Goal: Task Accomplishment & Management: Complete application form

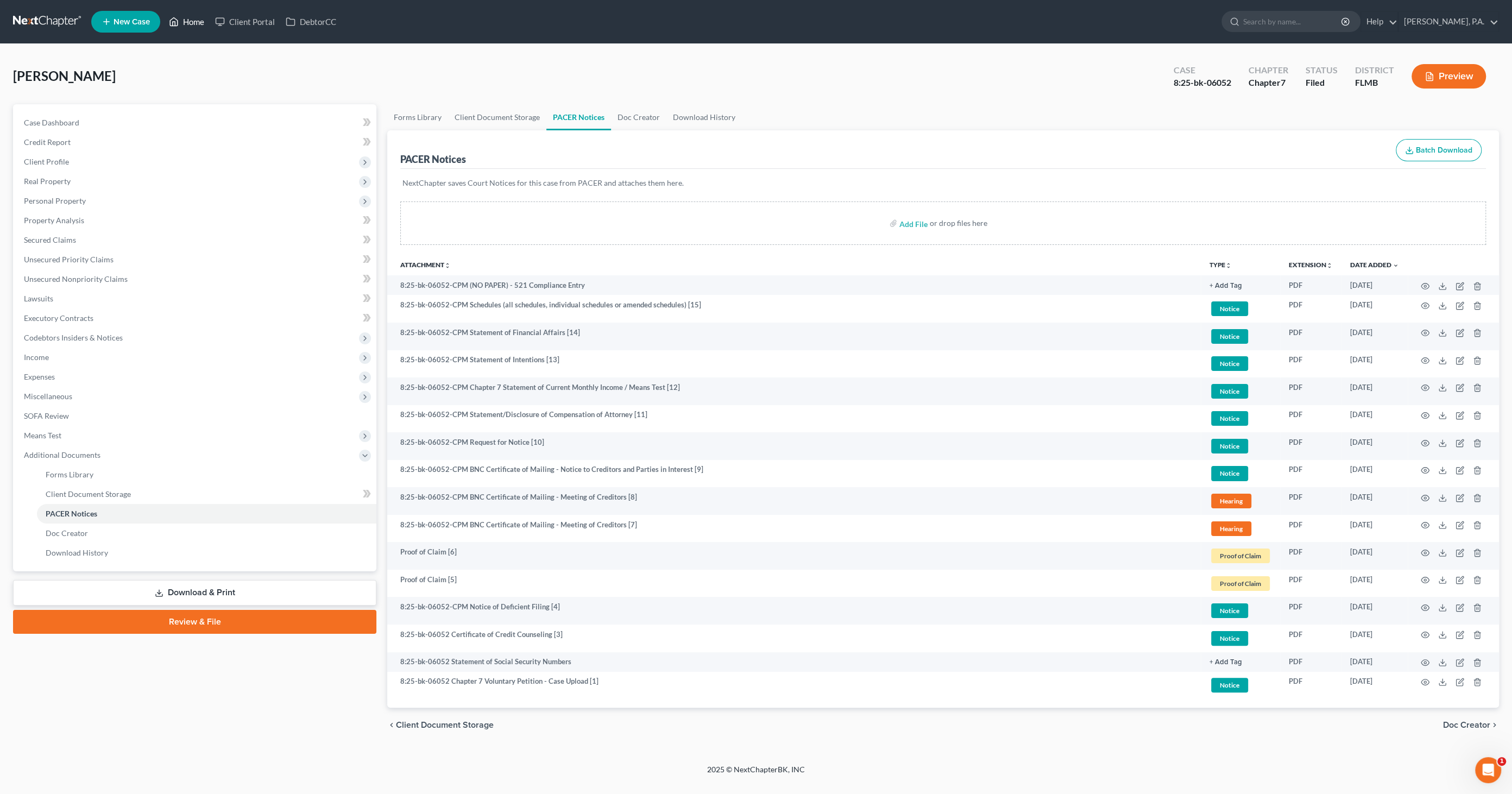
click at [198, 22] on link "Home" at bounding box center [186, 21] width 46 height 19
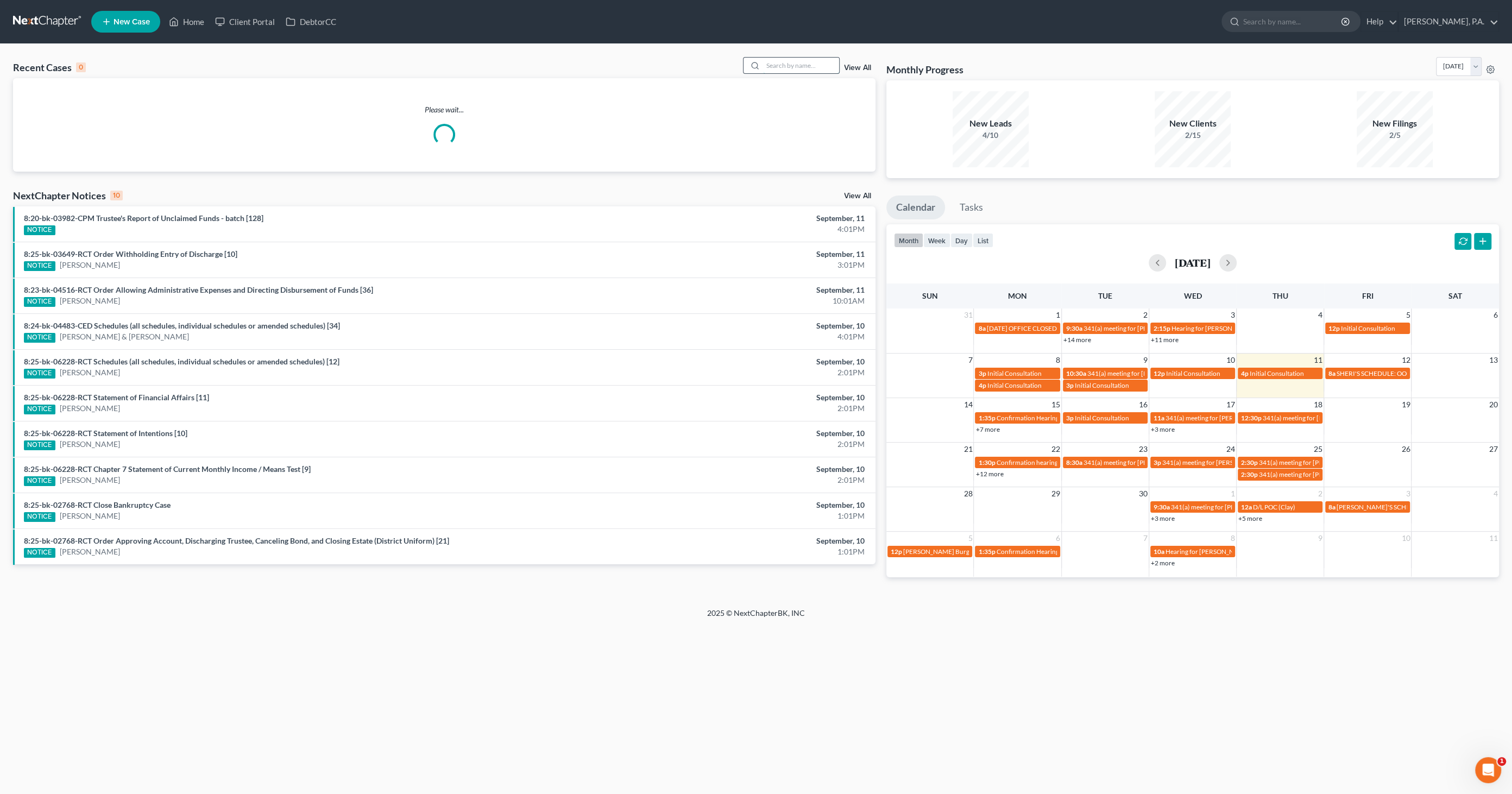
click at [779, 58] on input "search" at bounding box center [801, 66] width 76 height 16
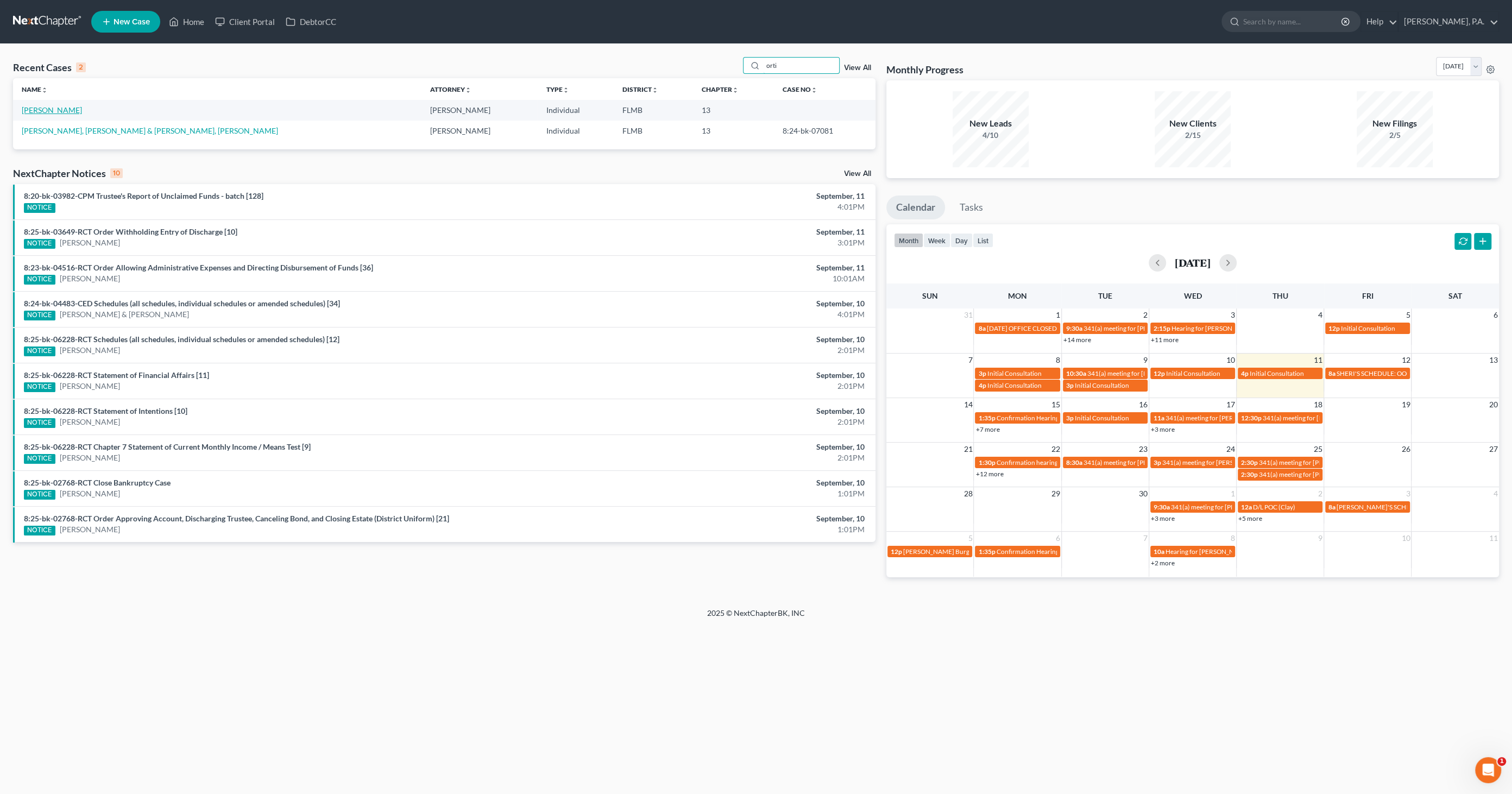
type input "orti"
click at [56, 113] on link "[PERSON_NAME]" at bounding box center [52, 110] width 60 height 9
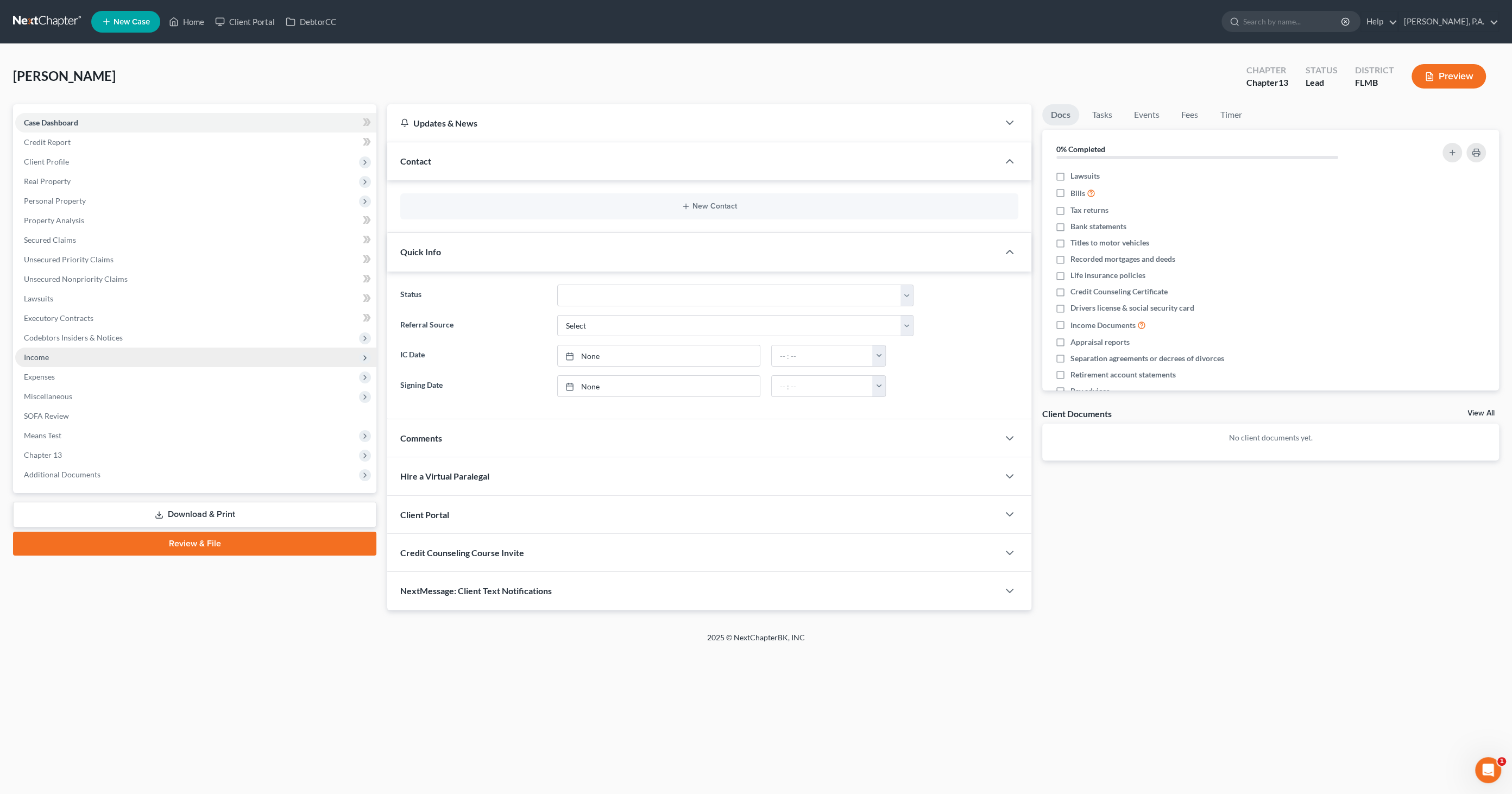
click at [56, 359] on span "Income" at bounding box center [196, 357] width 361 height 19
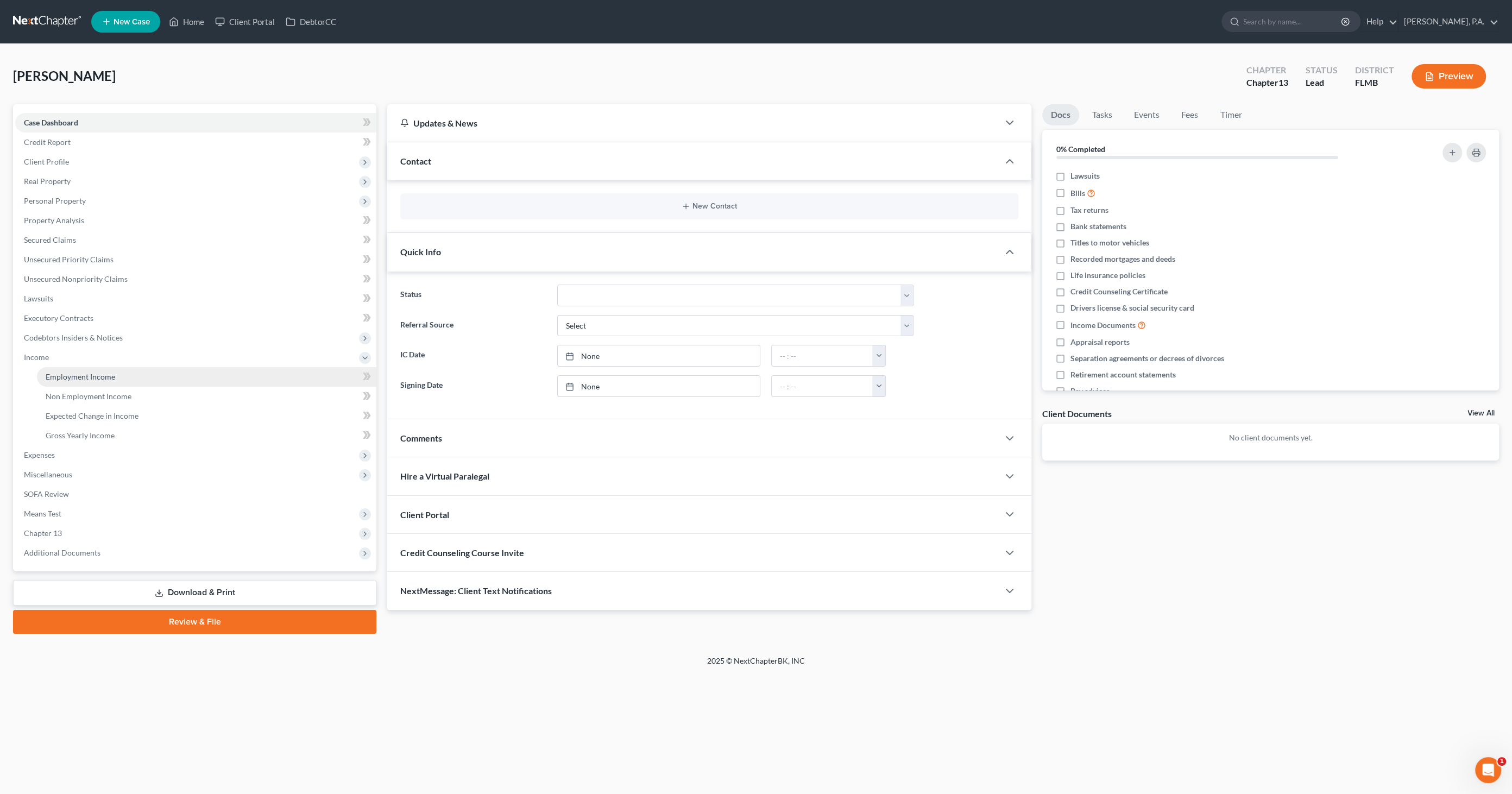
click at [67, 375] on span "Employment Income" at bounding box center [80, 377] width 70 height 9
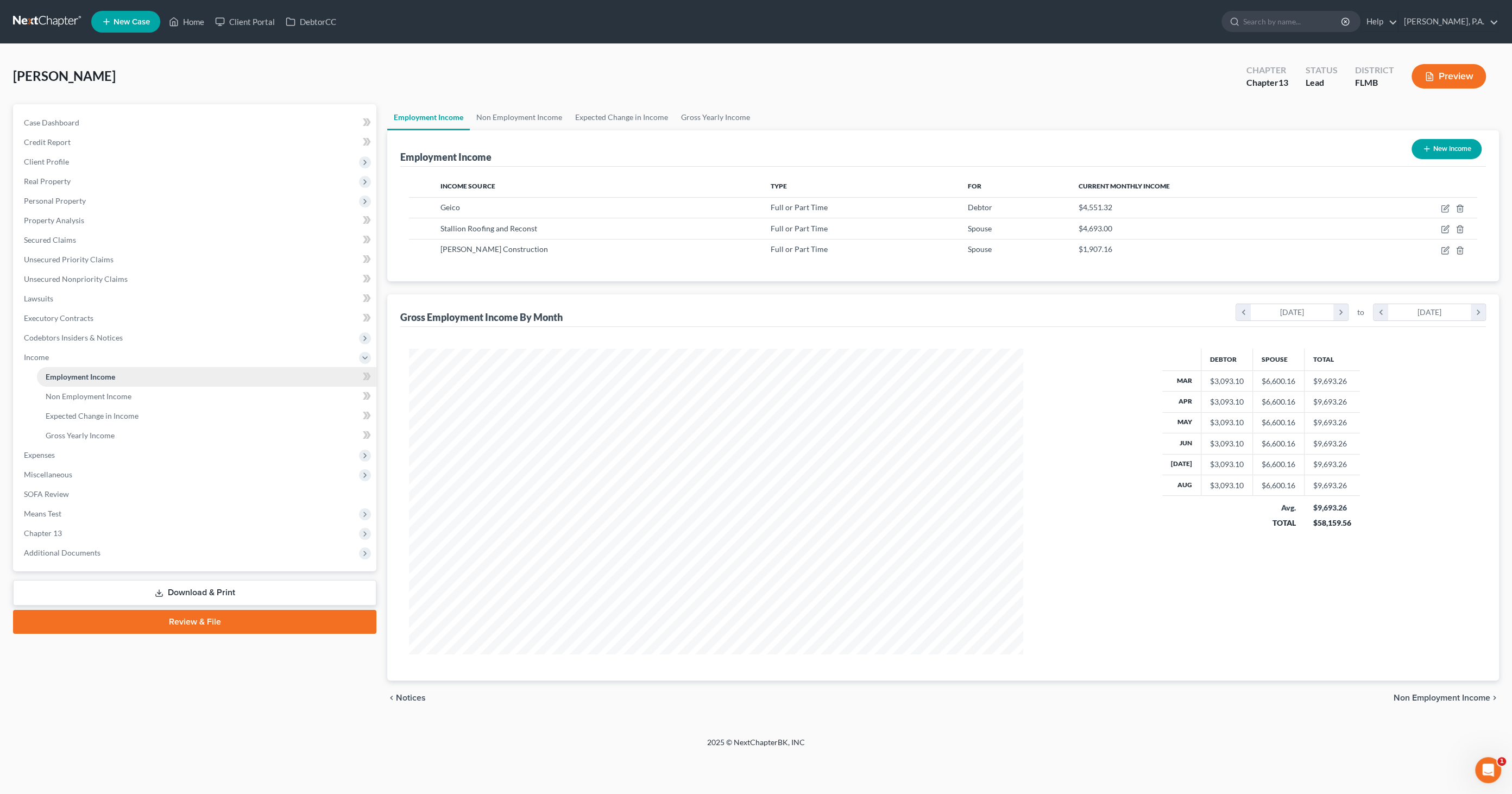
scroll to position [305, 636]
click at [1444, 209] on icon "button" at bounding box center [1446, 207] width 5 height 5
select select "0"
select select "9"
select select "0"
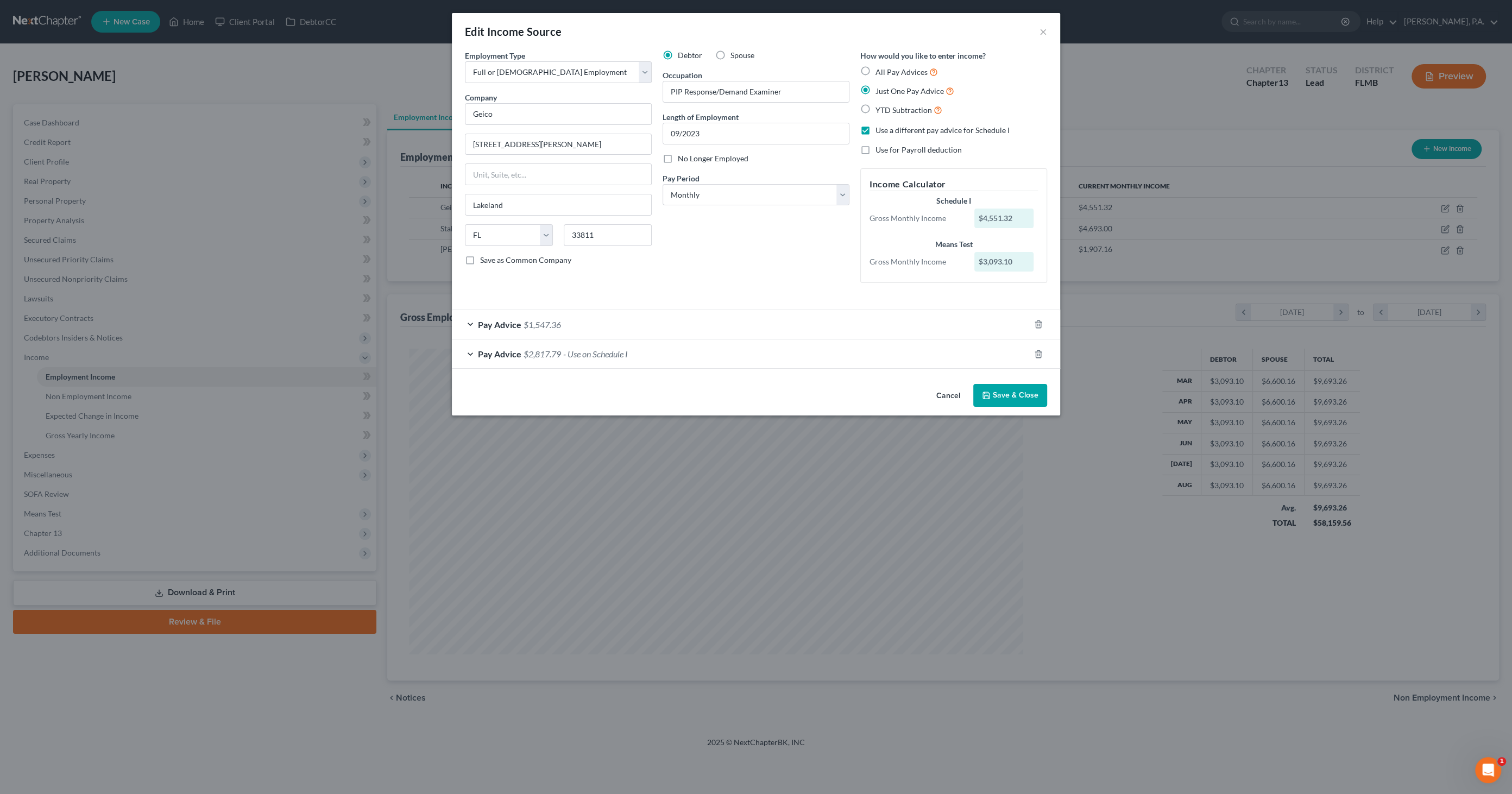
click at [552, 354] on span "$2,817.79" at bounding box center [542, 354] width 37 height 11
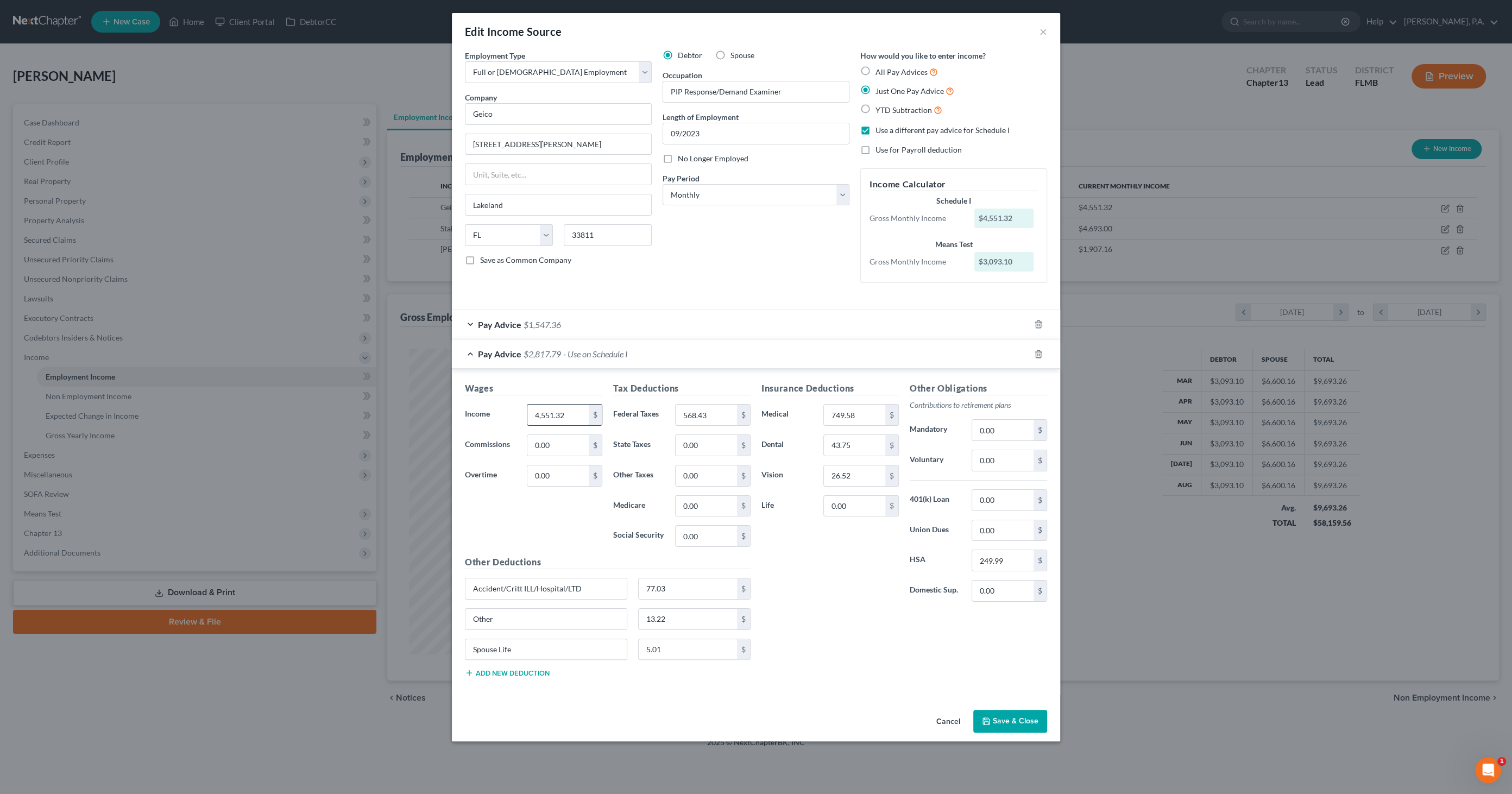
click at [577, 409] on input "4,551.32" at bounding box center [558, 415] width 61 height 21
type input "4,550.56"
click at [997, 716] on button "Save & Close" at bounding box center [1010, 721] width 74 height 23
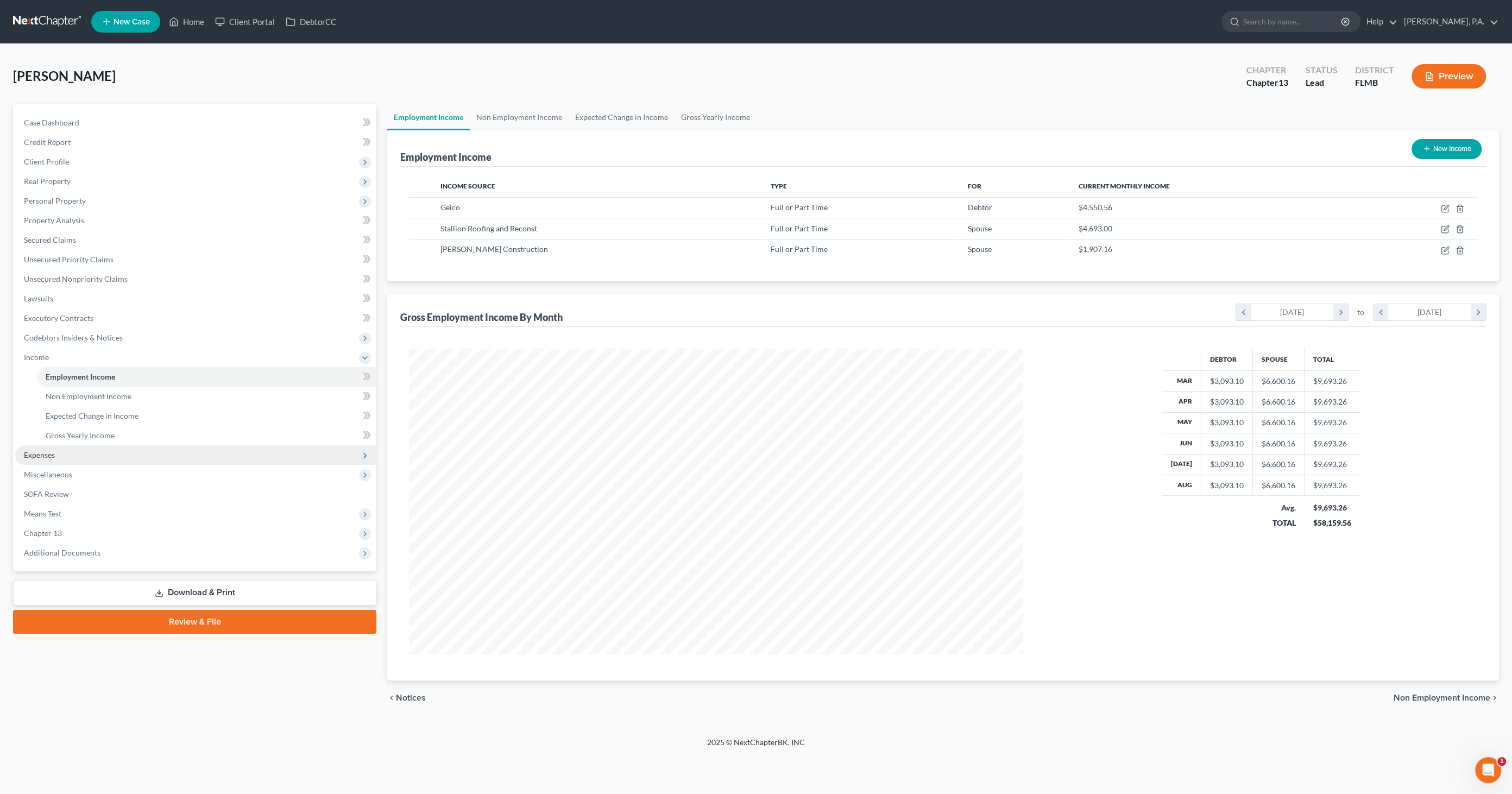
click at [65, 457] on span "Expenses" at bounding box center [196, 454] width 361 height 19
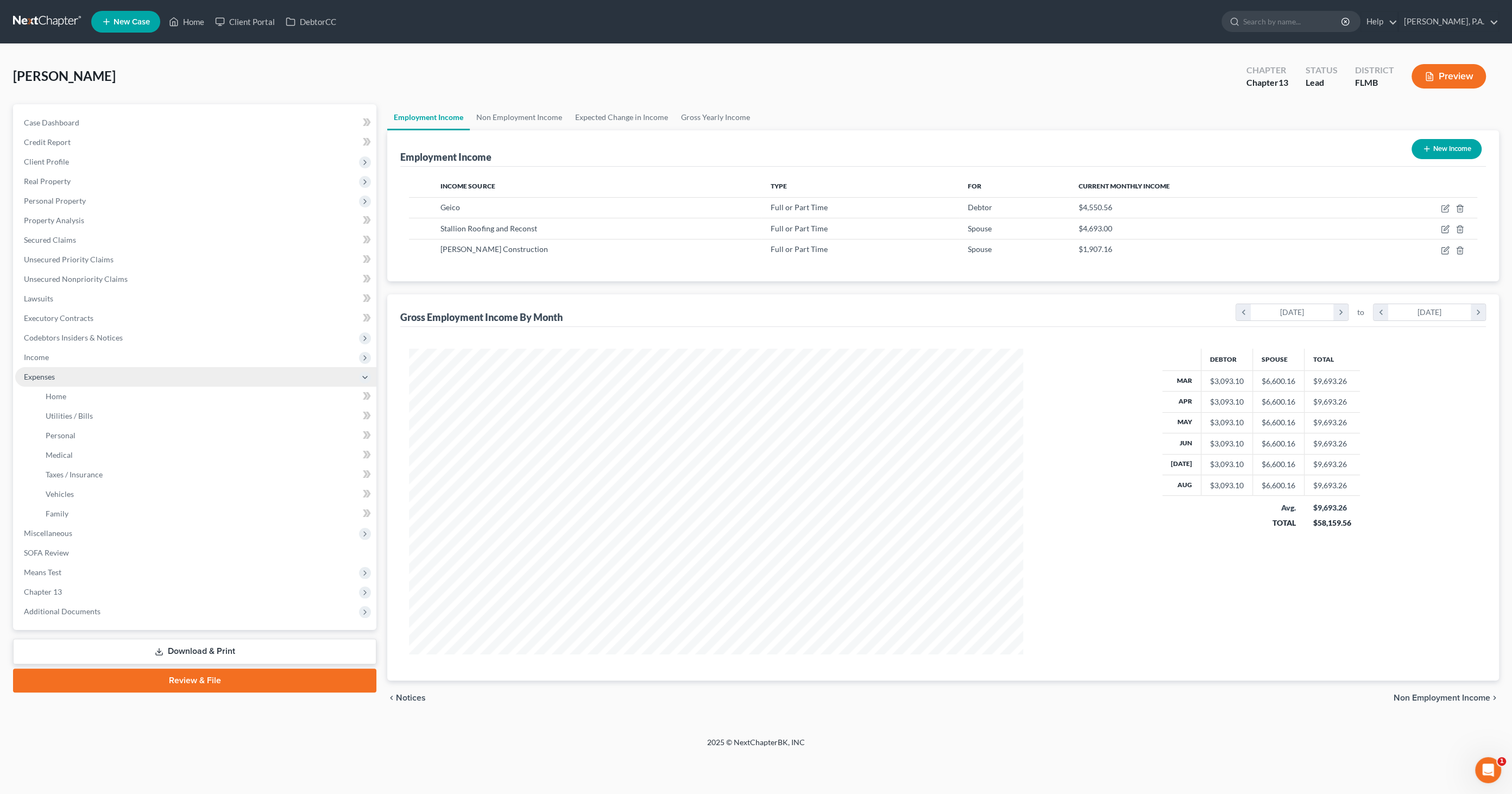
scroll to position [542640, 542411]
click at [66, 399] on link "Home" at bounding box center [207, 396] width 340 height 19
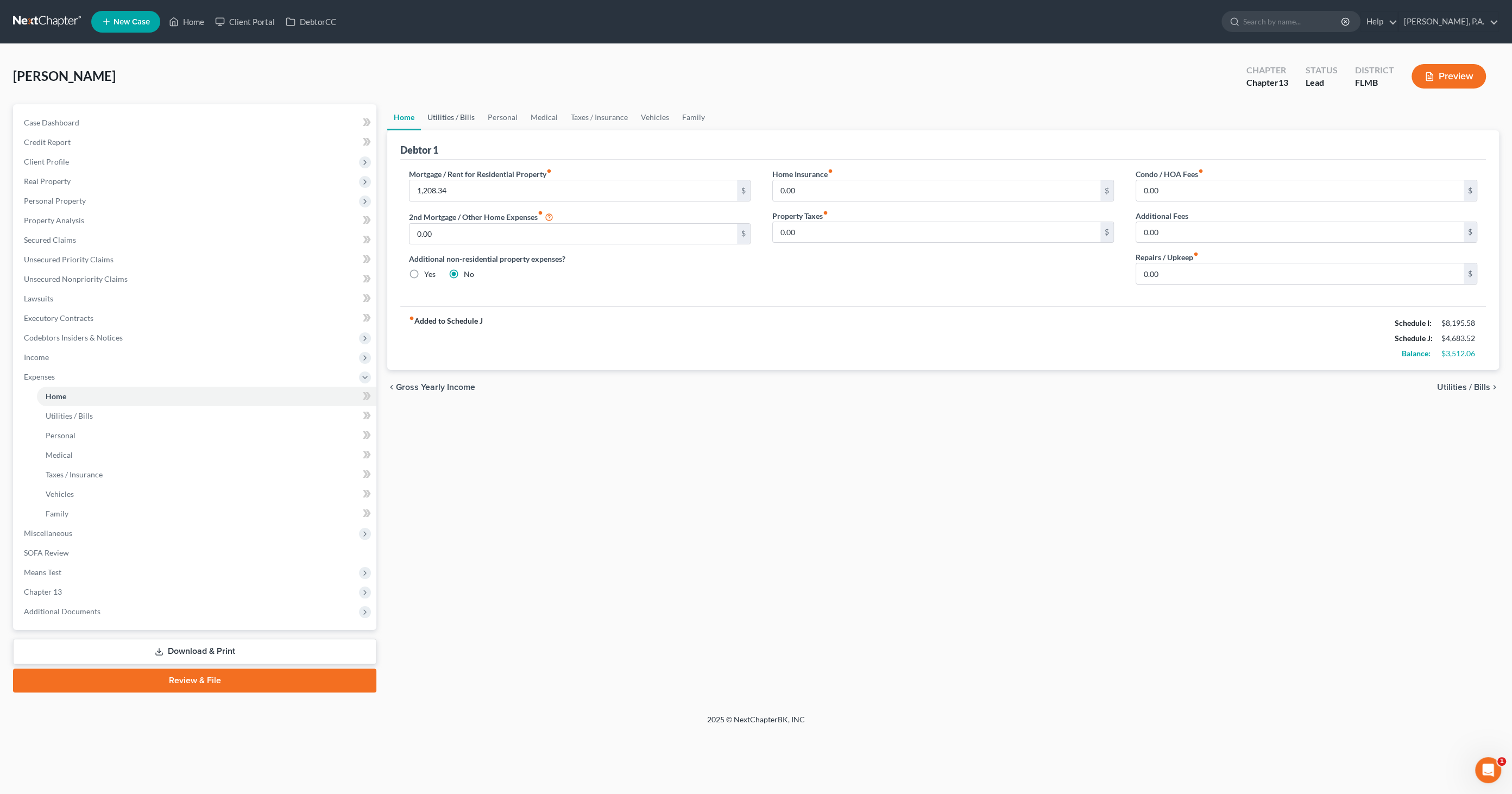
click at [460, 115] on link "Utilities / Bills" at bounding box center [450, 117] width 60 height 26
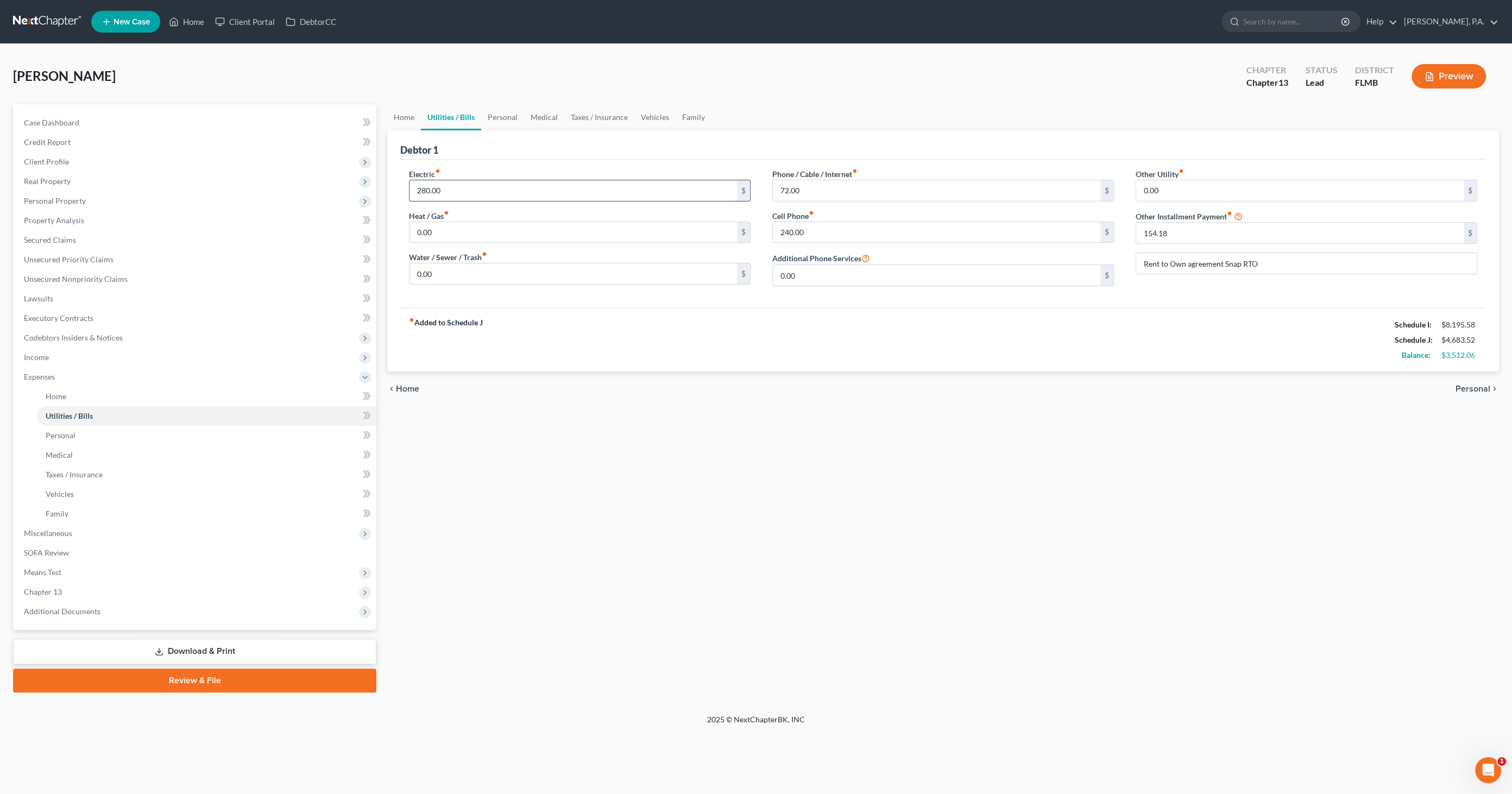
click at [455, 193] on input "280.00" at bounding box center [573, 190] width 328 height 21
type input "400.00"
click at [501, 111] on link "Personal" at bounding box center [502, 117] width 43 height 26
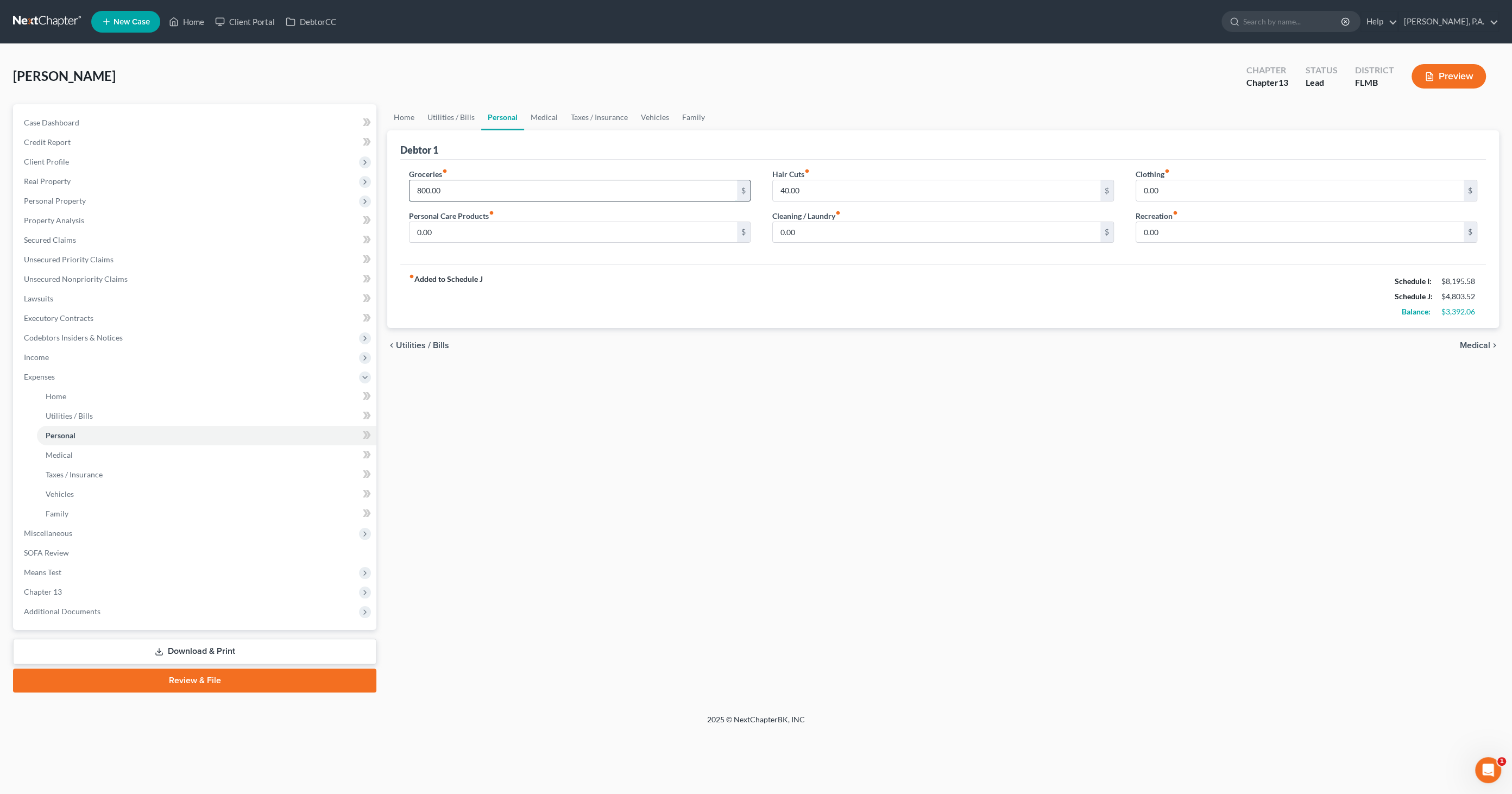
click at [450, 193] on input "800.00" at bounding box center [573, 190] width 328 height 21
type input "1,400.00"
click at [808, 187] on input "40.00" at bounding box center [937, 190] width 328 height 21
type input "100.00"
click at [1154, 190] on input "0.00" at bounding box center [1300, 190] width 328 height 21
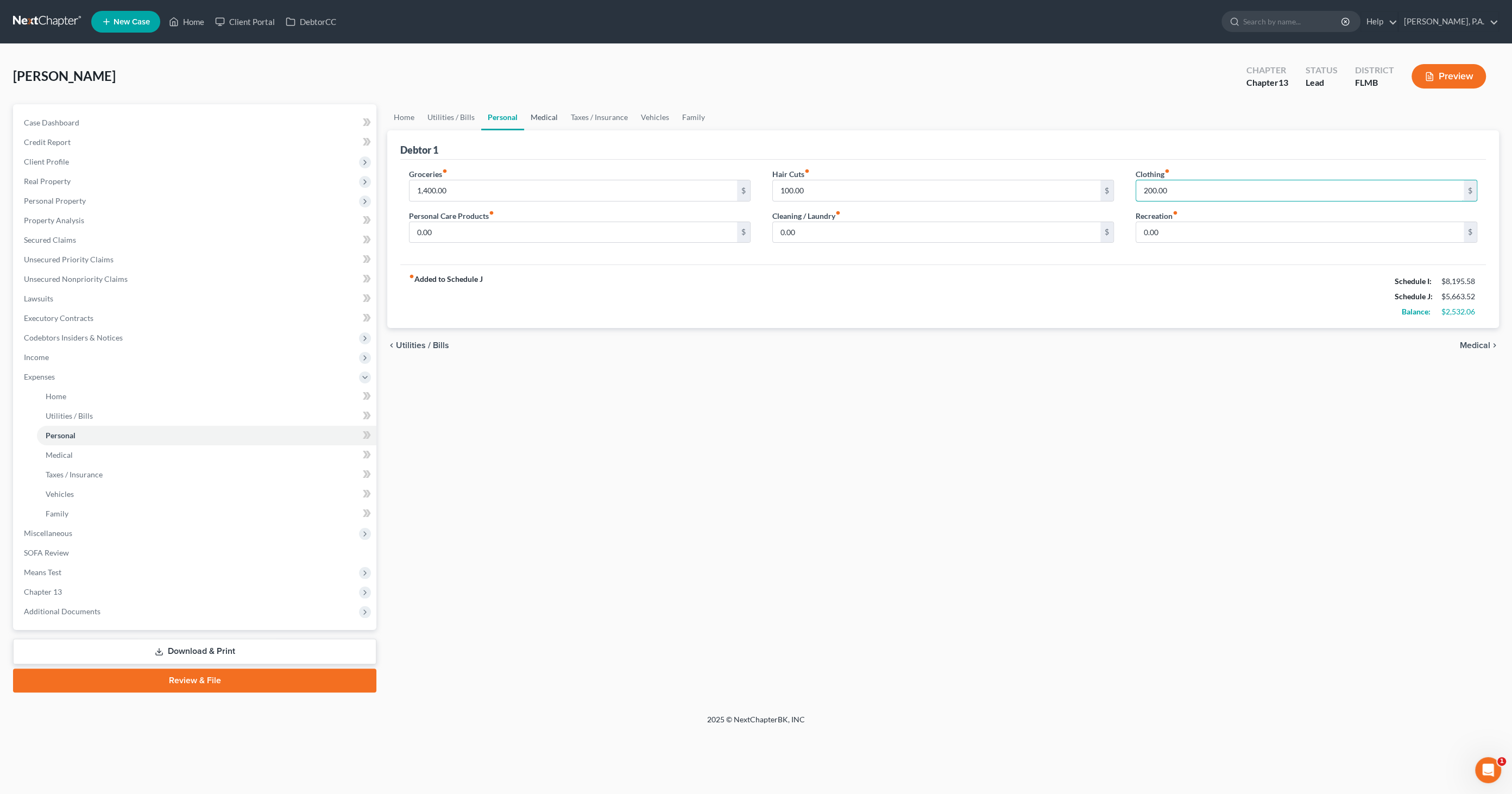
type input "200.00"
click at [551, 118] on link "Medical" at bounding box center [544, 117] width 40 height 26
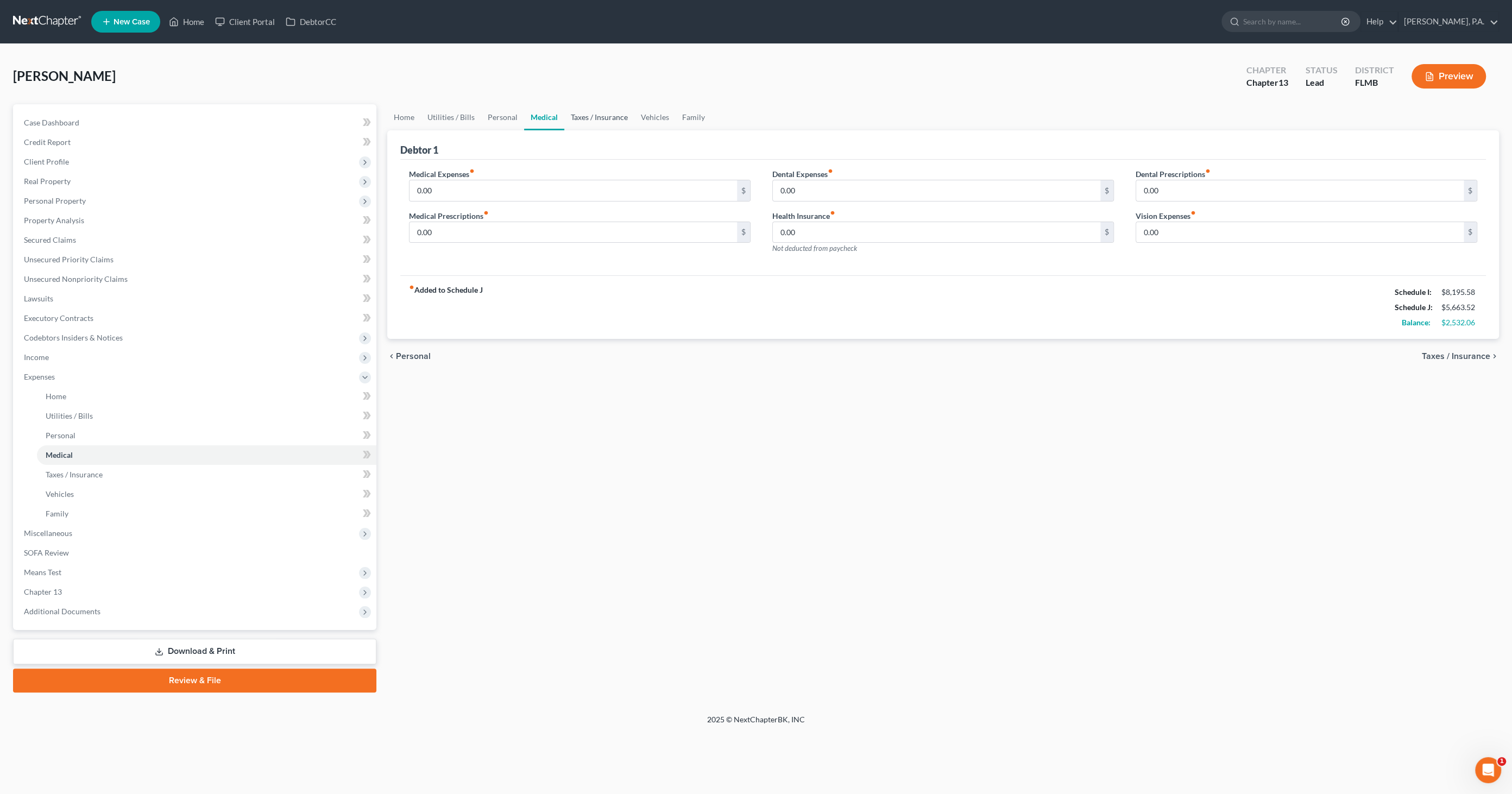
click at [579, 116] on link "Taxes / Insurance" at bounding box center [599, 117] width 70 height 26
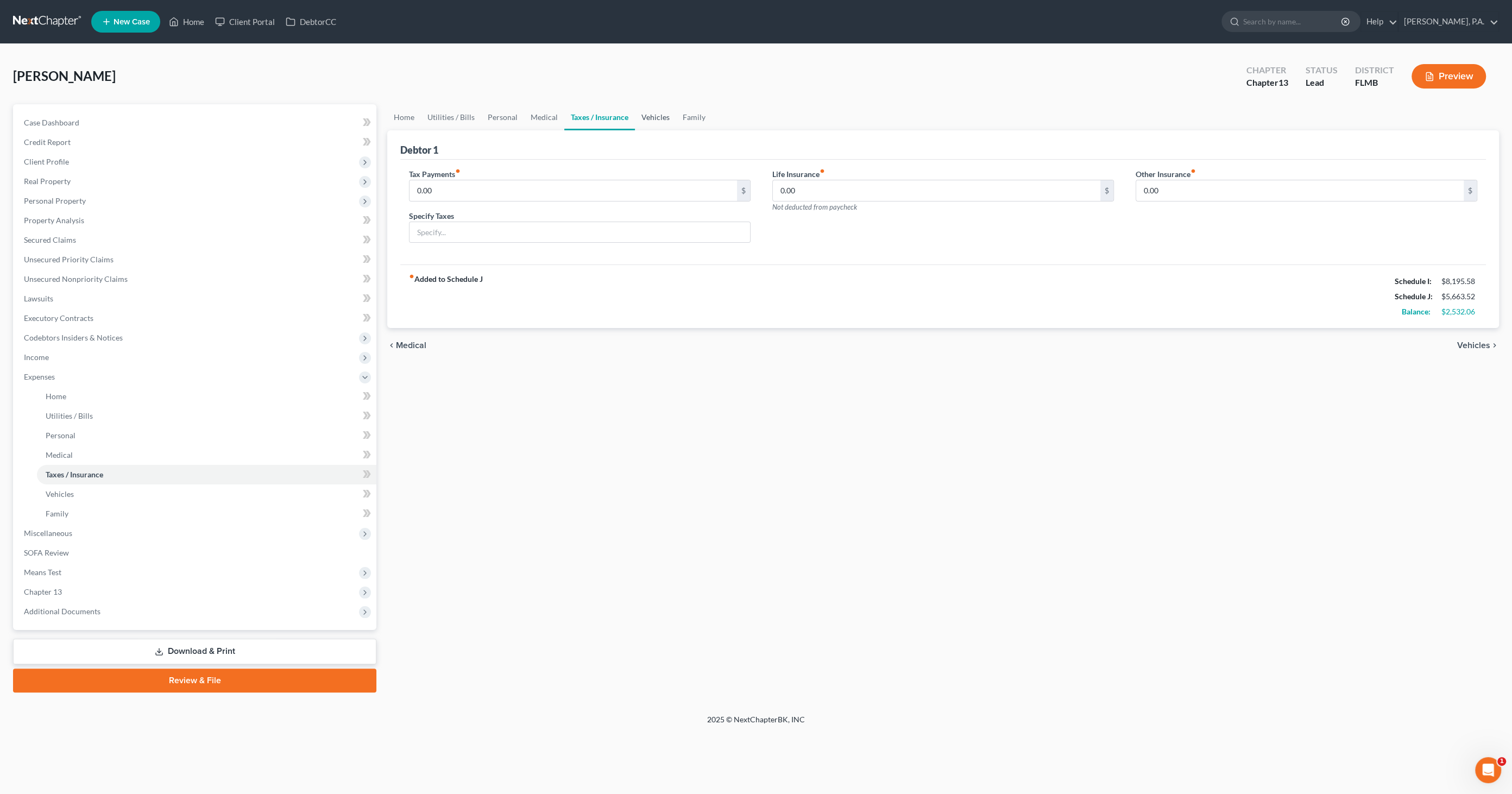
click at [653, 115] on link "Vehicles" at bounding box center [655, 117] width 41 height 26
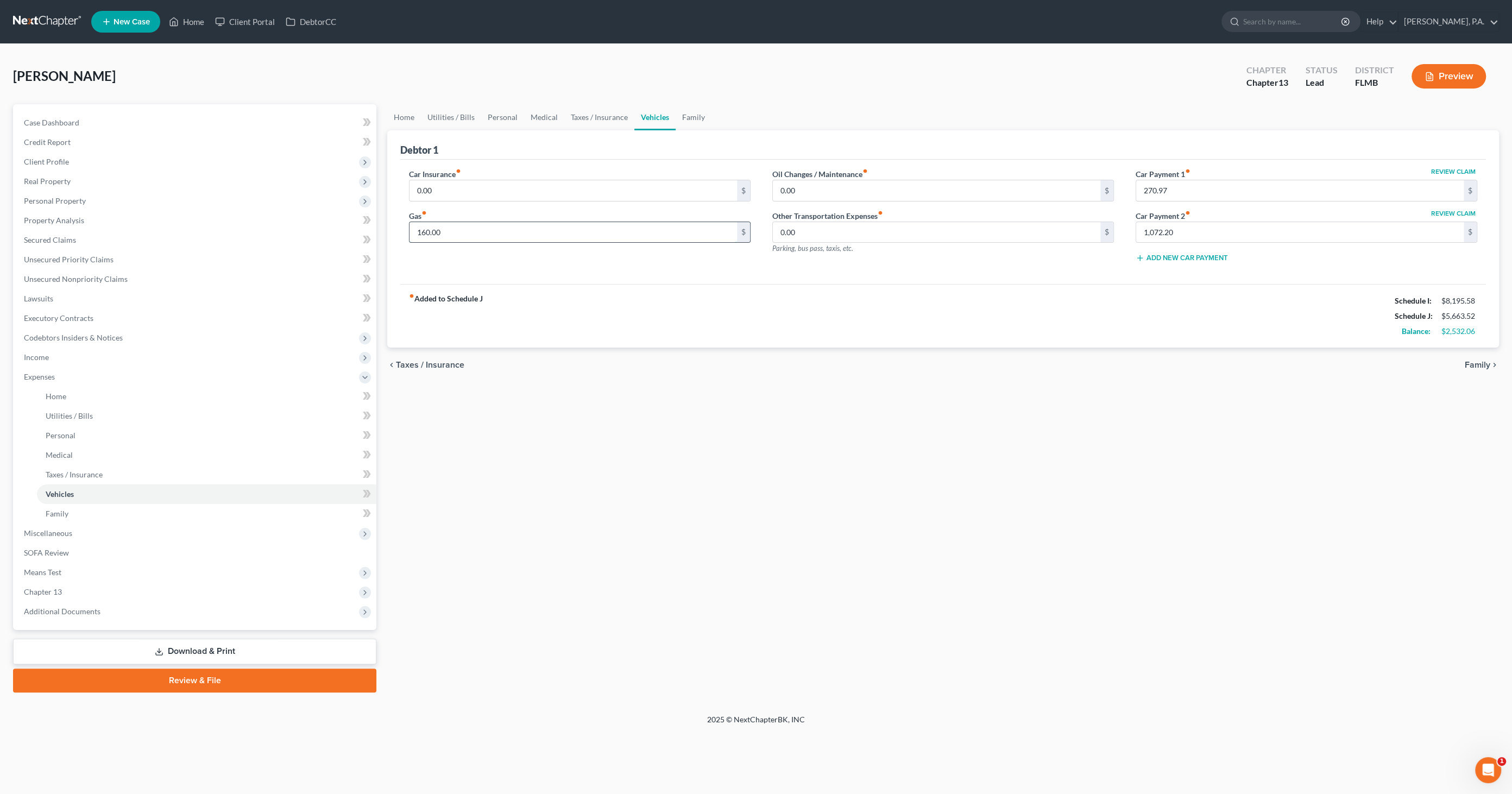
click at [507, 226] on input "160.00" at bounding box center [573, 232] width 328 height 21
type input "456.00"
click at [506, 189] on input "0.00" at bounding box center [573, 190] width 328 height 21
type input "562.00"
click at [746, 256] on div "Car Insurance fiber_manual_record 562.00 $ Gas fiber_manual_record 456.00 $" at bounding box center [580, 220] width 364 height 103
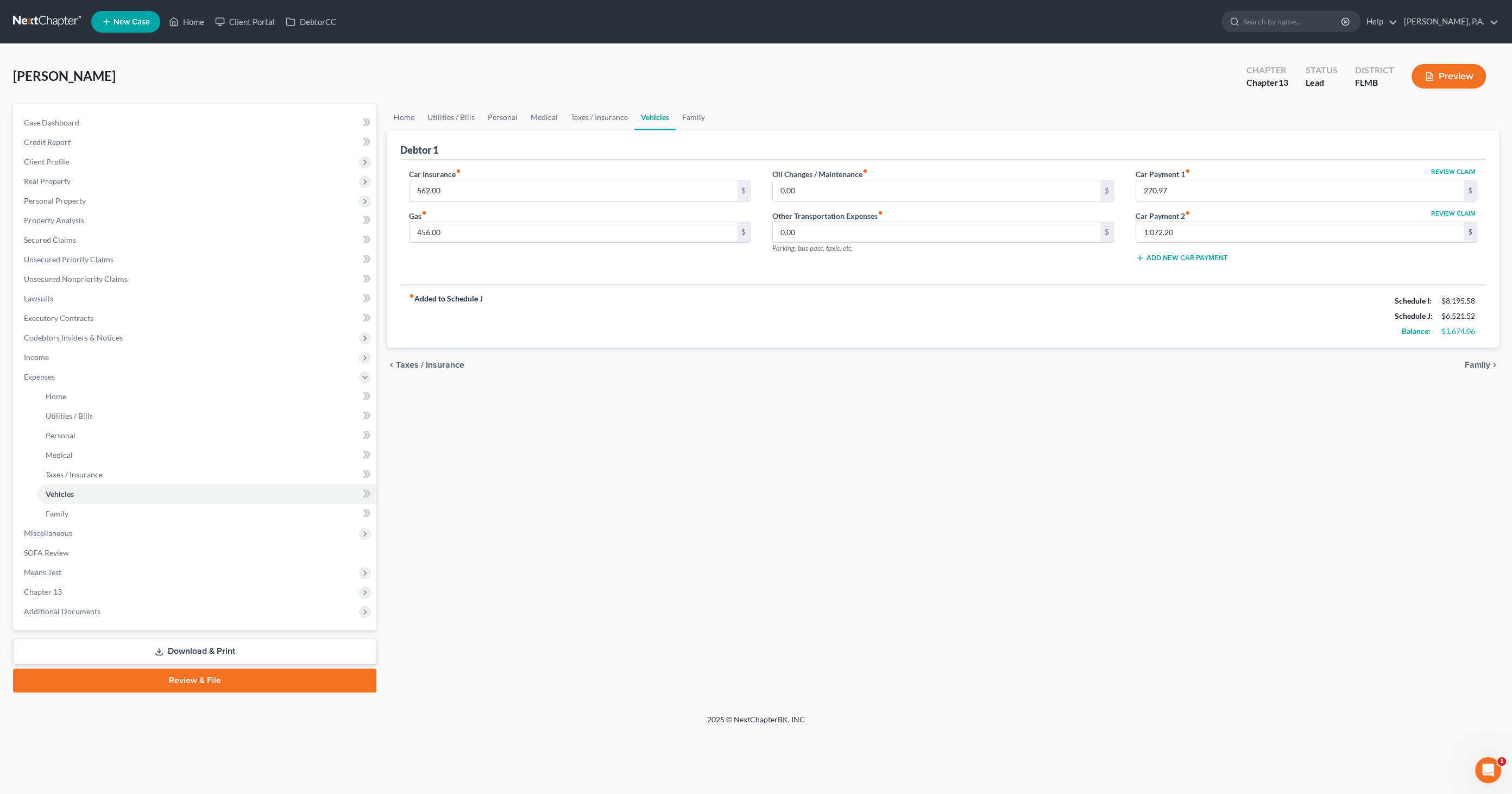
click at [554, 155] on div "Debtor 1" at bounding box center [943, 145] width 1085 height 29
click at [904, 265] on div "Oil Changes / Maintenance fiber_manual_record 0.00 $ Other Transportation Expen…" at bounding box center [943, 220] width 364 height 103
click at [1204, 229] on input "1,072.20" at bounding box center [1300, 232] width 328 height 21
click at [403, 118] on link "Home" at bounding box center [404, 117] width 34 height 26
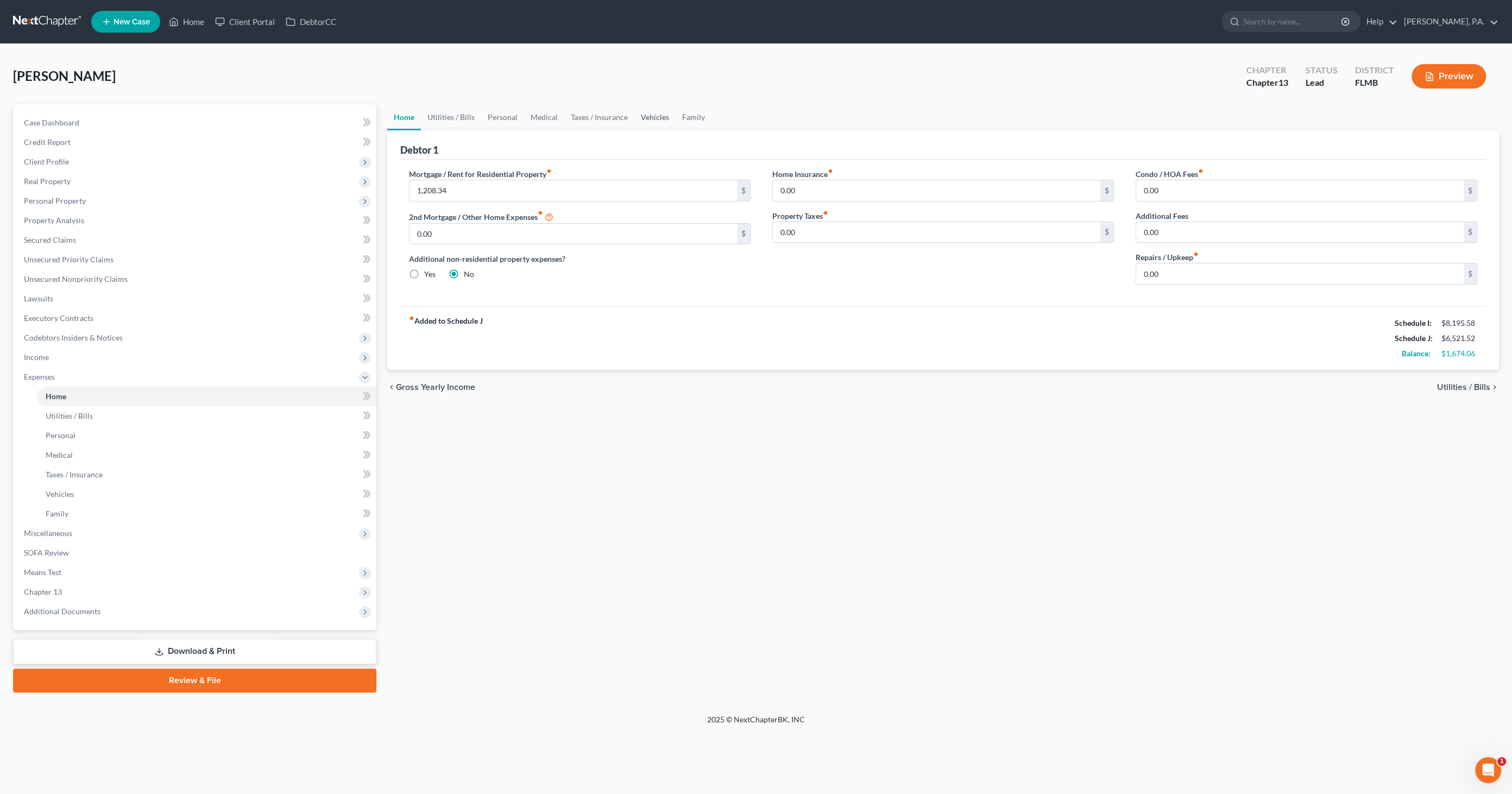
click at [640, 113] on link "Vehicles" at bounding box center [655, 117] width 41 height 26
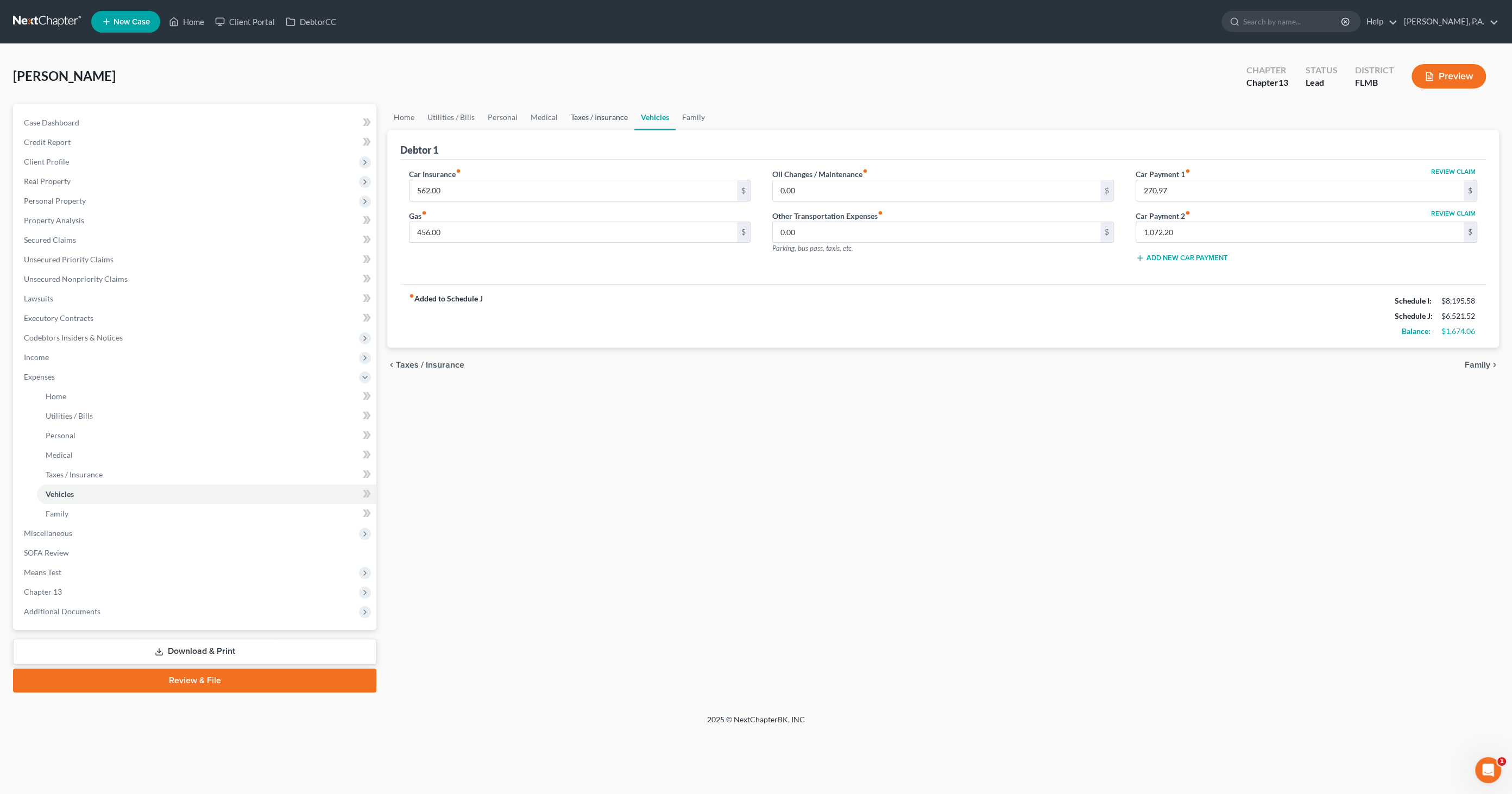
click at [595, 113] on link "Taxes / Insurance" at bounding box center [599, 117] width 70 height 26
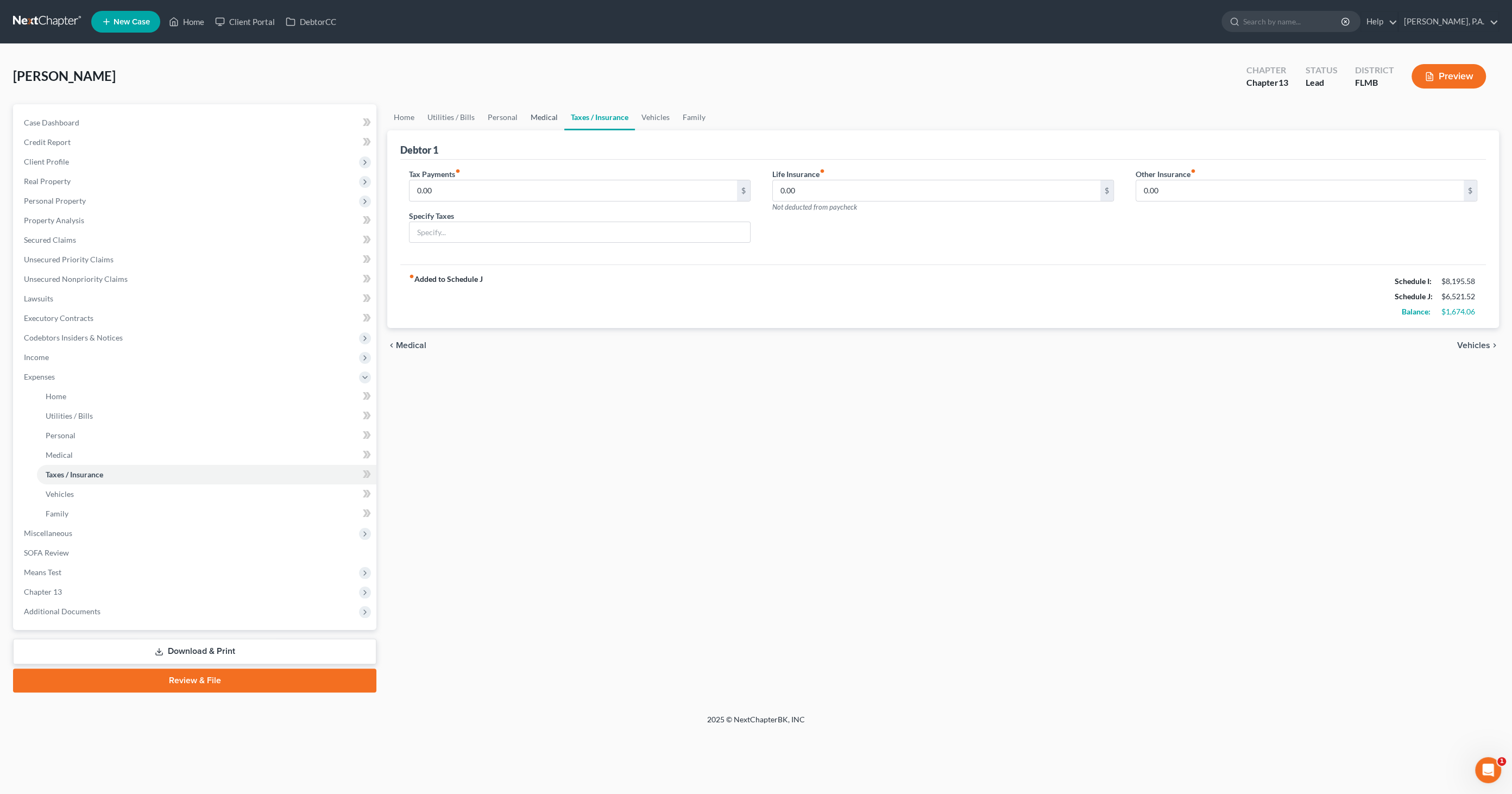
click at [541, 112] on link "Medical" at bounding box center [544, 117] width 40 height 26
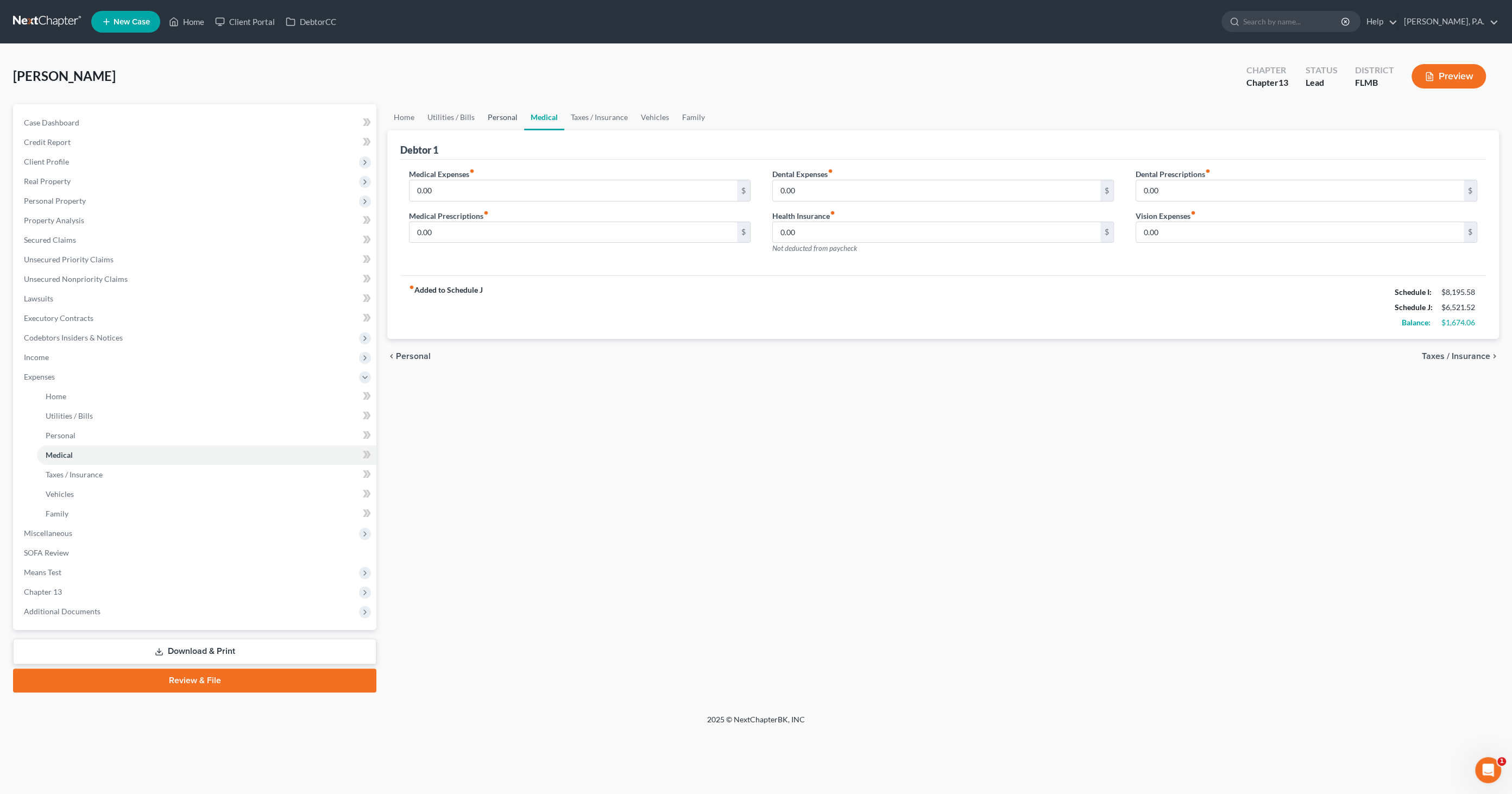
click at [510, 118] on link "Personal" at bounding box center [502, 117] width 43 height 26
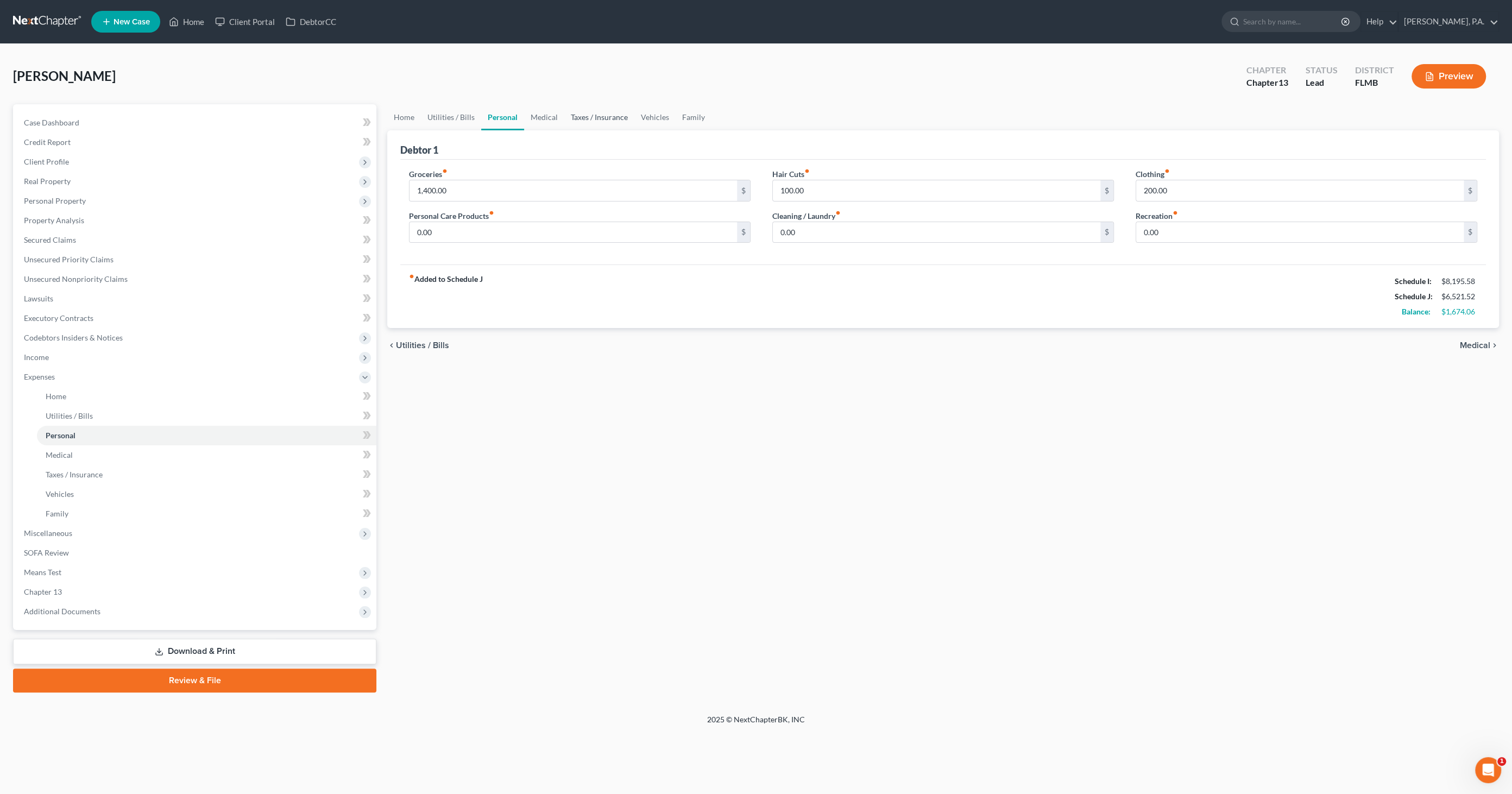
click at [605, 120] on link "Taxes / Insurance" at bounding box center [599, 117] width 70 height 26
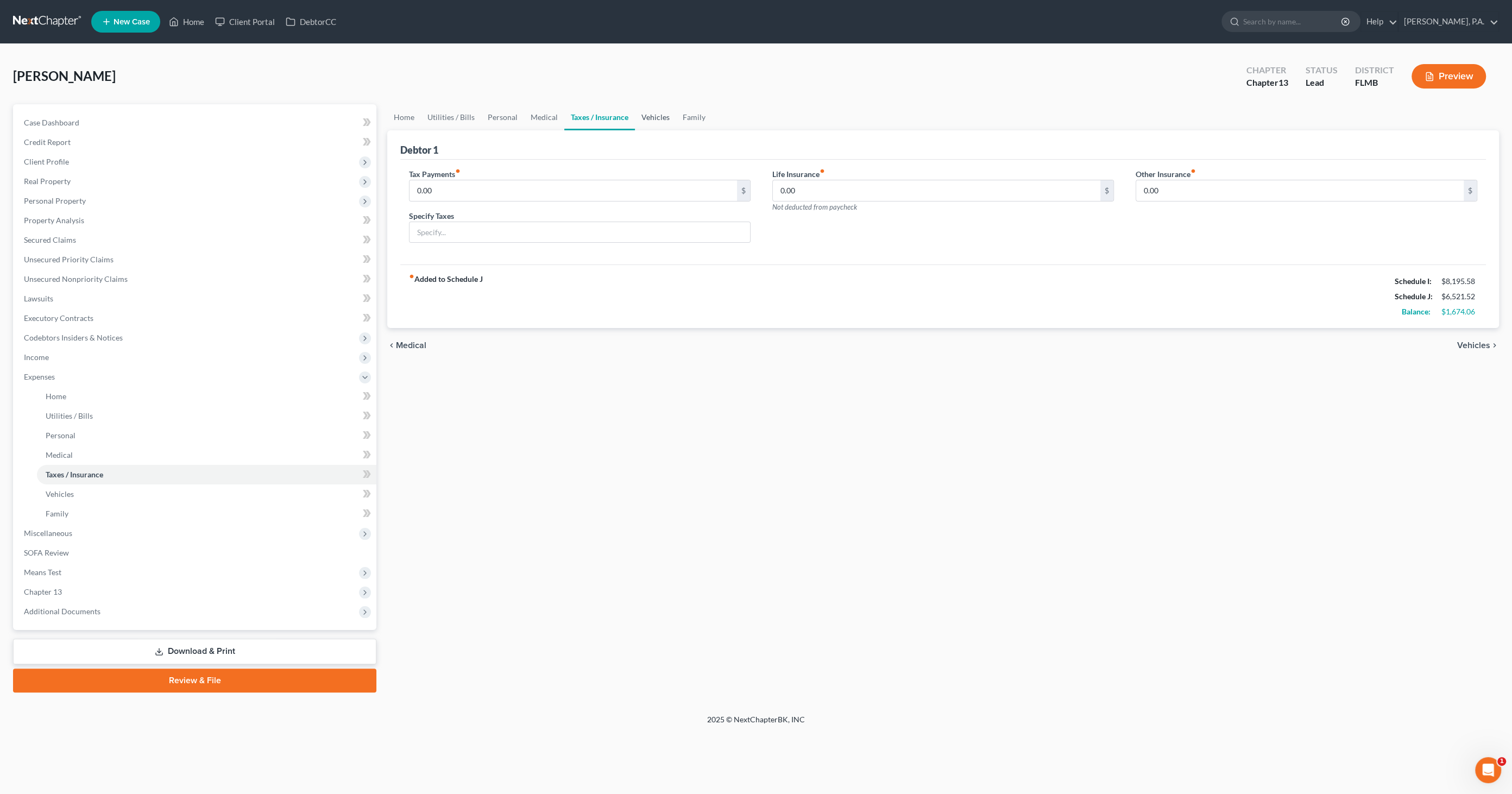
click at [653, 111] on link "Vehicles" at bounding box center [655, 117] width 41 height 26
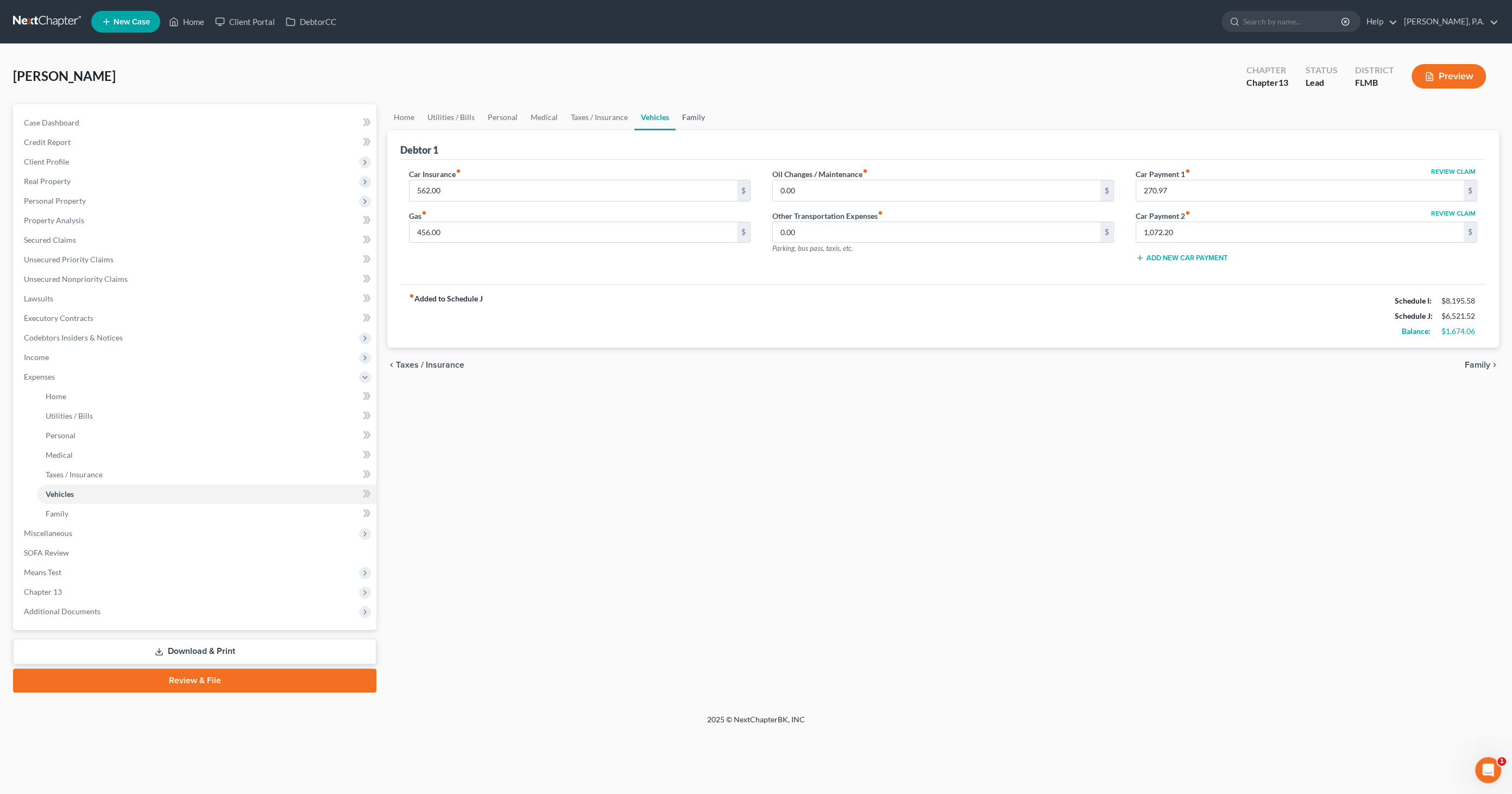
click at [696, 118] on link "Family" at bounding box center [693, 117] width 36 height 26
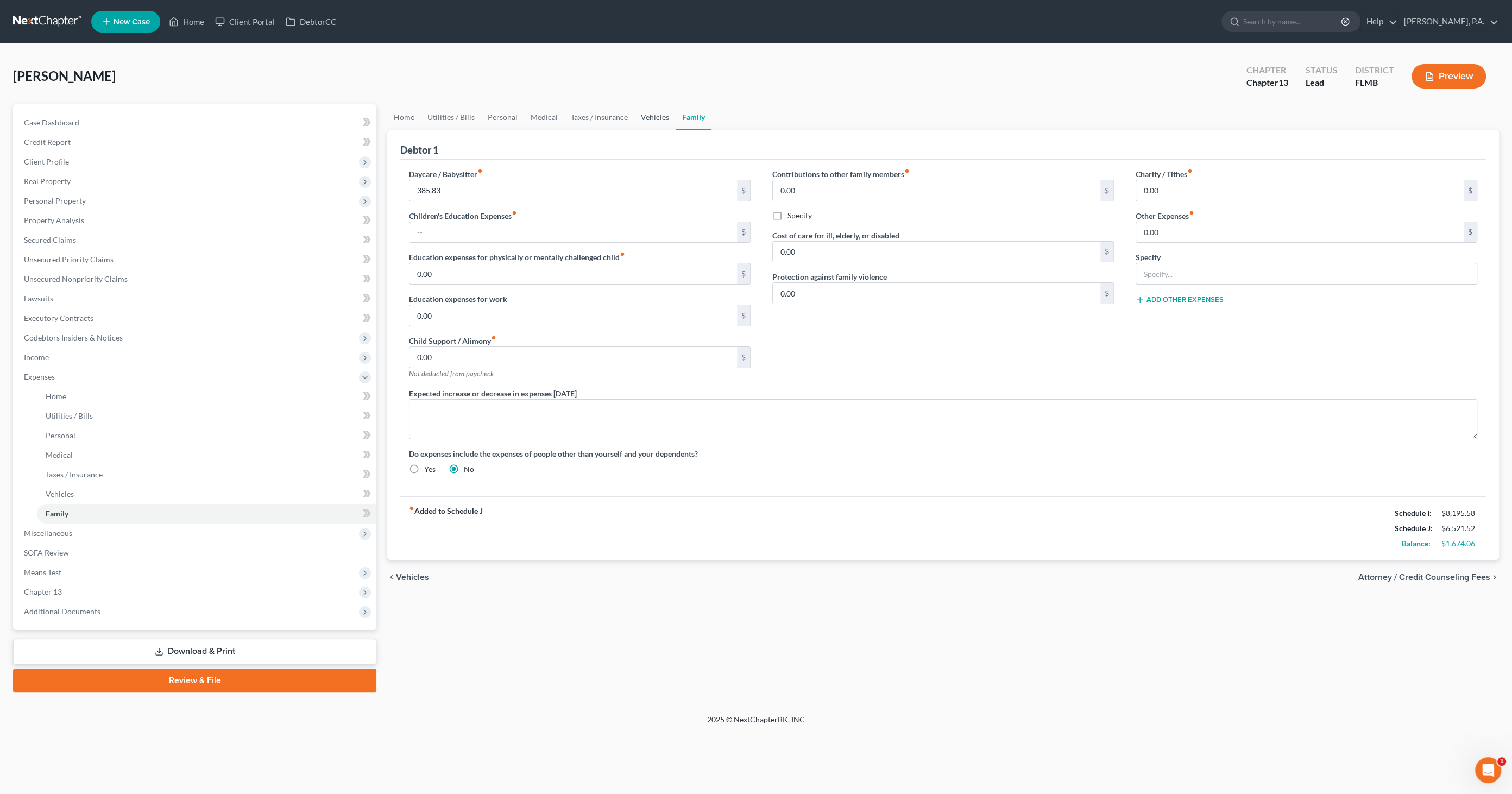
click at [657, 115] on link "Vehicles" at bounding box center [655, 117] width 41 height 26
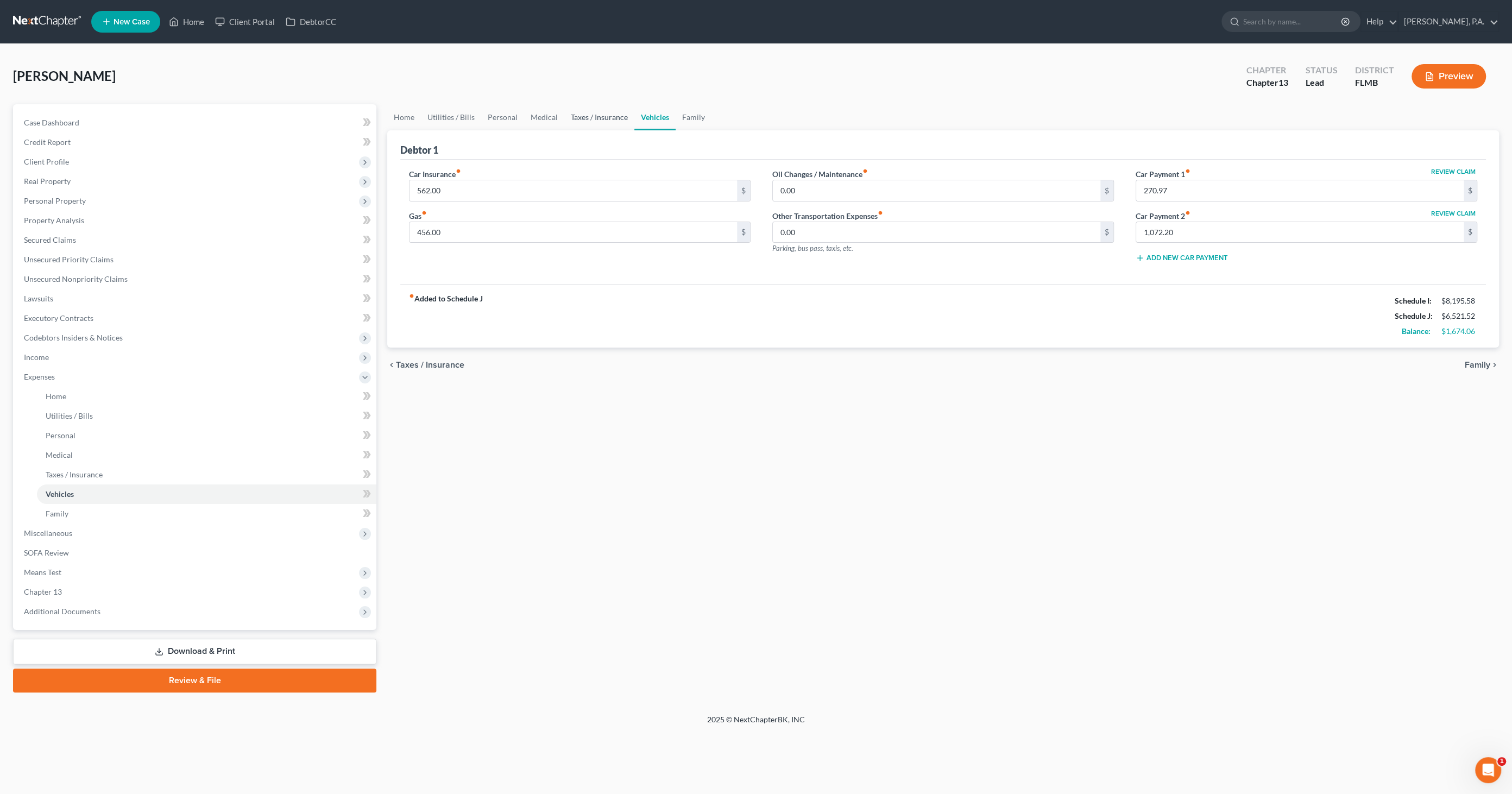
click at [608, 113] on link "Taxes / Insurance" at bounding box center [599, 117] width 70 height 26
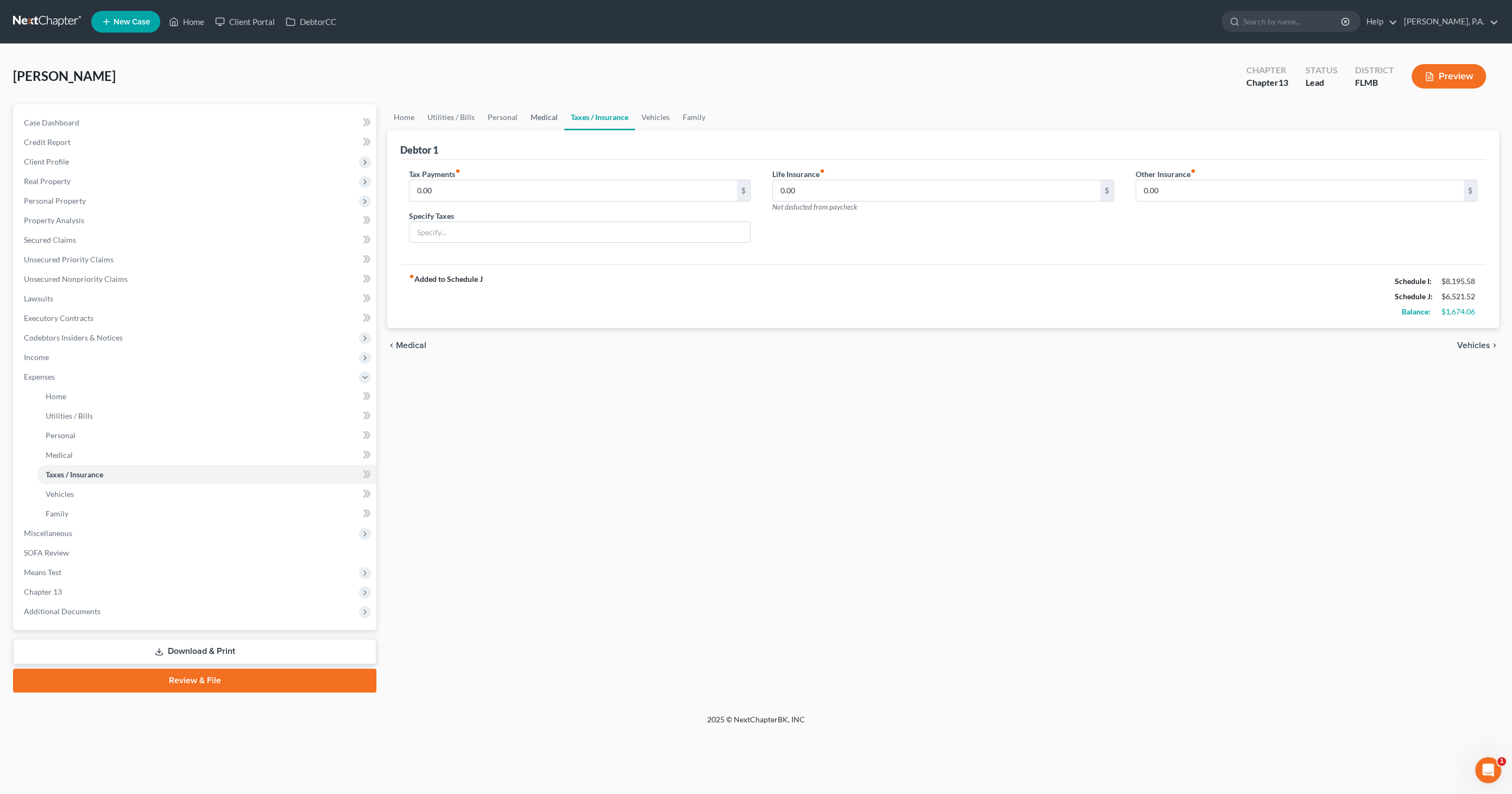
click at [549, 114] on link "Medical" at bounding box center [544, 117] width 40 height 26
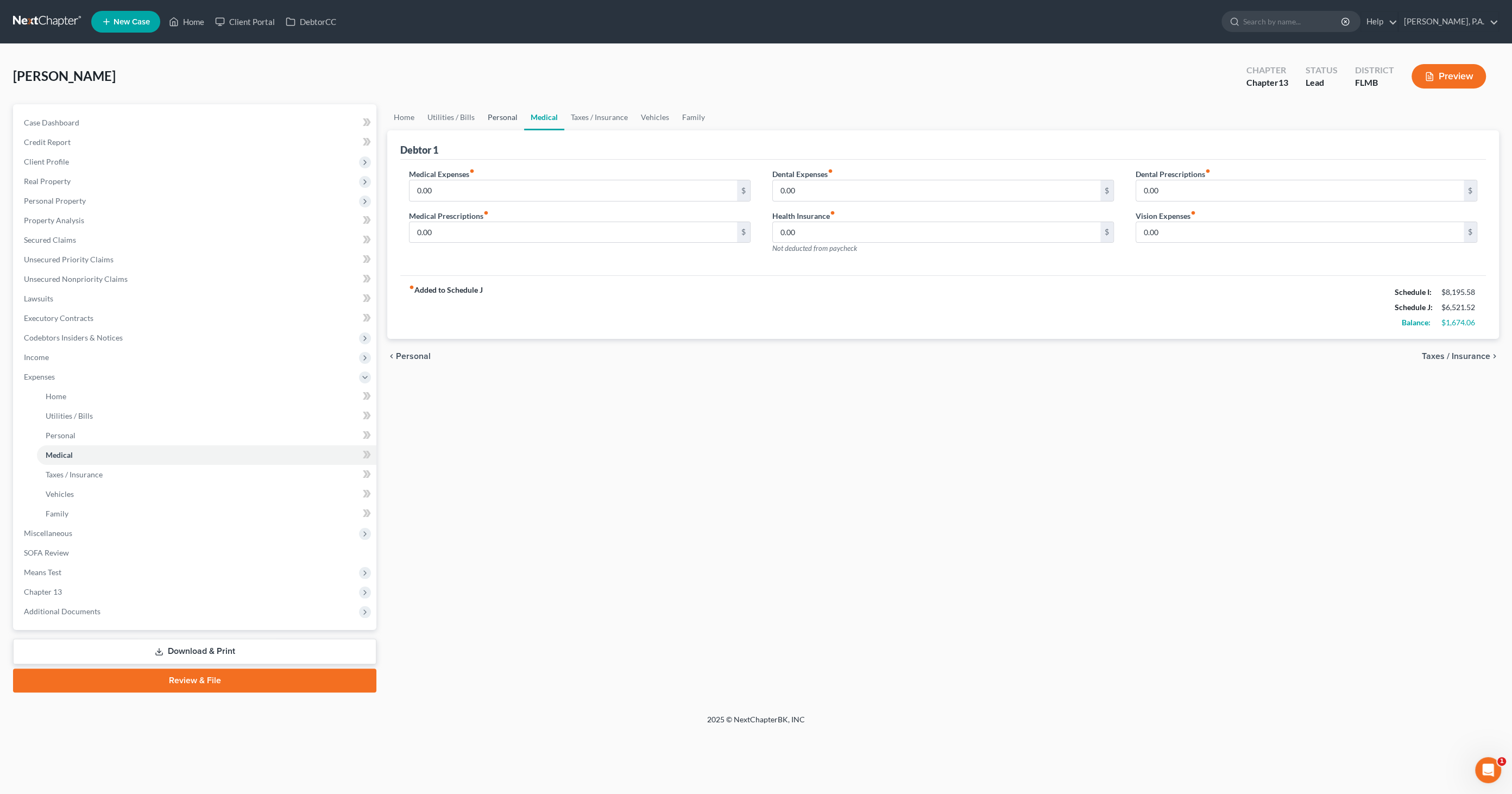
click at [502, 113] on link "Personal" at bounding box center [502, 117] width 43 height 26
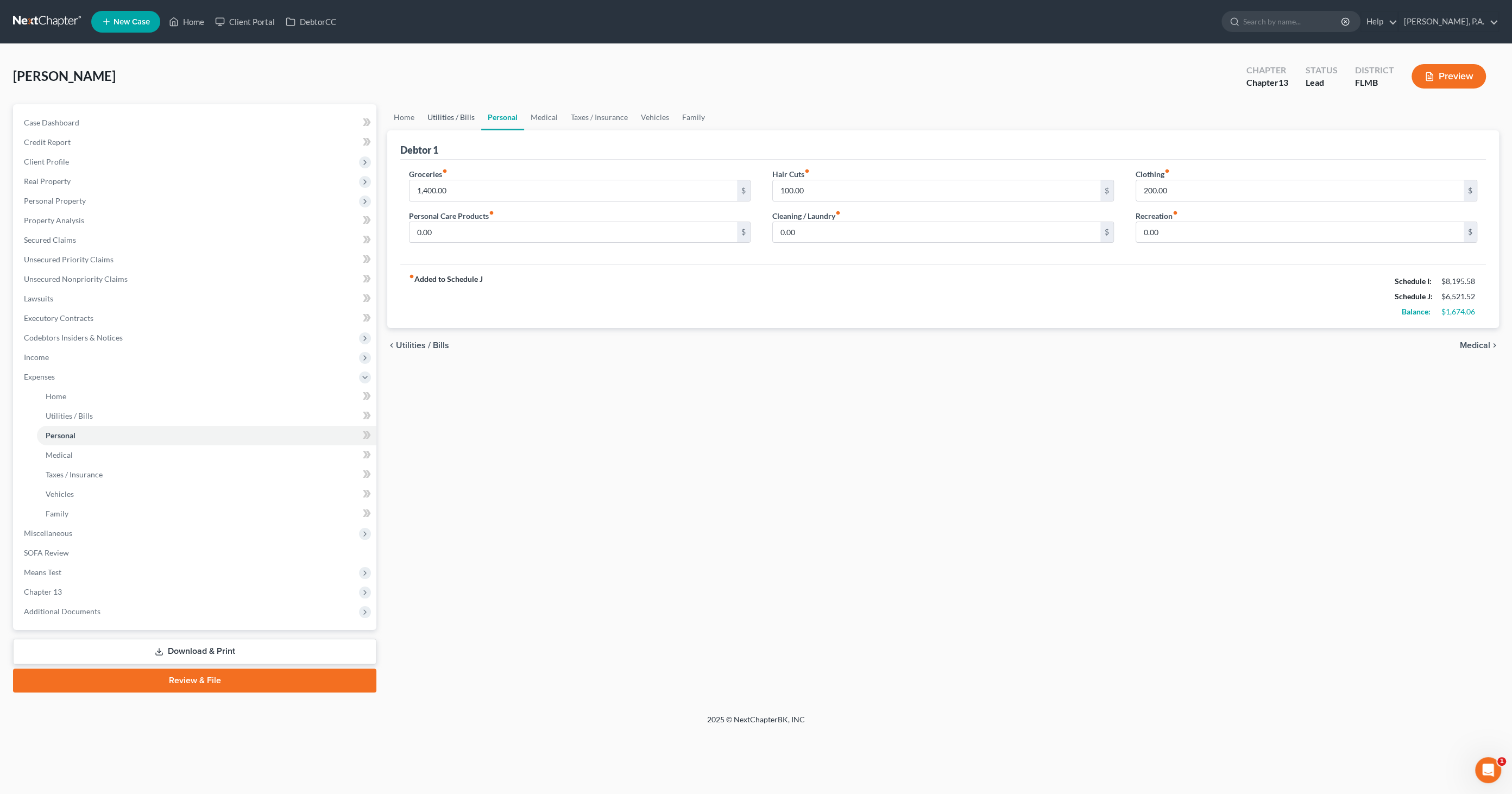
click at [453, 111] on link "Utilities / Bills" at bounding box center [450, 117] width 60 height 26
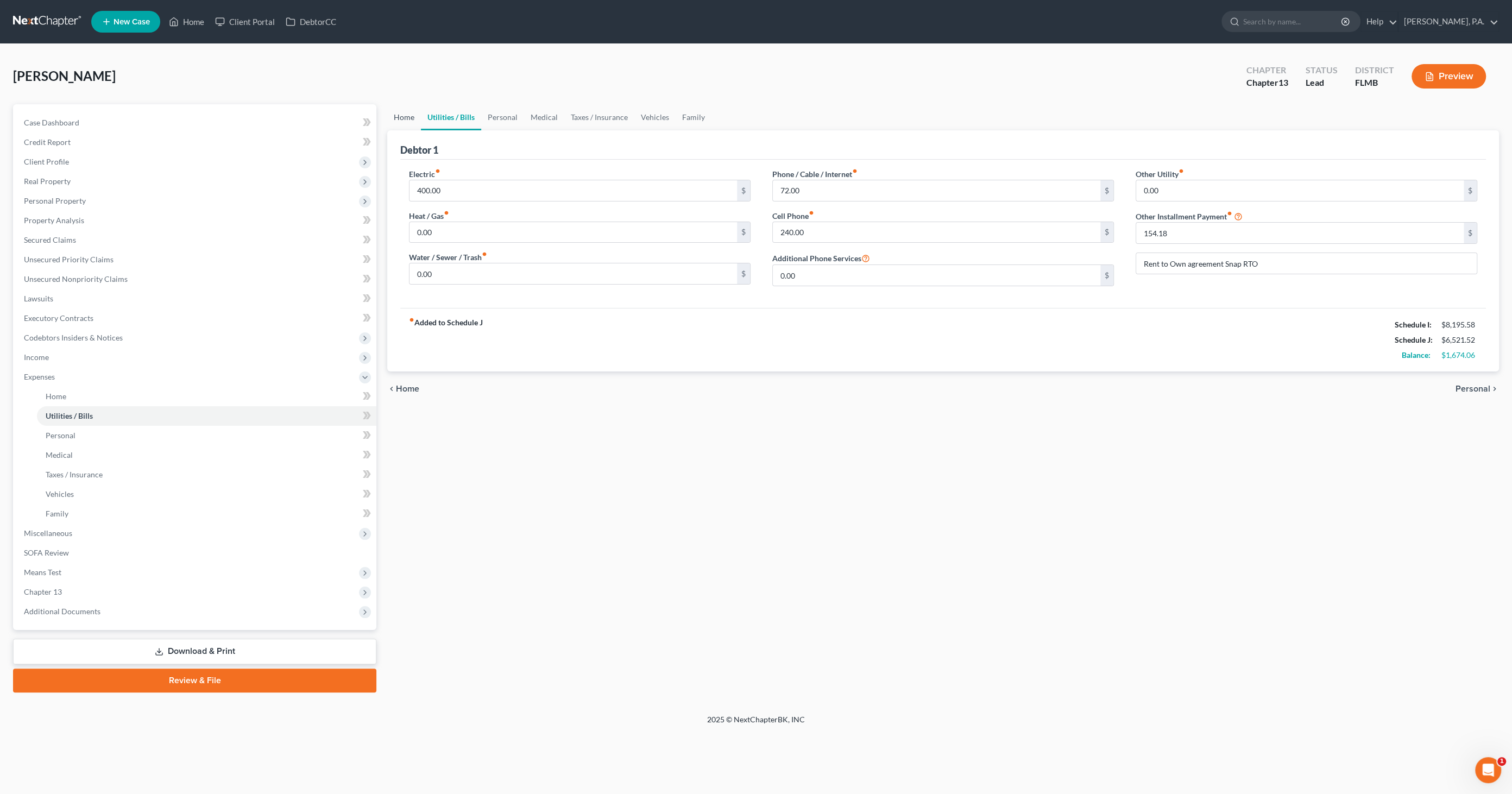
click at [406, 116] on link "Home" at bounding box center [404, 117] width 34 height 26
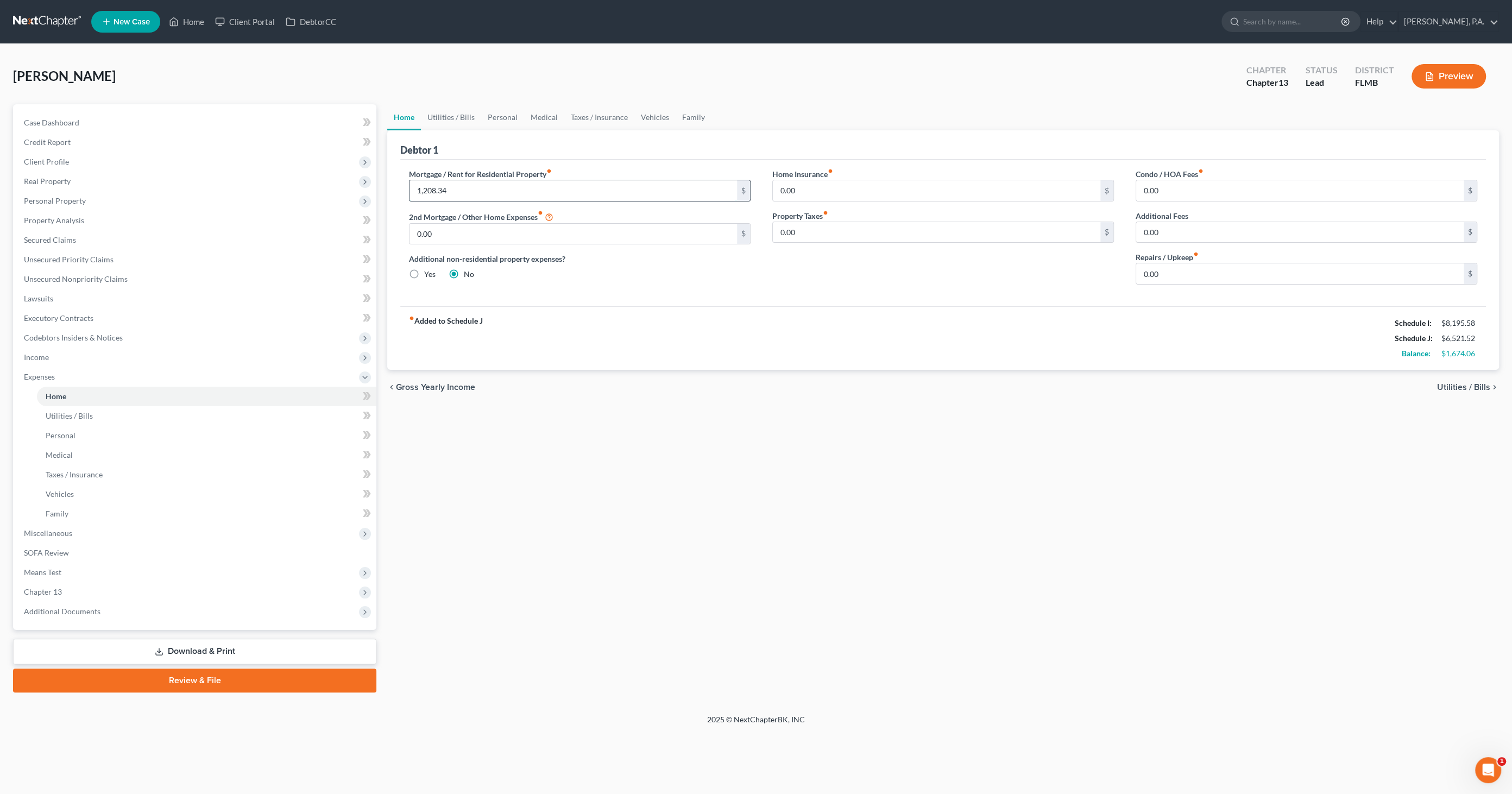
click at [455, 184] on input "1,208.34" at bounding box center [573, 190] width 328 height 21
click at [649, 115] on link "Vehicles" at bounding box center [655, 117] width 41 height 26
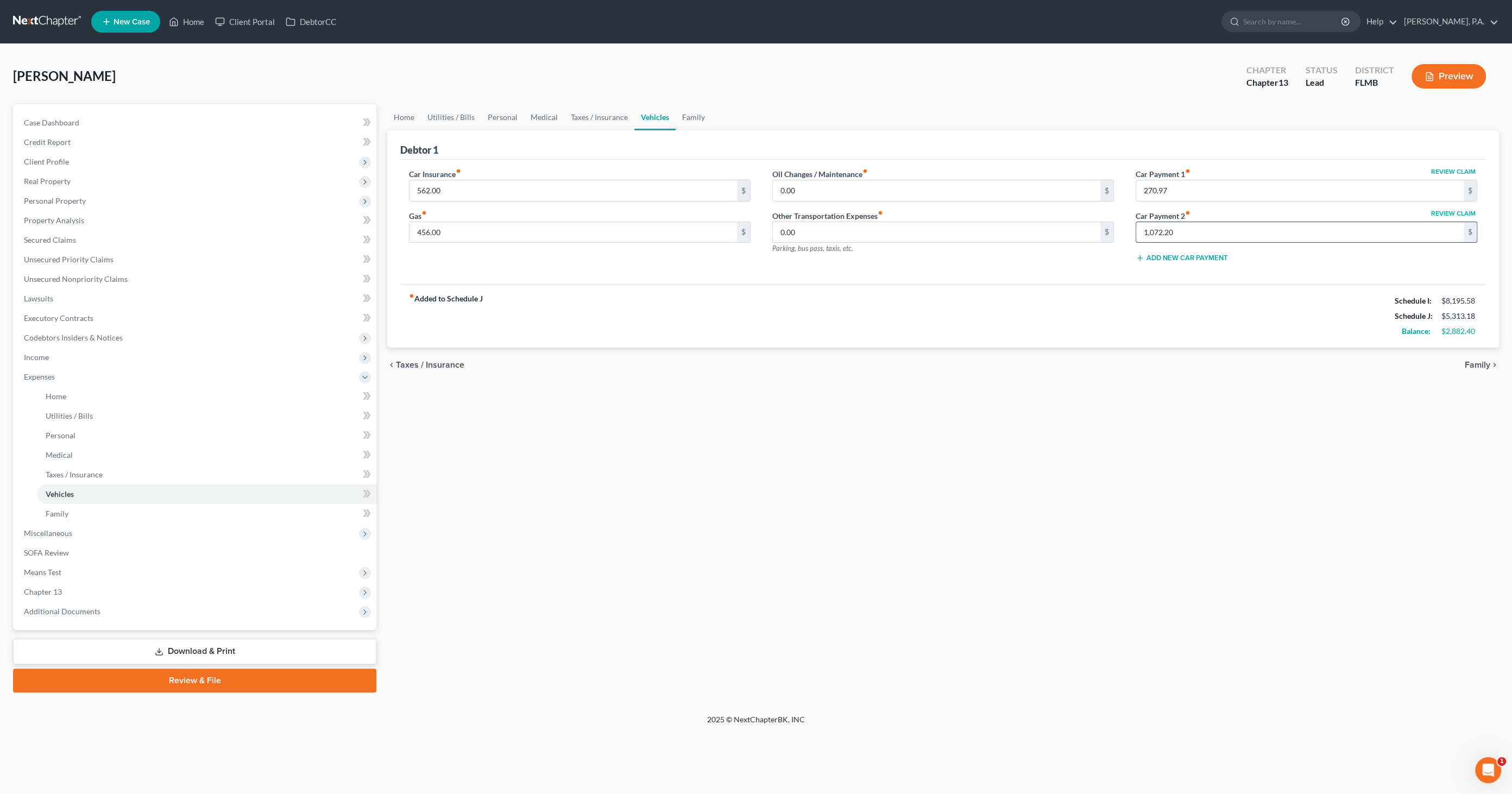
click at [1235, 235] on input "1,072.20" at bounding box center [1300, 232] width 328 height 21
click at [464, 113] on link "Utilities / Bills" at bounding box center [450, 117] width 60 height 26
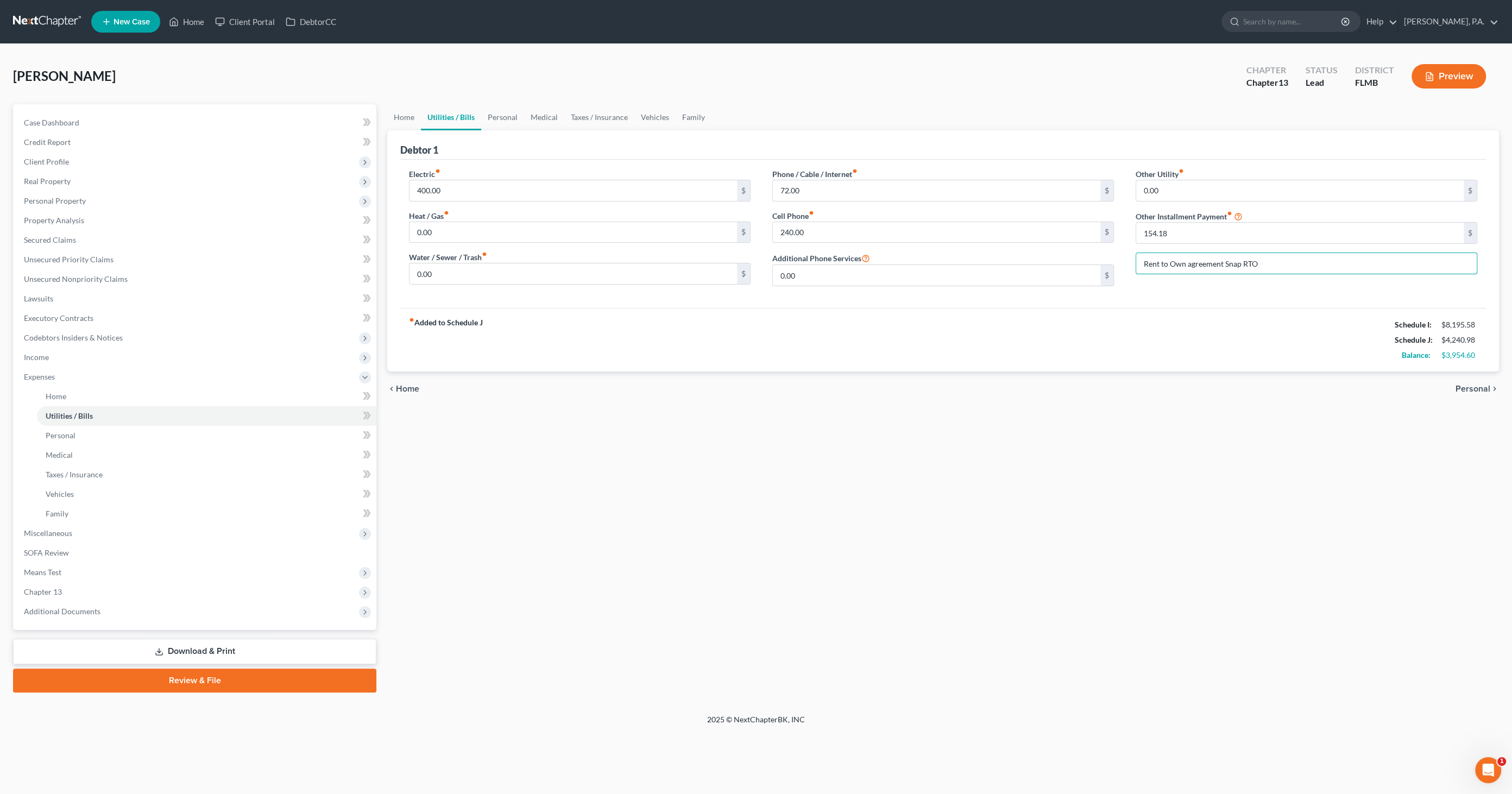
drag, startPoint x: 1219, startPoint y: 255, endPoint x: 1094, endPoint y: 256, distance: 125.0
click at [1089, 256] on div "Electric fiber_manual_record 400.00 $ Heat / Gas fiber_manual_record 0.00 $ Wat…" at bounding box center [943, 232] width 1090 height 127
click at [1196, 312] on div "fiber_manual_record Added to Schedule J Schedule I: $8,195.58 Schedule J: $4,08…" at bounding box center [943, 340] width 1085 height 64
click at [70, 516] on link "Family" at bounding box center [207, 513] width 340 height 19
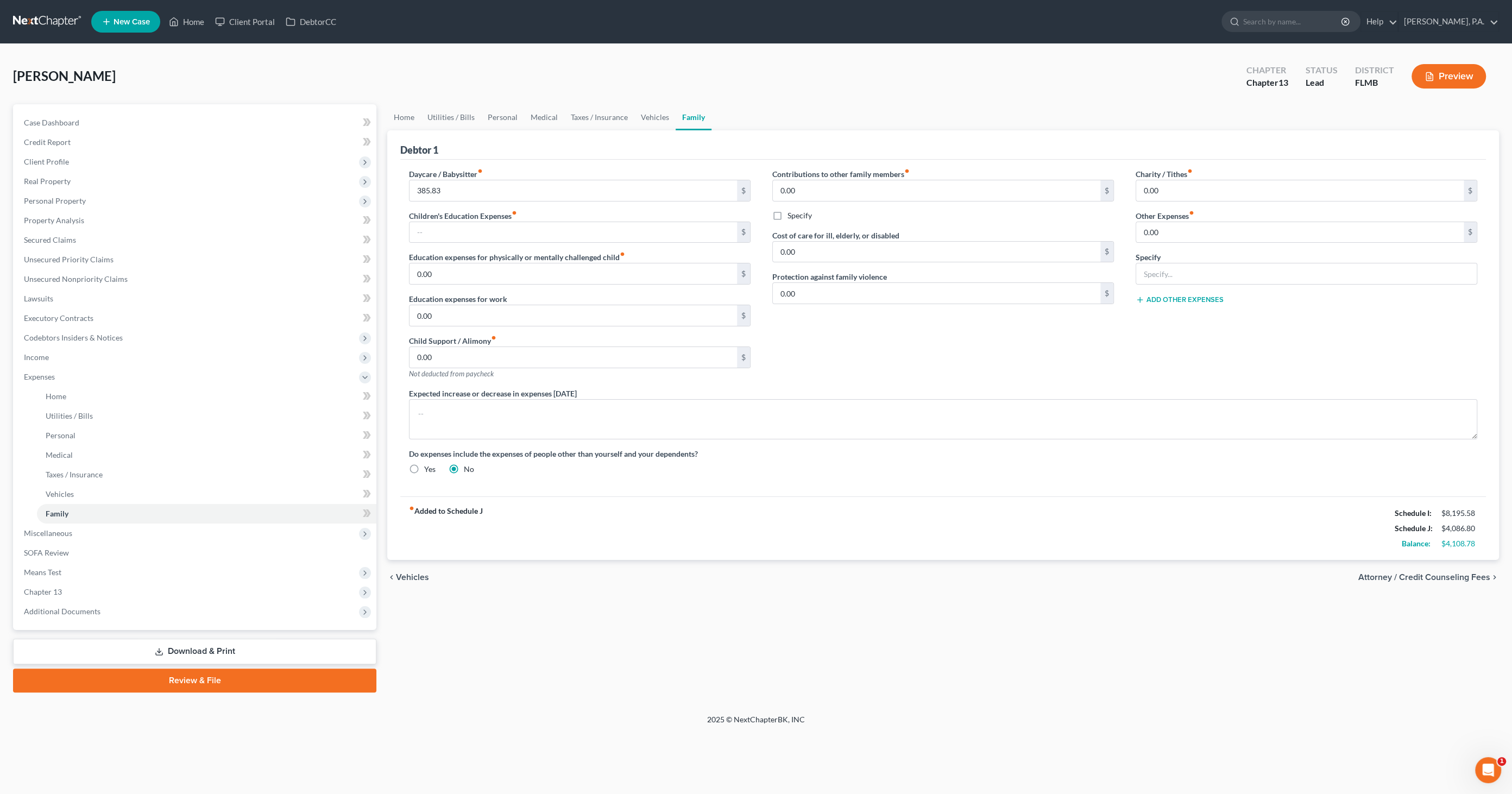
click at [194, 653] on link "Download & Print" at bounding box center [195, 651] width 364 height 25
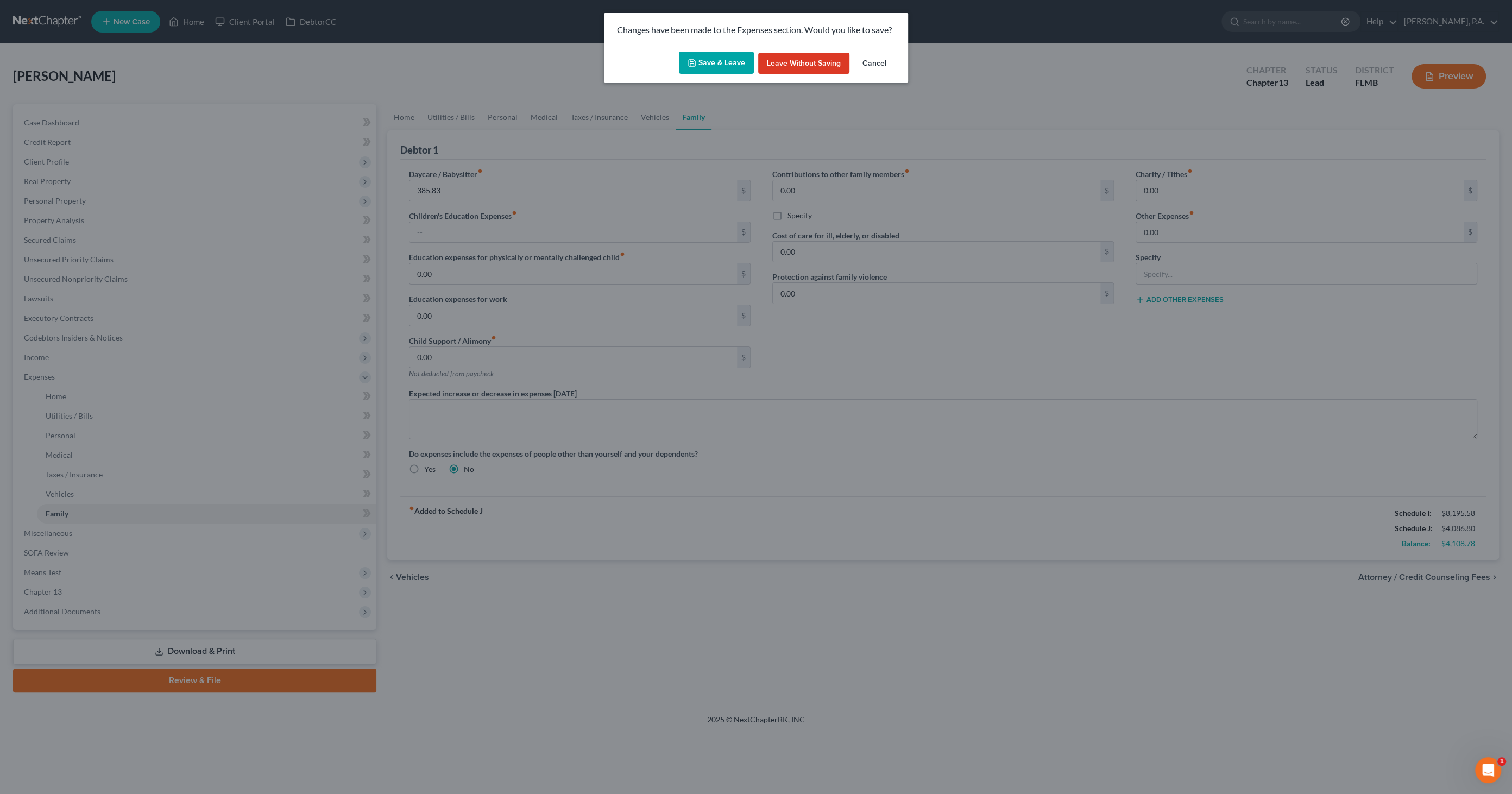
click at [707, 62] on button "Save & Leave" at bounding box center [716, 63] width 75 height 23
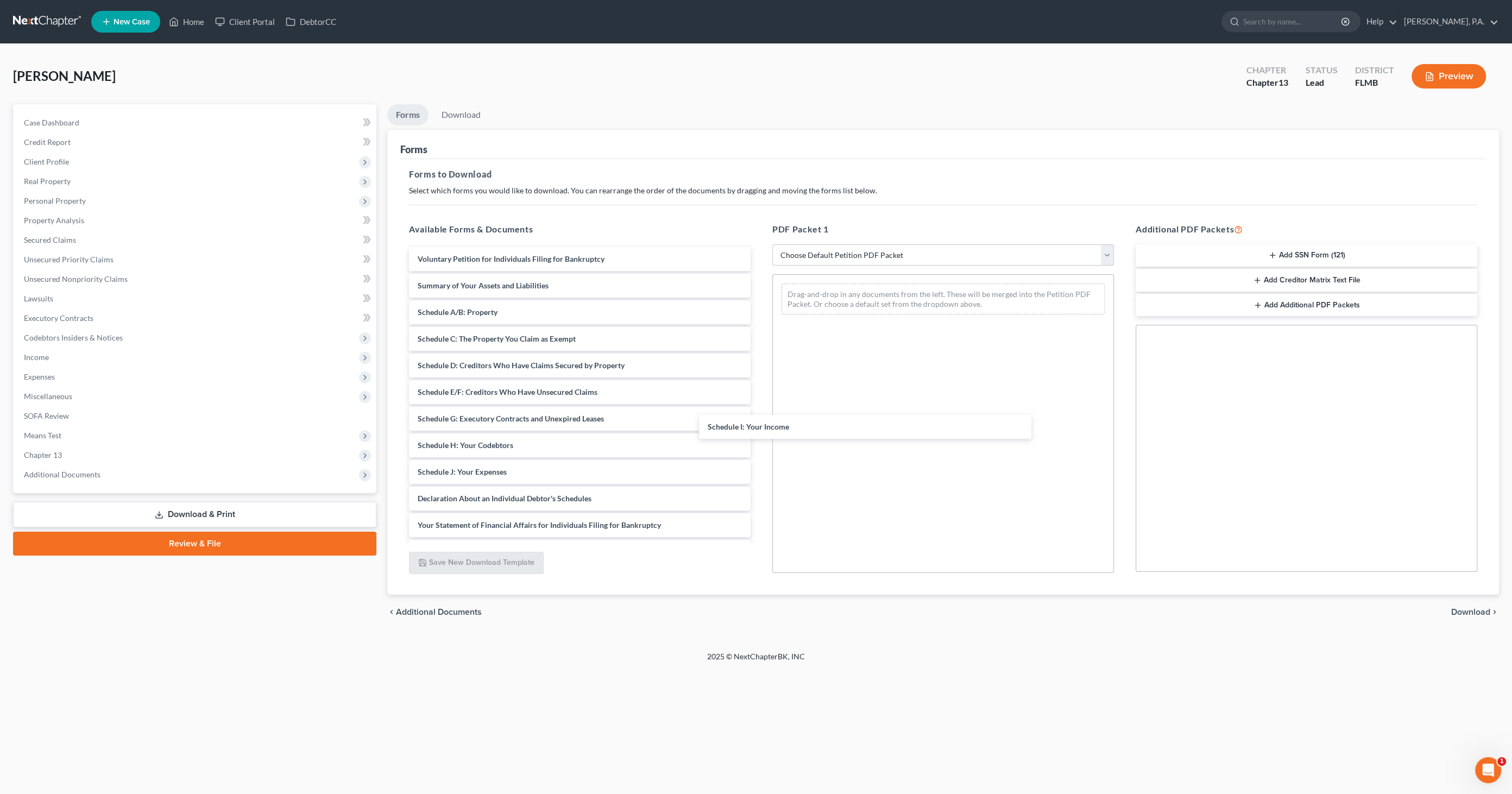
drag, startPoint x: 531, startPoint y: 465, endPoint x: 850, endPoint y: 414, distance: 323.1
click at [759, 415] on div "Schedule I: Your Income Voluntary Petition for Individuals Filing for Bankruptc…" at bounding box center [579, 472] width 359 height 450
drag, startPoint x: 517, startPoint y: 475, endPoint x: 914, endPoint y: 377, distance: 408.9
click at [759, 385] on div "Schedule J: Your Expenses Voluntary Petition for Individuals Filing for Bankrup…" at bounding box center [579, 458] width 359 height 423
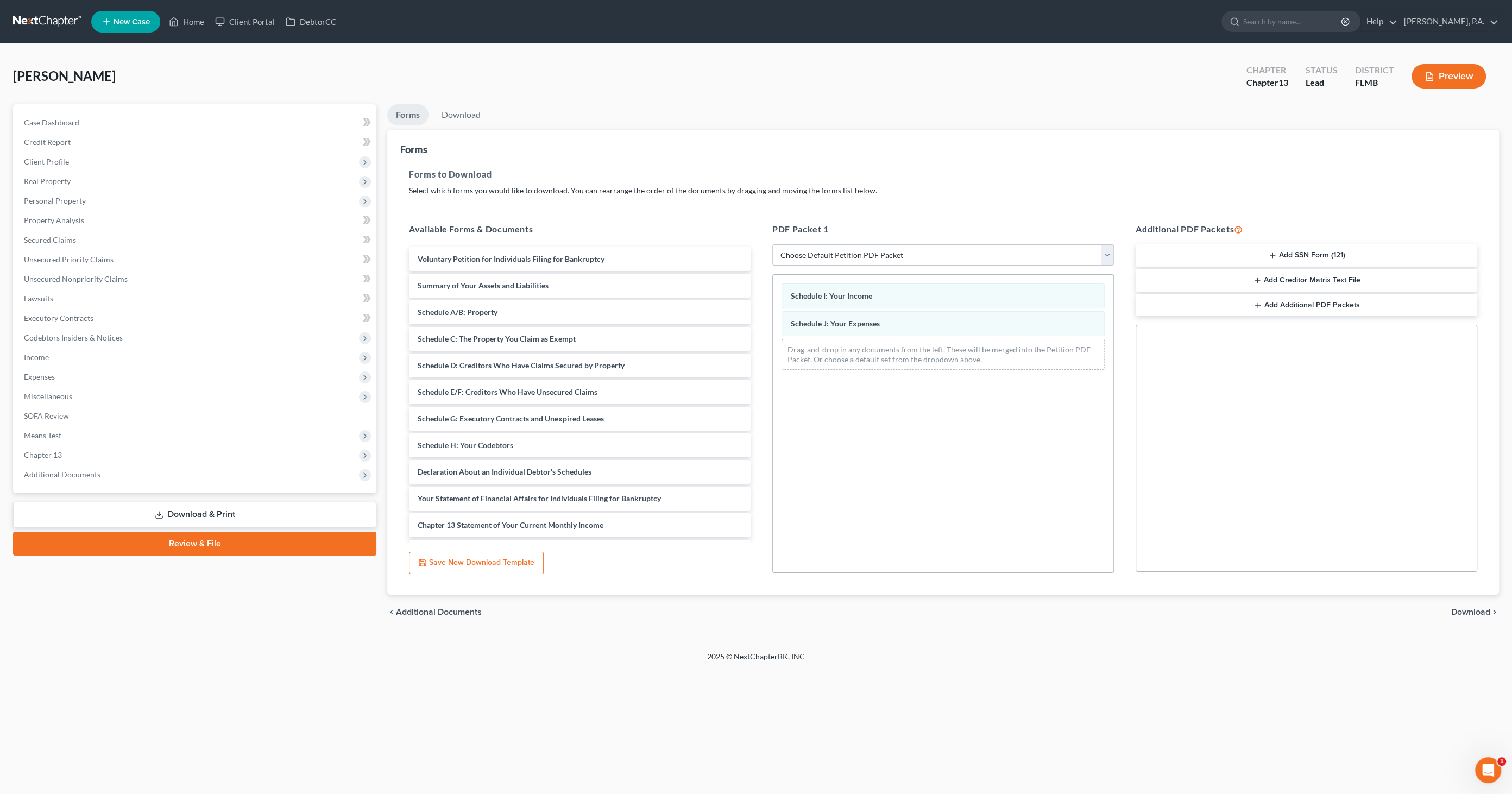
click at [1468, 608] on span "Download" at bounding box center [1470, 612] width 39 height 9
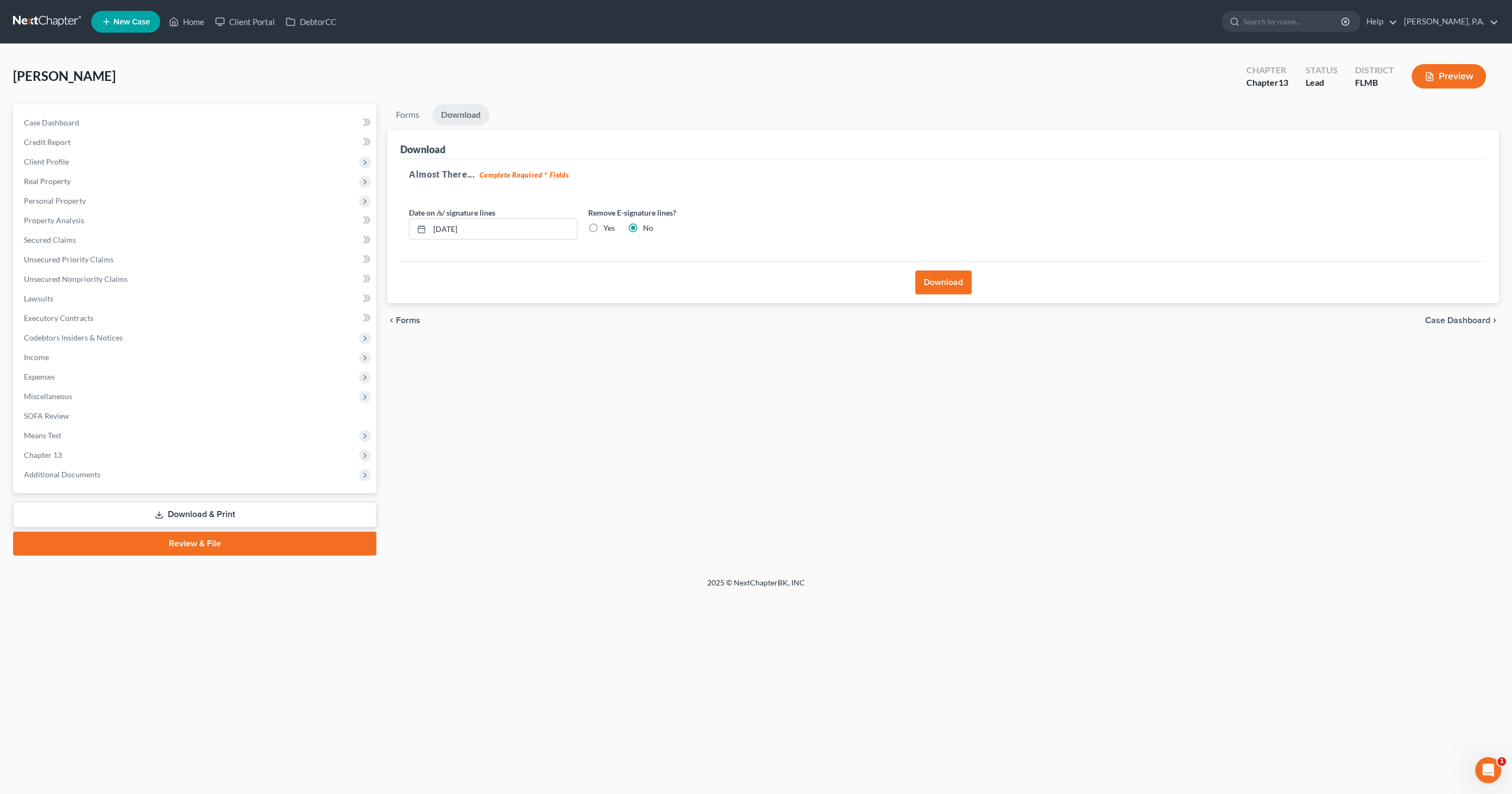
click at [603, 226] on label "Yes" at bounding box center [608, 228] width 11 height 11
click at [608, 226] on input "Yes" at bounding box center [611, 226] width 7 height 7
radio input "true"
radio input "false"
click at [975, 294] on div "Download" at bounding box center [943, 282] width 1085 height 42
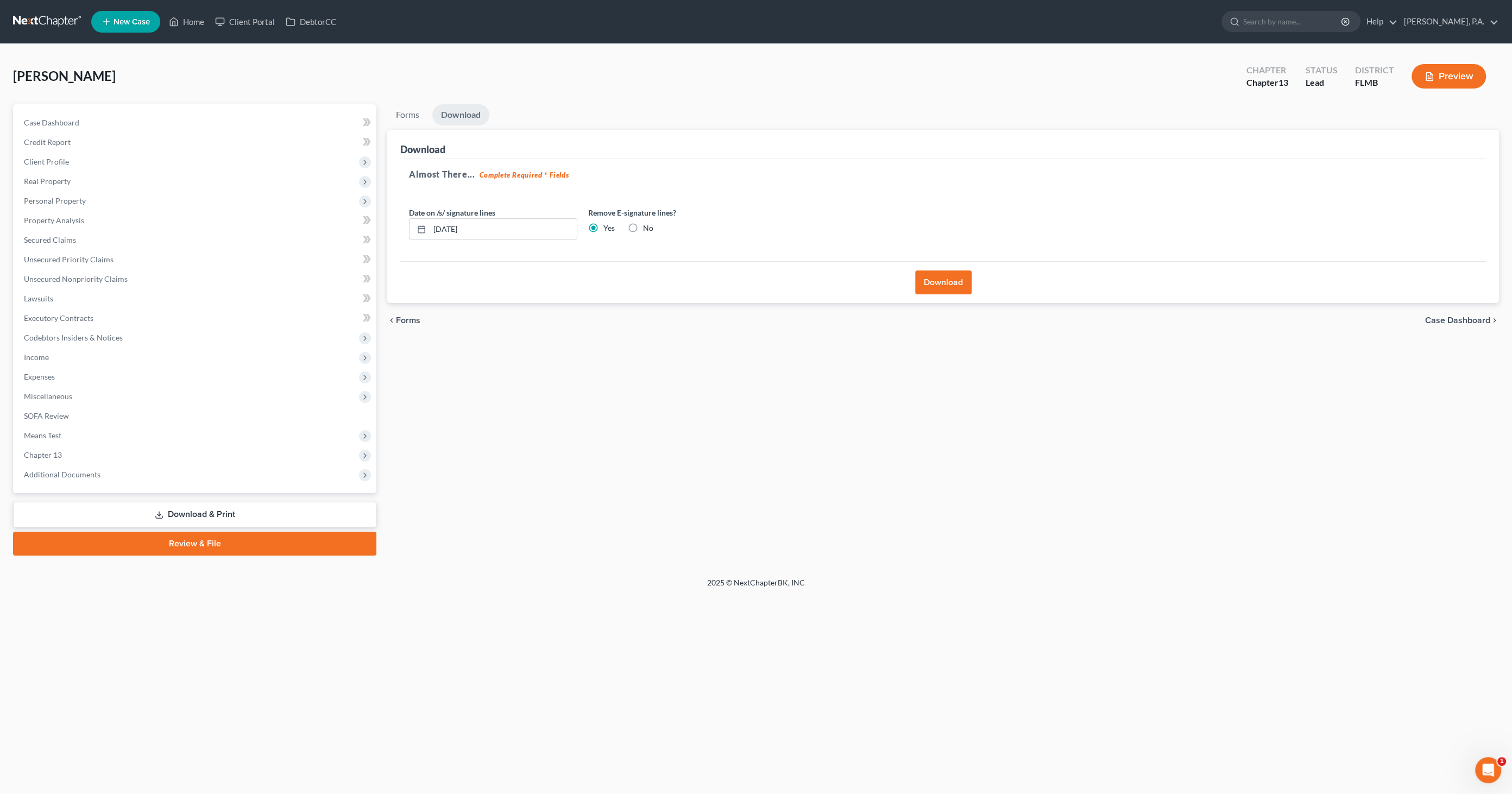
click at [966, 287] on button "Download" at bounding box center [943, 283] width 56 height 24
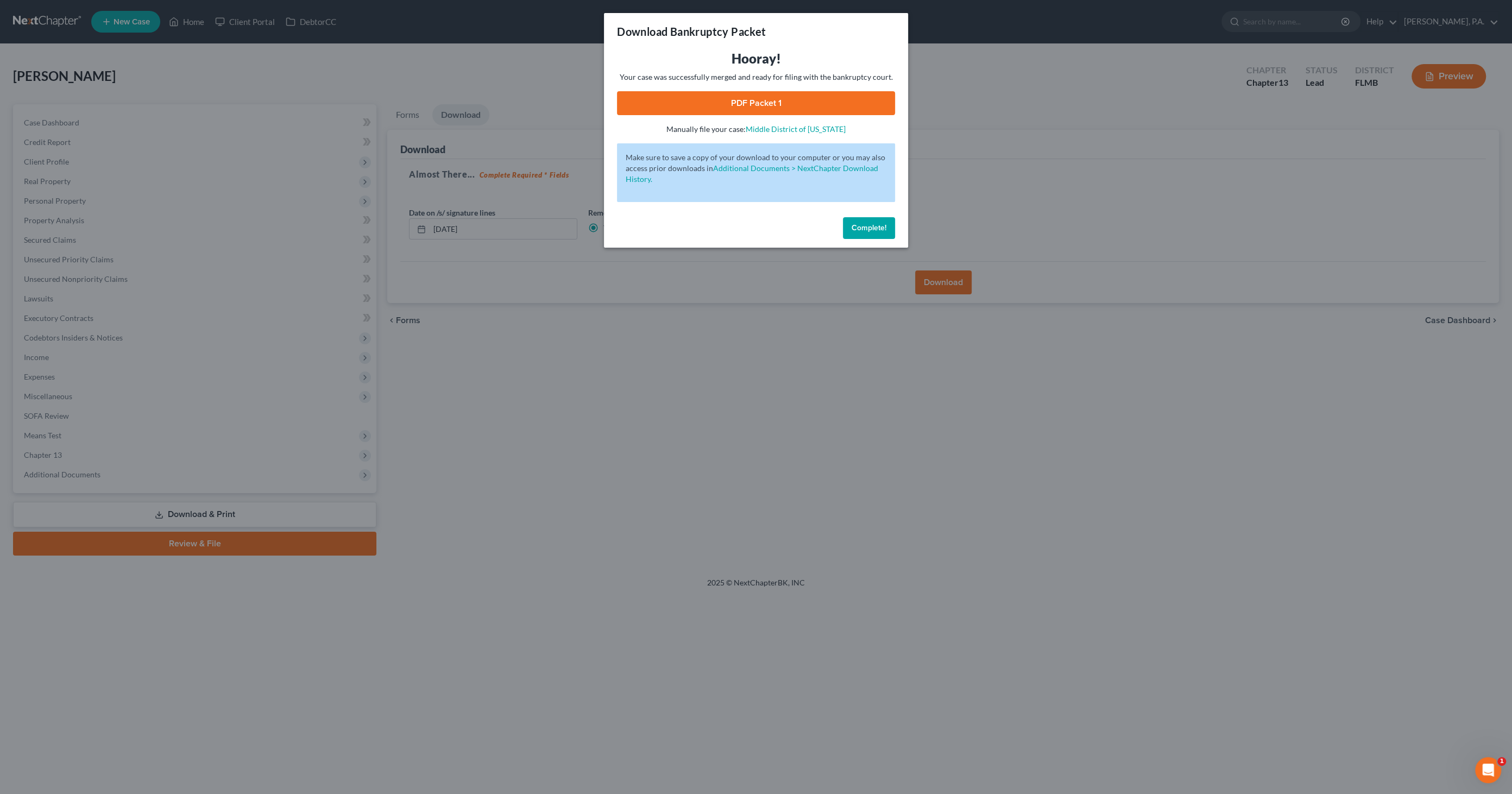
click at [871, 231] on span "Complete!" at bounding box center [868, 228] width 34 height 9
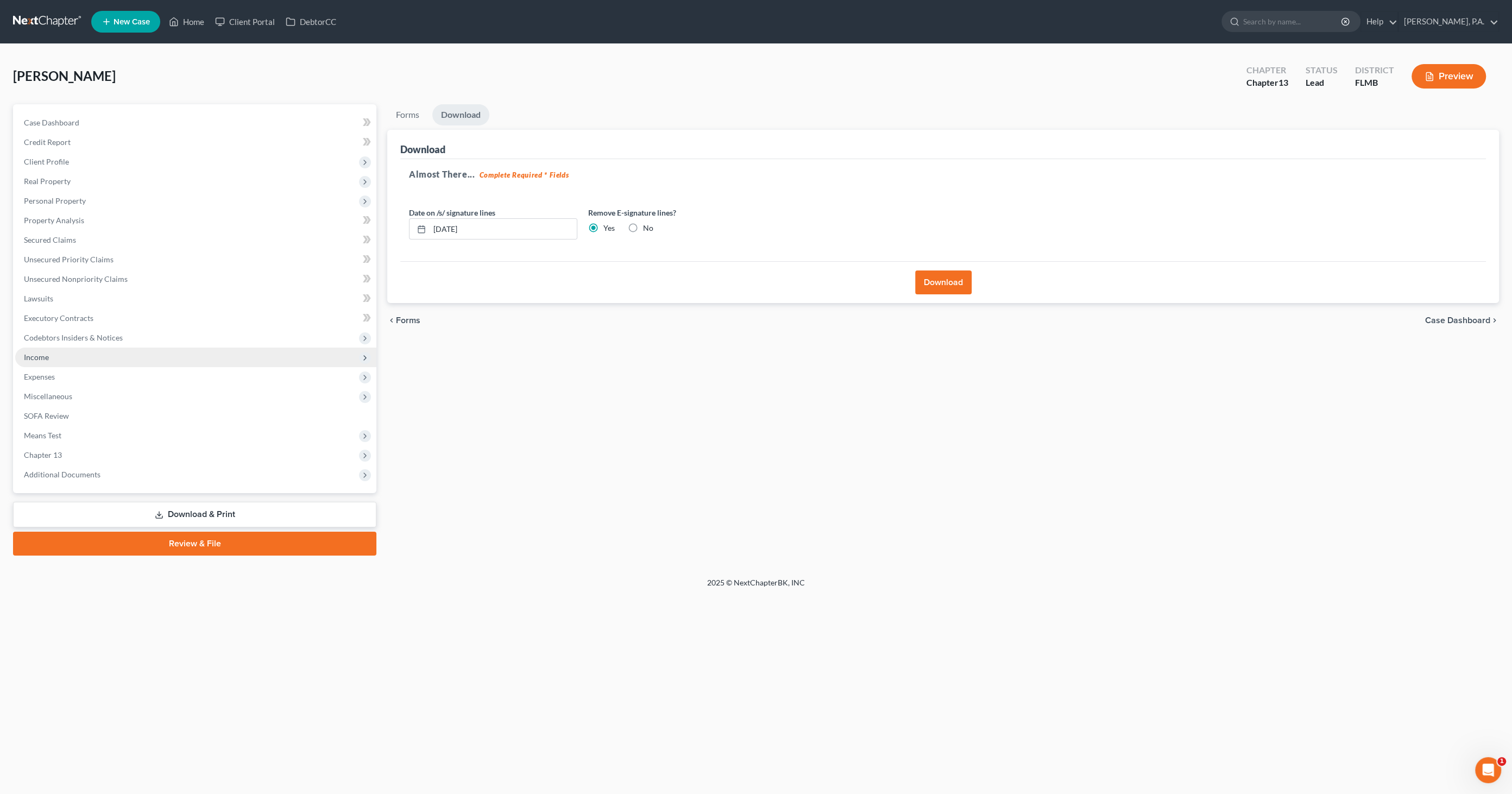
click at [68, 352] on span "Income" at bounding box center [196, 357] width 361 height 19
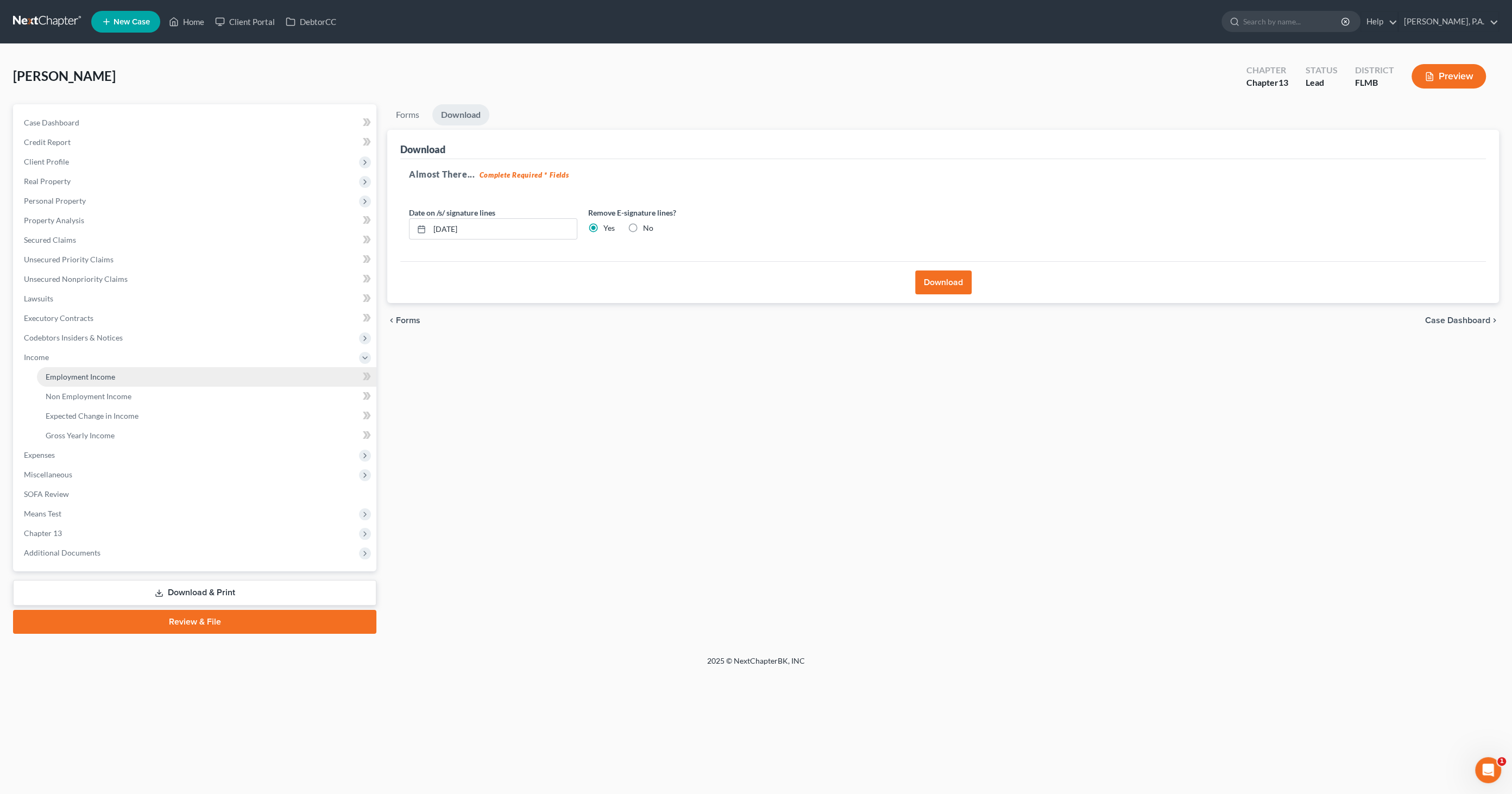
click at [119, 380] on link "Employment Income" at bounding box center [207, 376] width 340 height 19
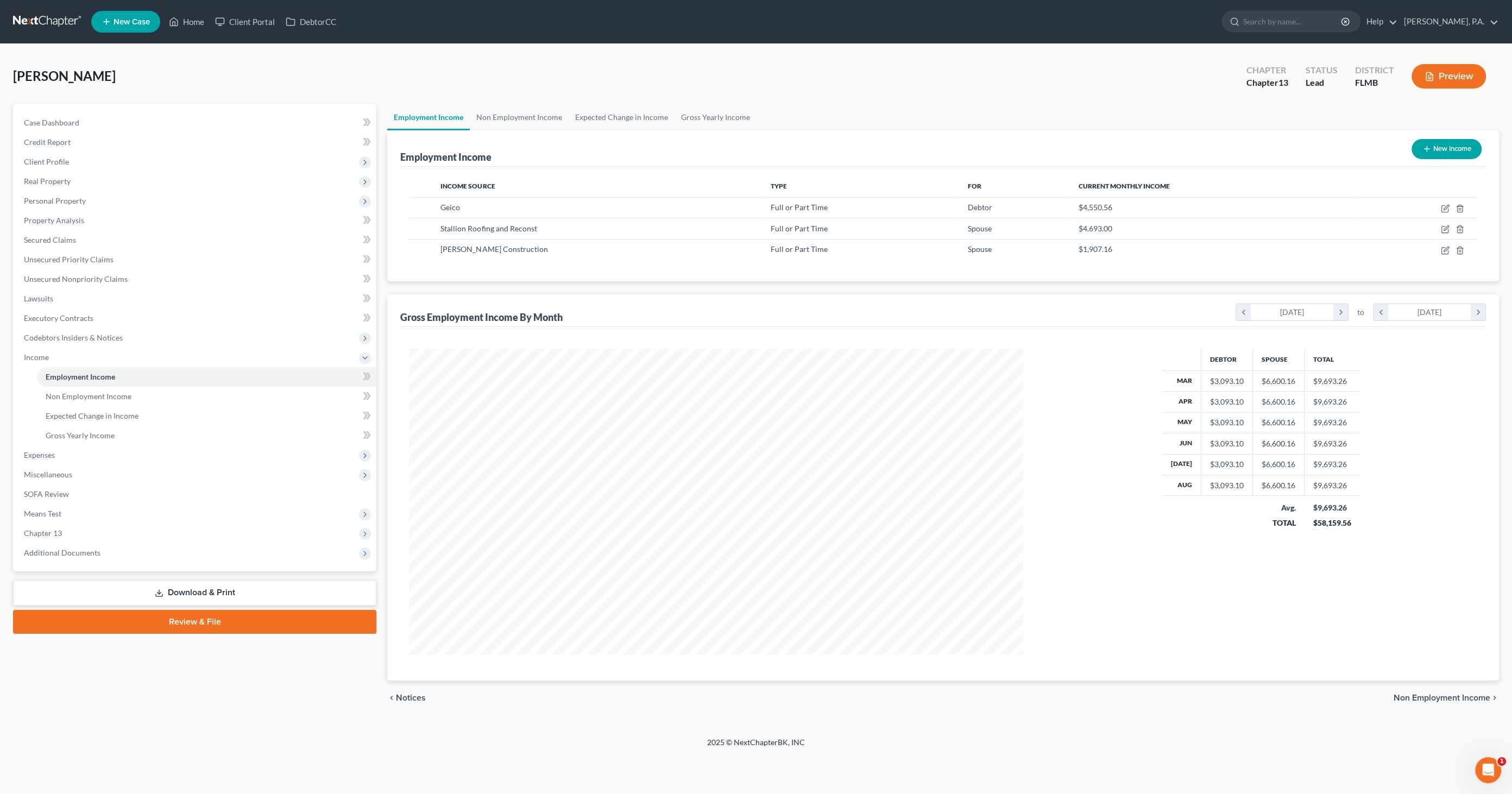
scroll to position [305, 636]
click at [1444, 228] on icon "button" at bounding box center [1446, 228] width 5 height 5
select select "0"
select select "9"
select select "0"
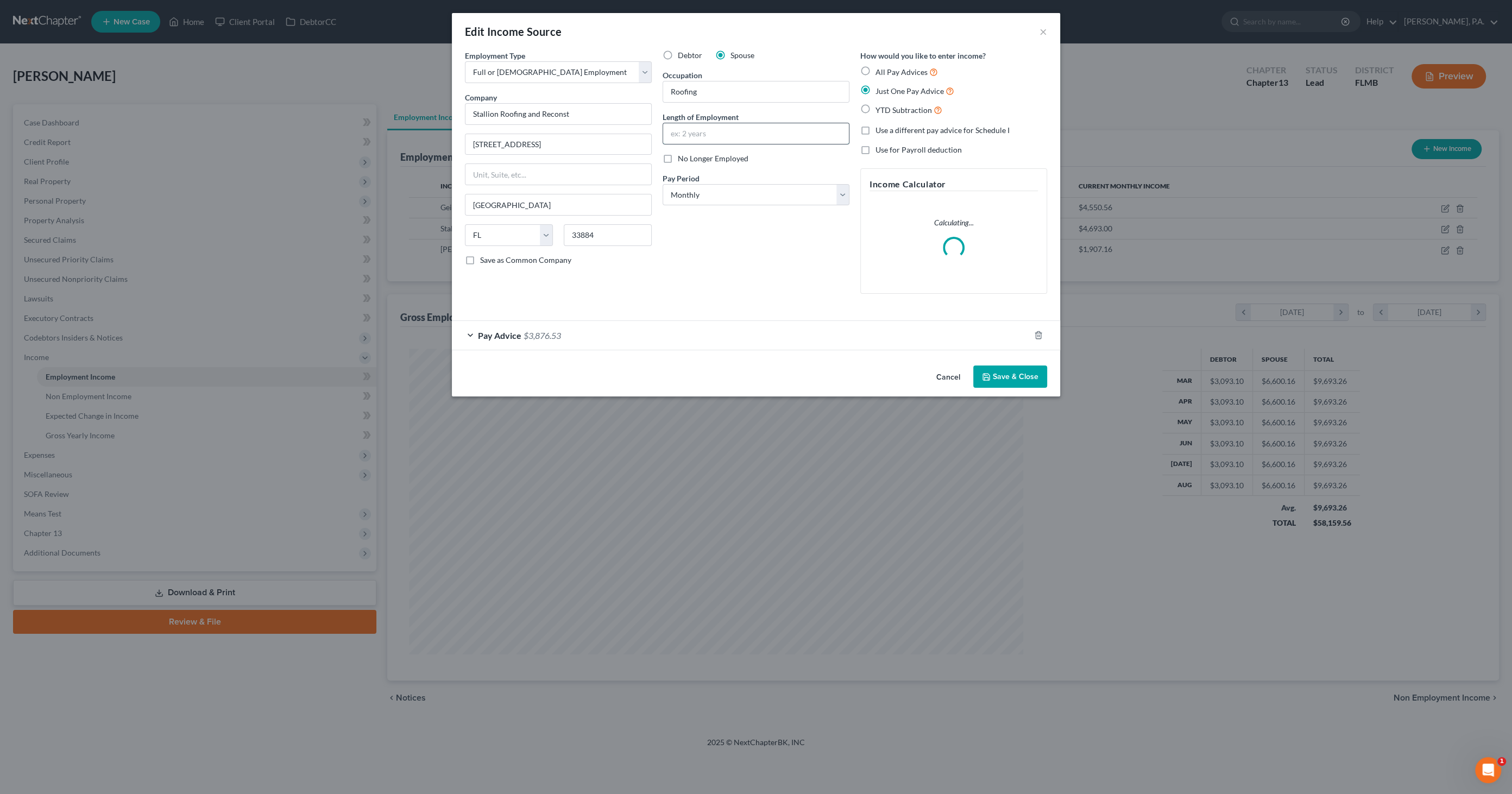
click at [722, 131] on input "text" at bounding box center [756, 133] width 186 height 21
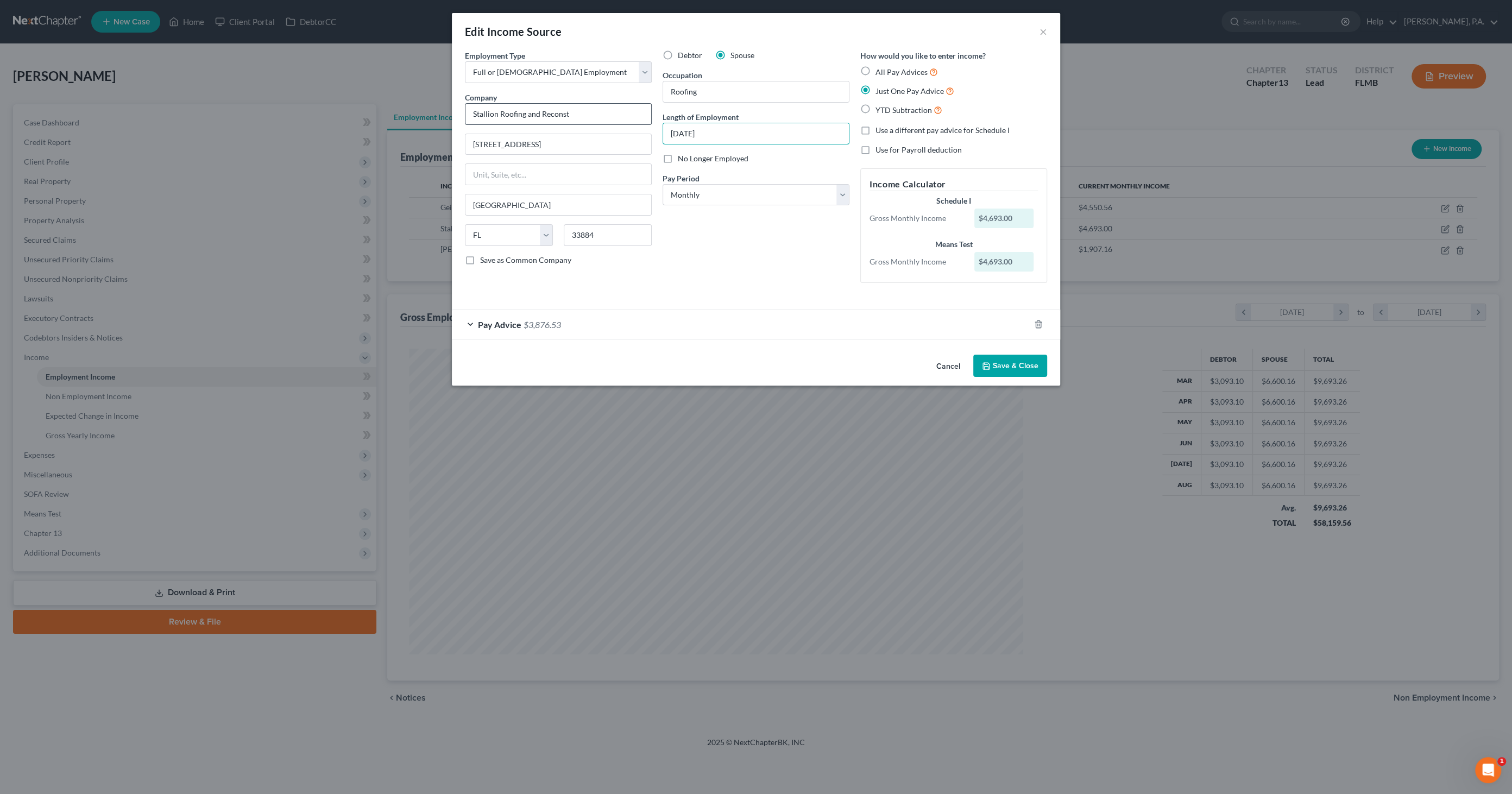
drag, startPoint x: 734, startPoint y: 125, endPoint x: 625, endPoint y: 121, distance: 109.1
click at [625, 121] on div "Employment Type * Select Full or [DEMOGRAPHIC_DATA] Employment Self Employment …" at bounding box center [756, 175] width 593 height 251
type input "[DATE]"
click at [1004, 358] on button "Save & Close" at bounding box center [1010, 365] width 74 height 23
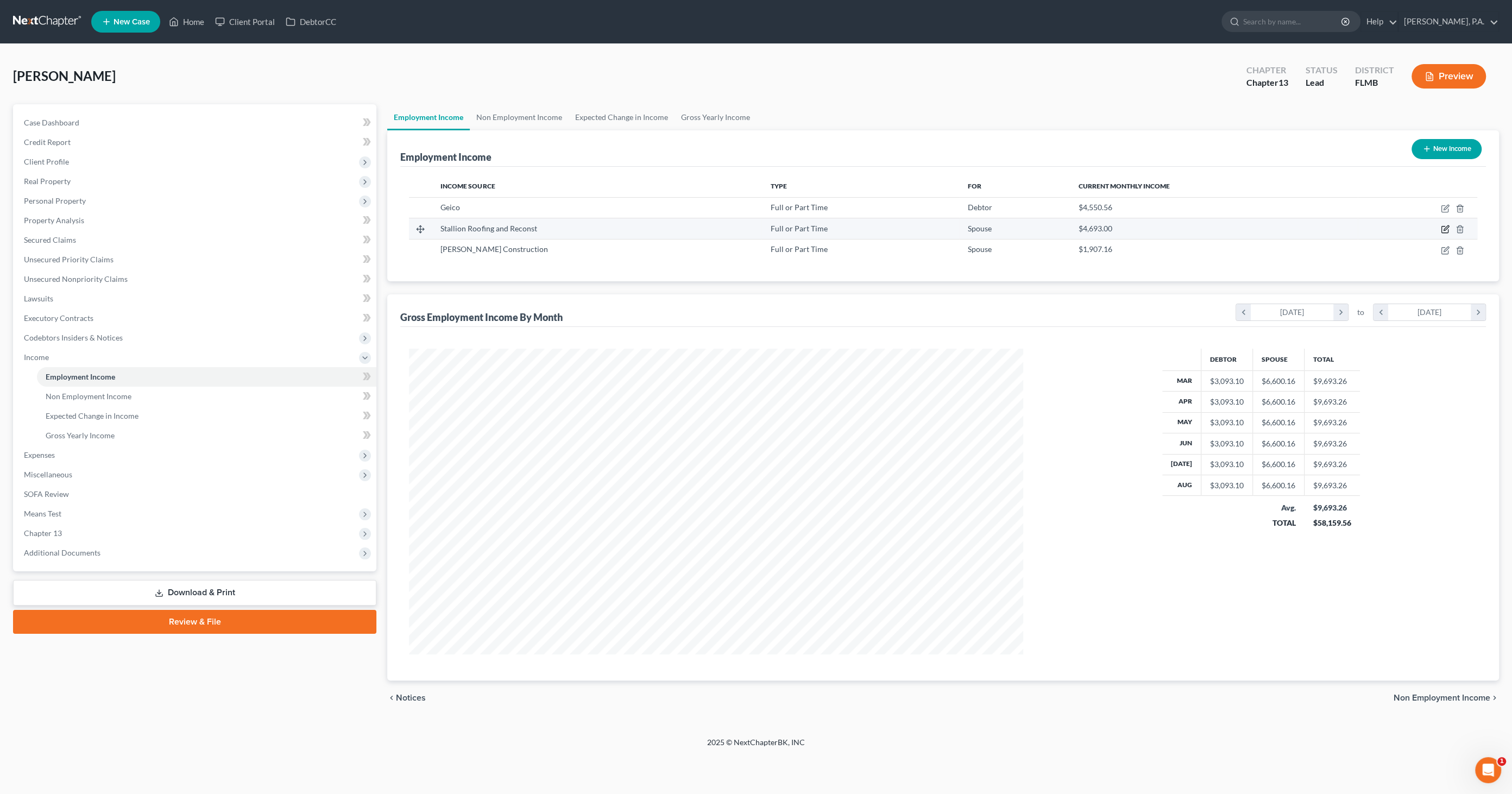
click at [1441, 226] on icon "button" at bounding box center [1444, 230] width 7 height 7
select select "0"
select select "9"
select select "0"
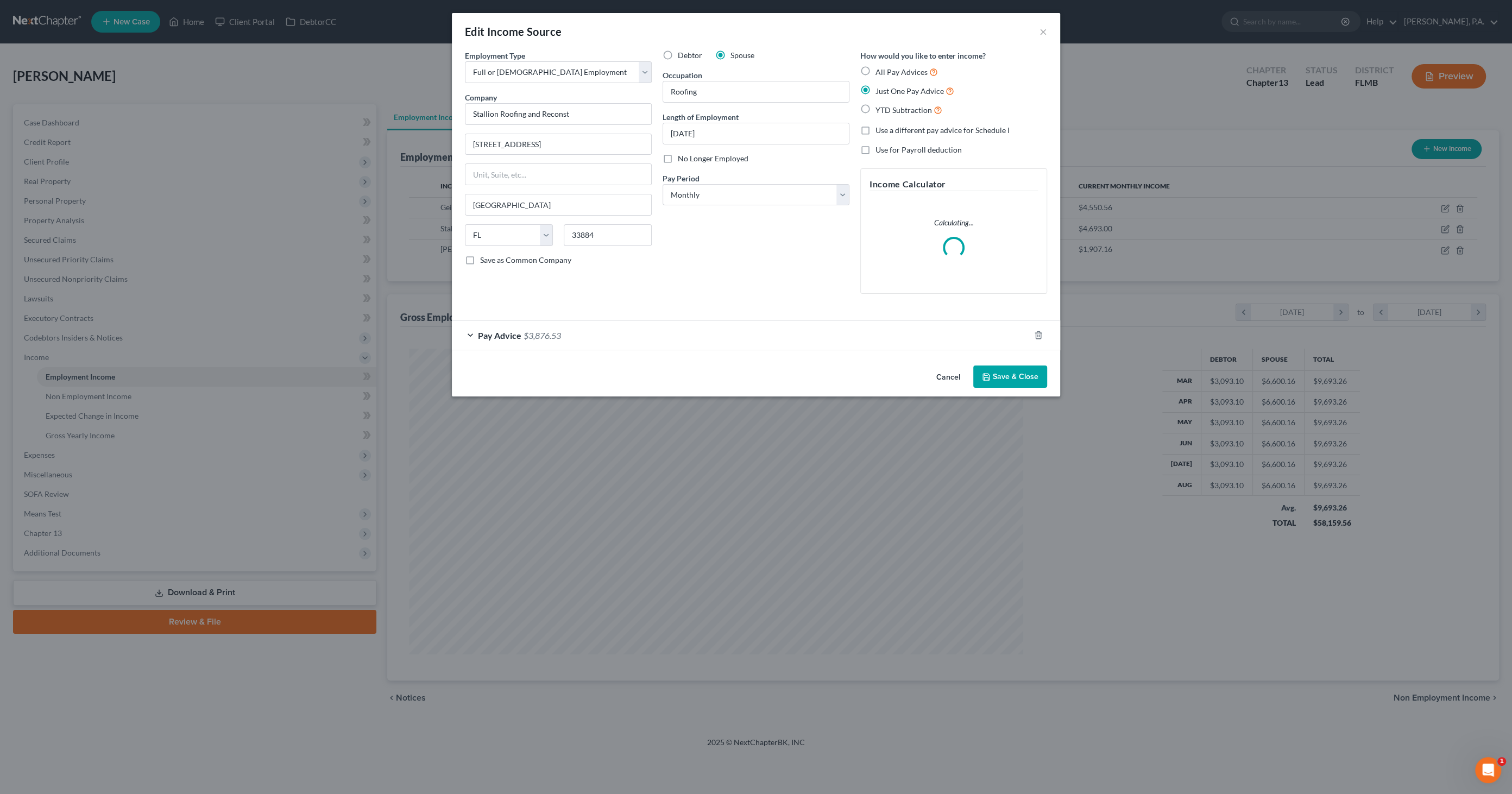
click at [951, 377] on button "Cancel" at bounding box center [948, 377] width 41 height 22
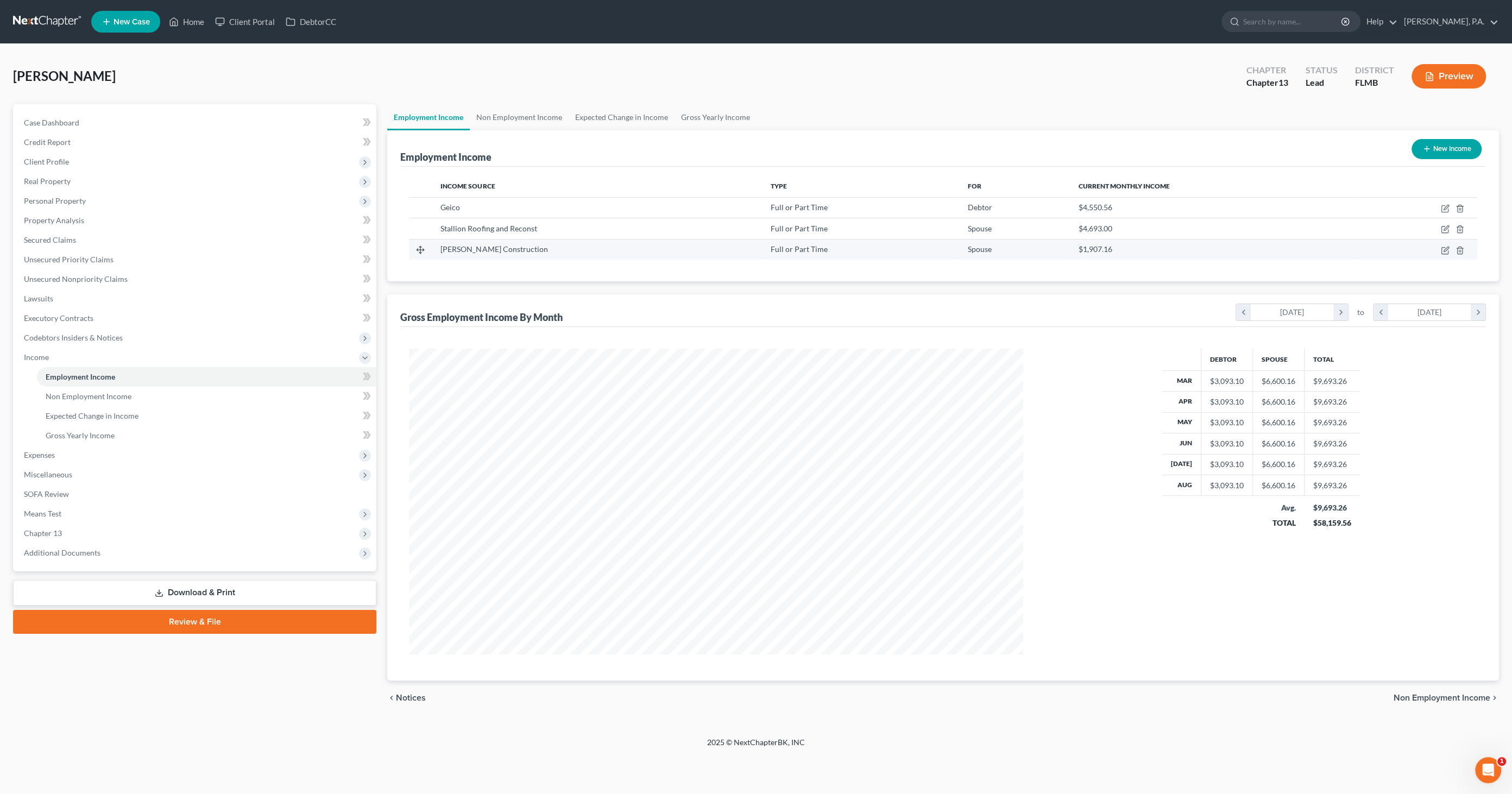
click at [1440, 247] on td at bounding box center [1417, 249] width 119 height 21
click at [1444, 249] on icon "button" at bounding box center [1446, 249] width 5 height 5
select select "0"
select select "9"
select select "0"
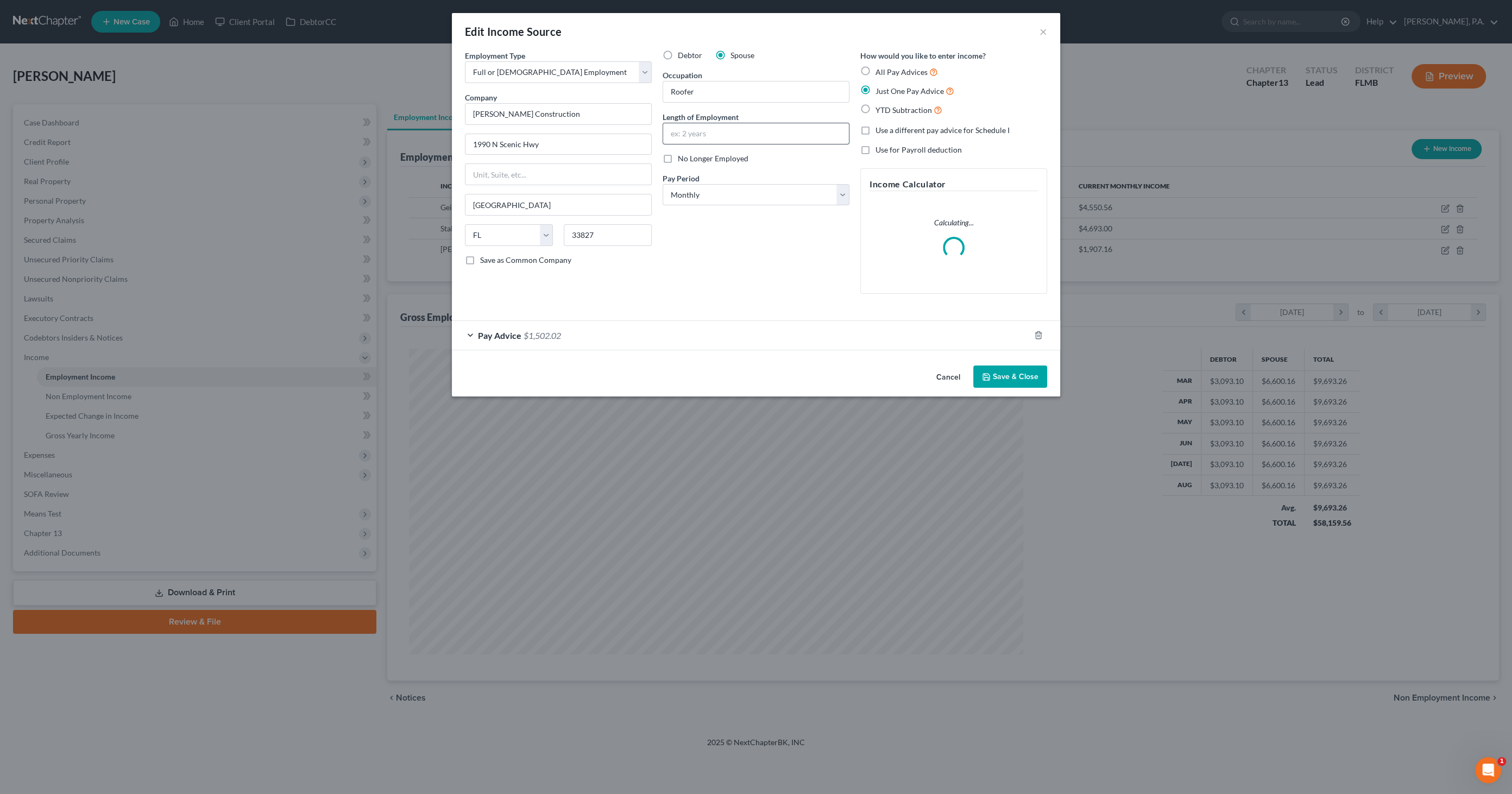
click at [705, 126] on input "text" at bounding box center [756, 133] width 186 height 21
type input "01/2025"
click at [1015, 373] on button "Save & Close" at bounding box center [1010, 377] width 74 height 23
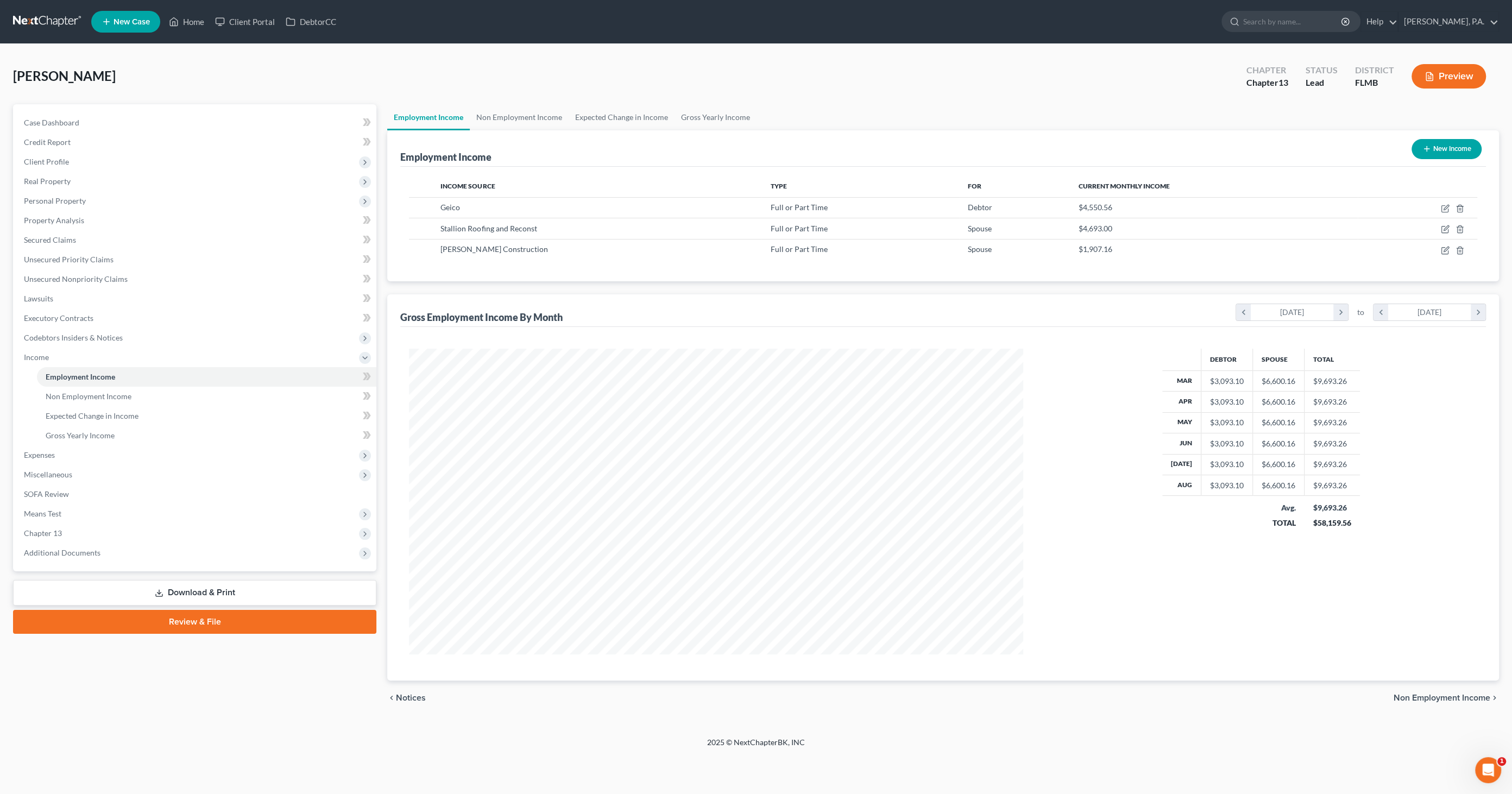
click at [204, 596] on link "Download & Print" at bounding box center [195, 592] width 364 height 25
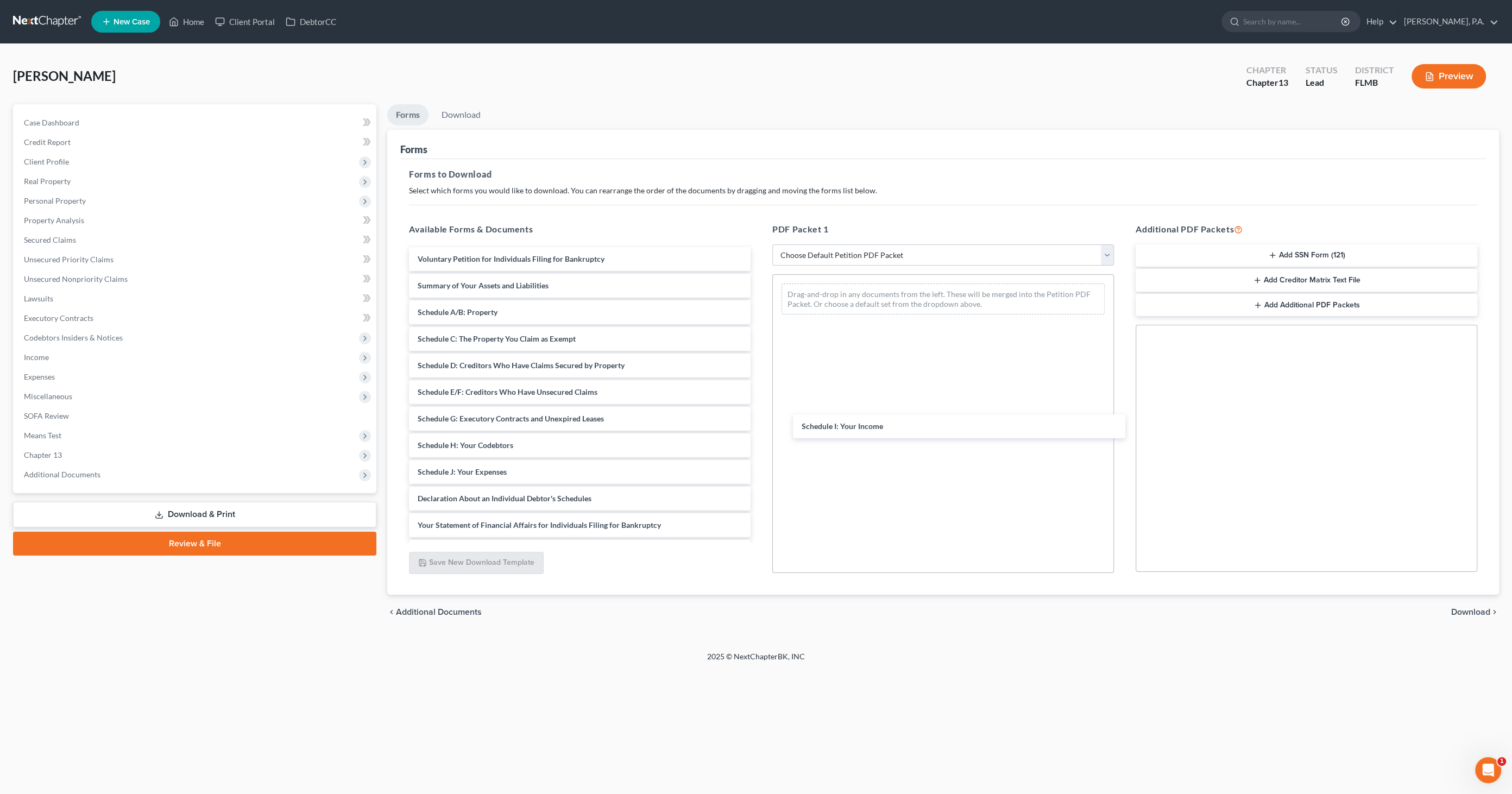
drag, startPoint x: 489, startPoint y: 471, endPoint x: 825, endPoint y: 395, distance: 344.5
click at [759, 403] on div "Schedule I: Your Income Voluntary Petition for Individuals Filing for Bankruptc…" at bounding box center [579, 472] width 359 height 450
drag, startPoint x: 467, startPoint y: 476, endPoint x: 825, endPoint y: 427, distance: 361.3
click at [759, 425] on div "Schedule J: Your Expenses Voluntary Petition for Individuals Filing for Bankrup…" at bounding box center [579, 458] width 359 height 423
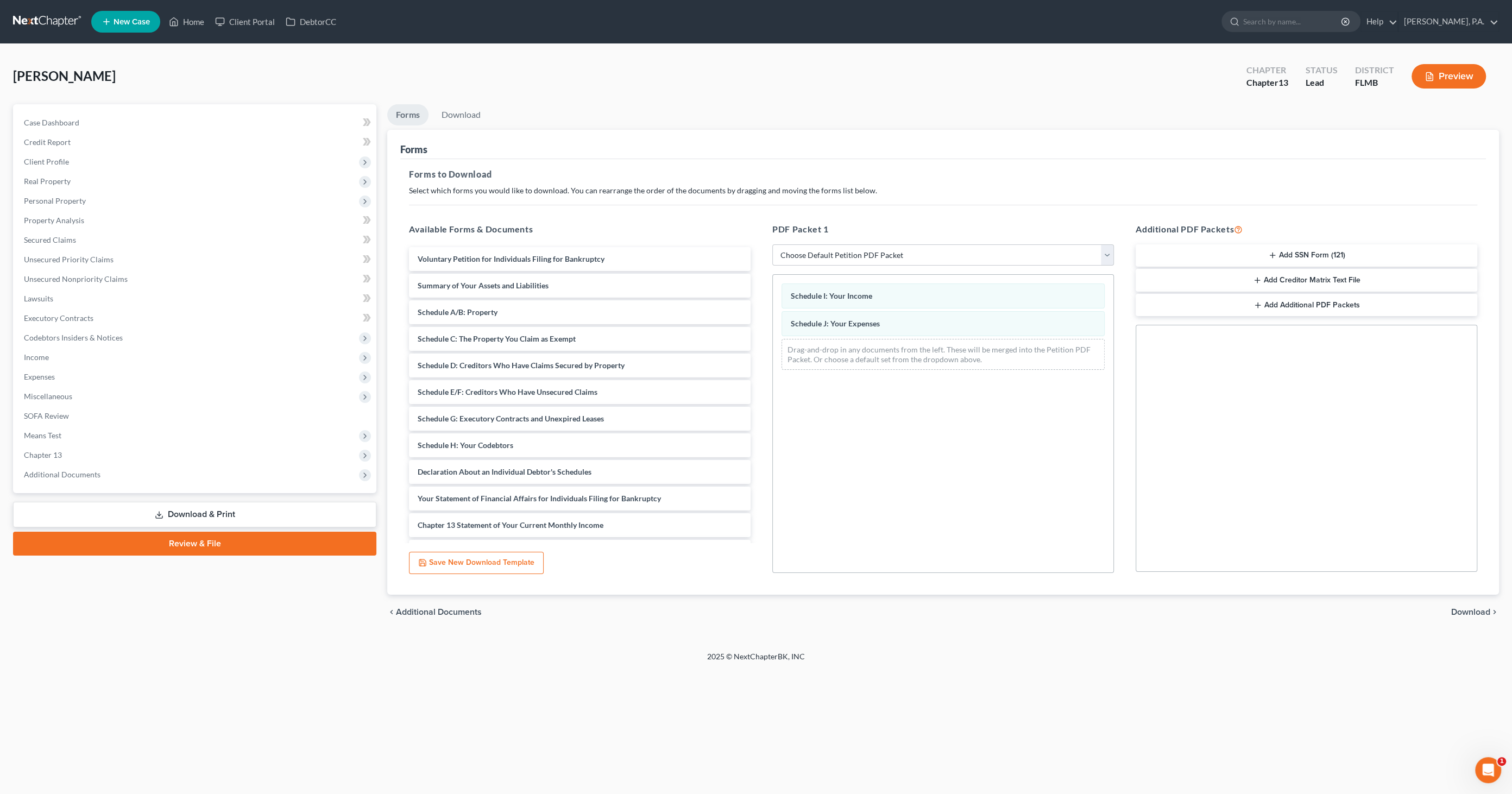
click at [1470, 609] on span "Download" at bounding box center [1470, 612] width 39 height 9
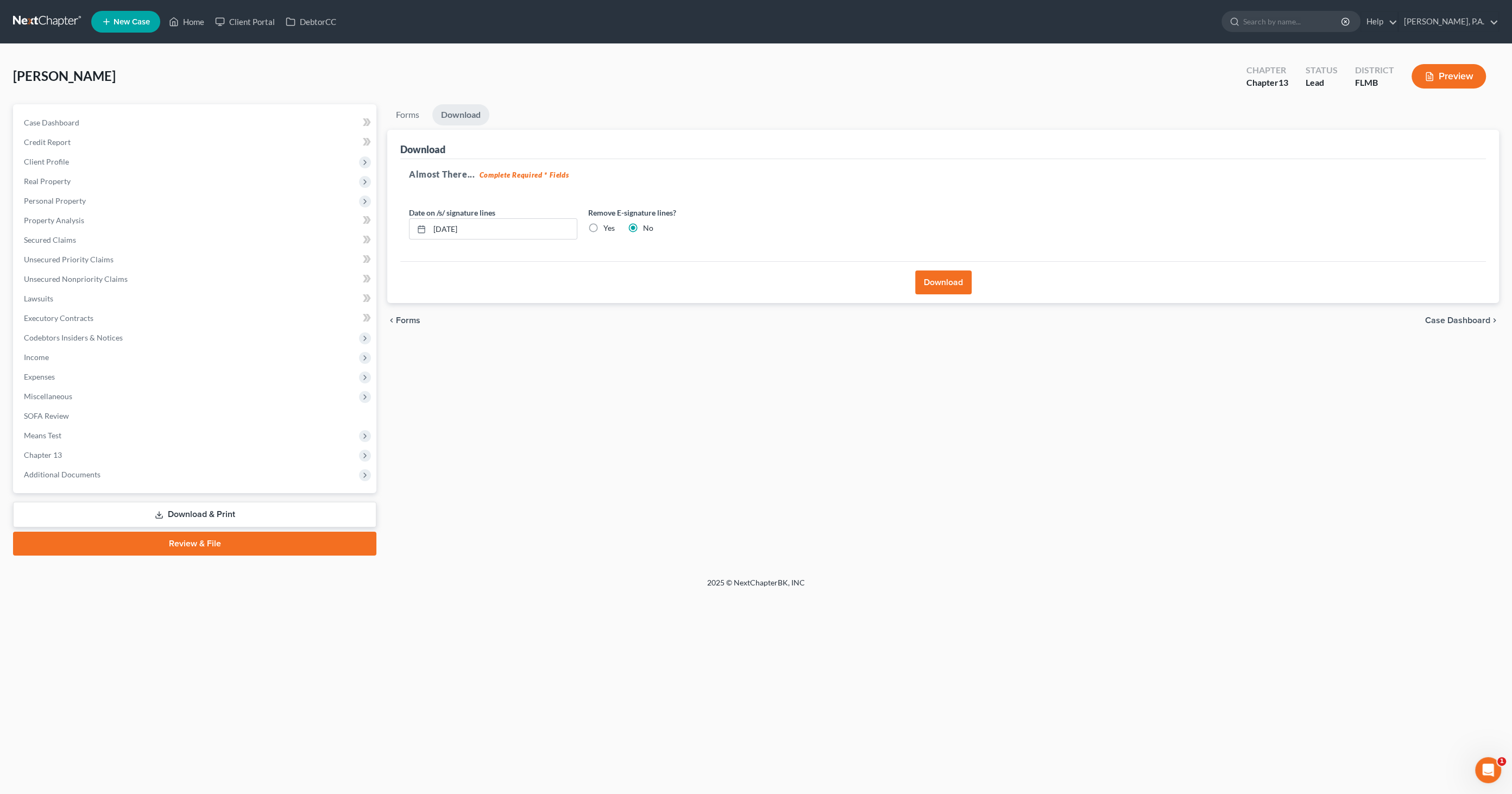
click at [954, 274] on button "Download" at bounding box center [943, 283] width 56 height 24
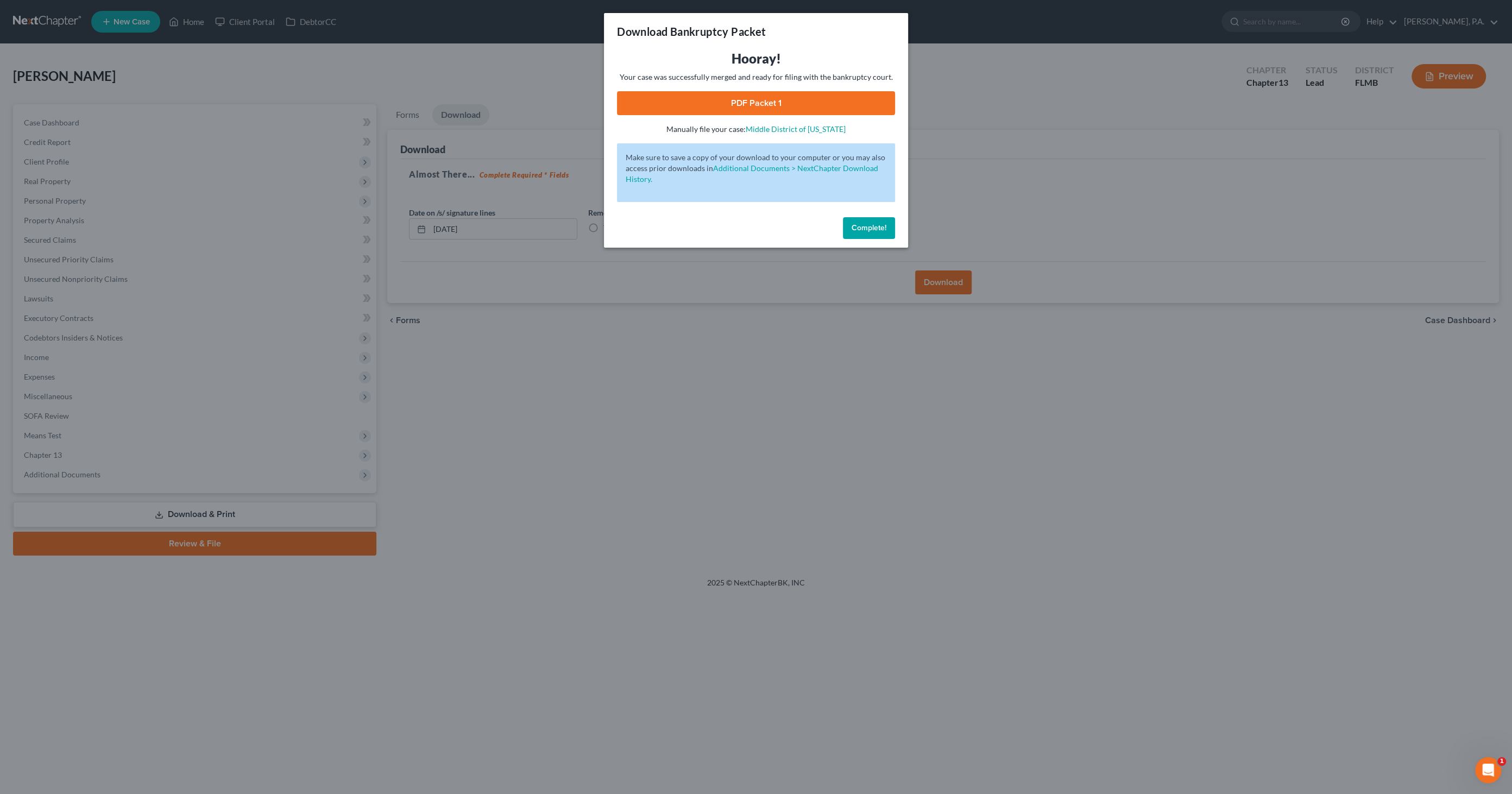
click at [744, 109] on link "PDF Packet 1" at bounding box center [756, 103] width 278 height 24
click at [873, 222] on button "Complete!" at bounding box center [868, 228] width 52 height 22
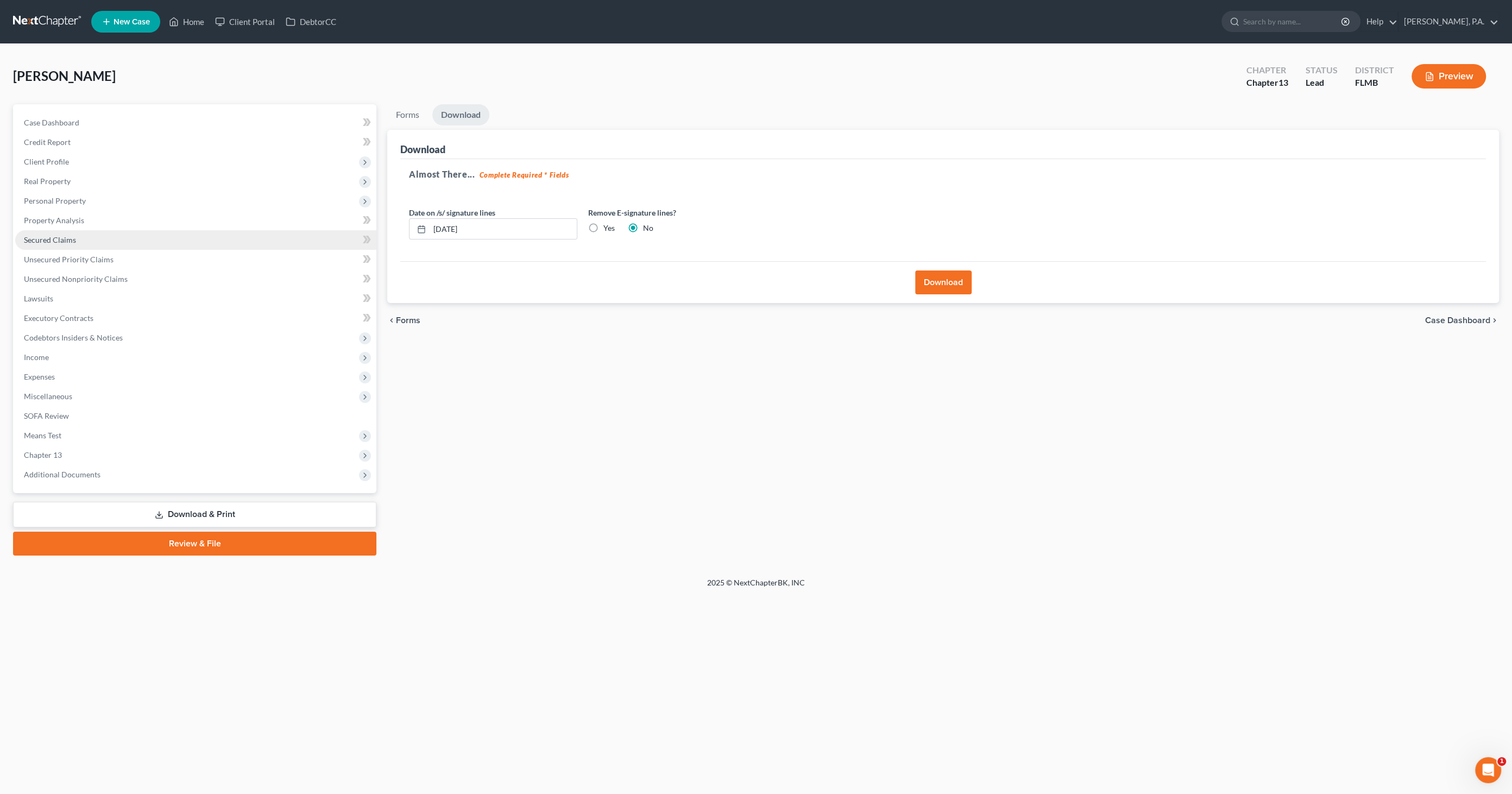
click at [66, 245] on link "Secured Claims" at bounding box center [196, 239] width 361 height 19
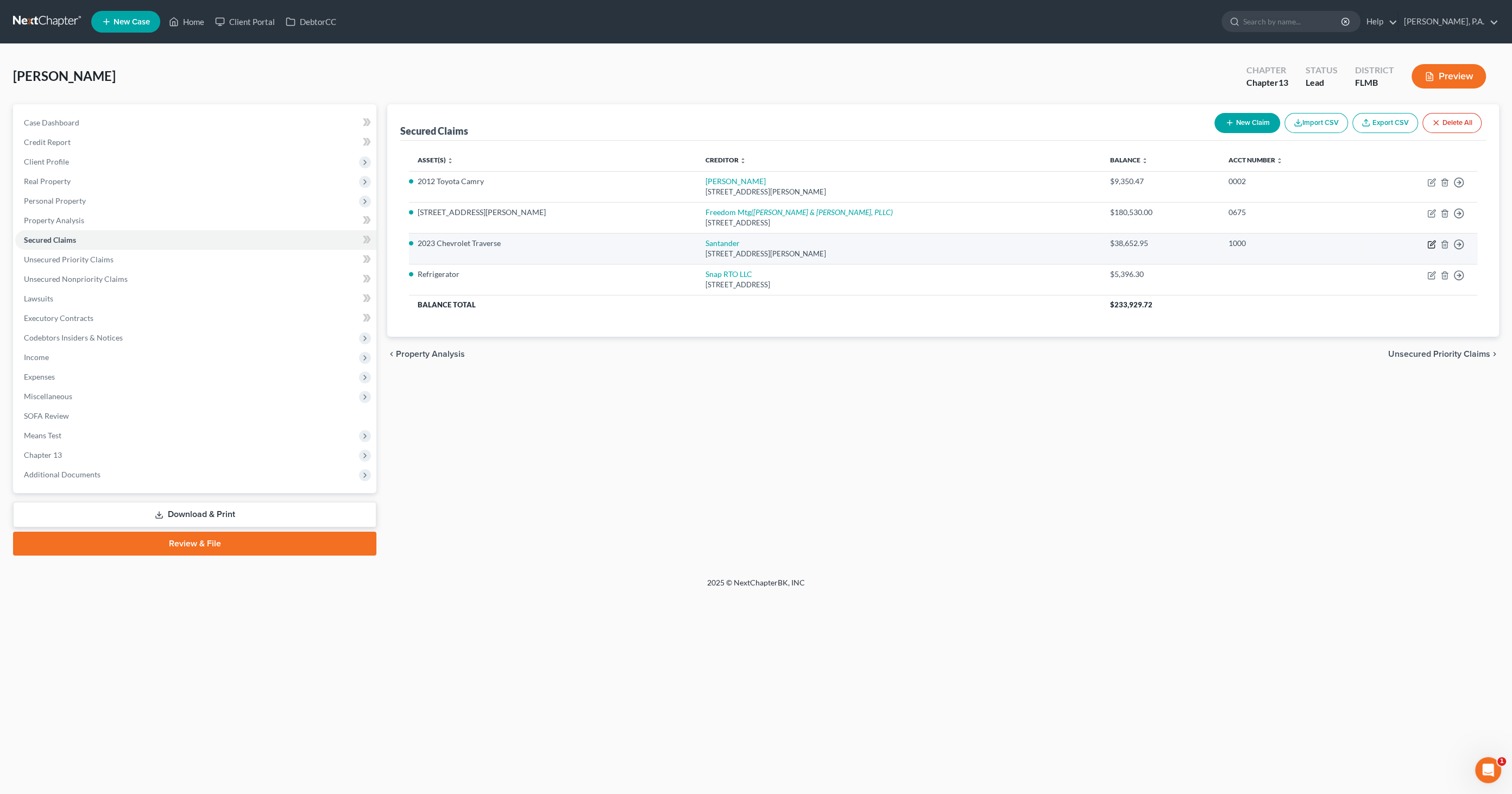
click at [1432, 243] on icon "button" at bounding box center [1432, 243] width 5 height 5
select select "45"
select select "2"
select select "0"
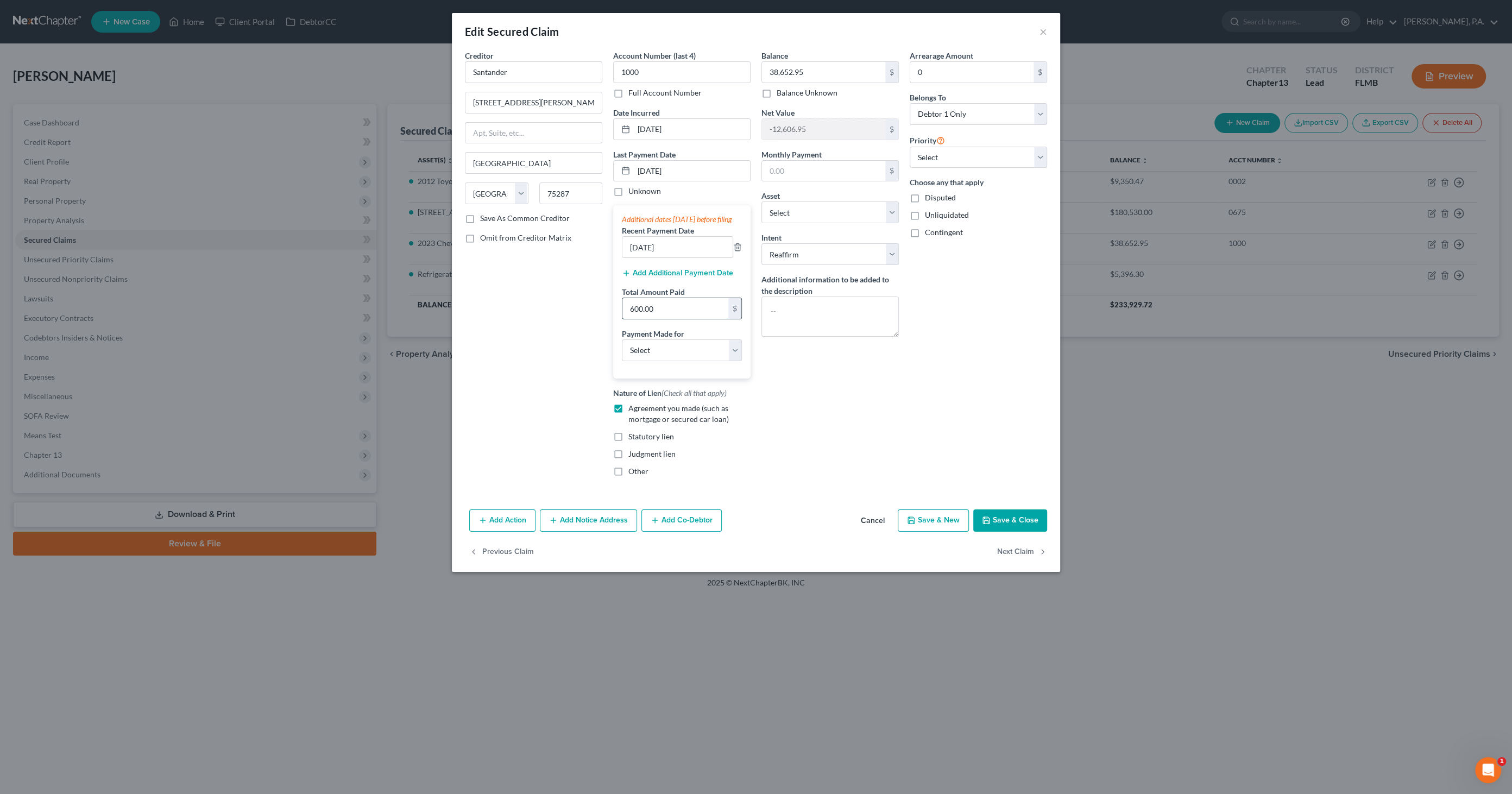
click at [665, 318] on input "600.00" at bounding box center [675, 308] width 106 height 21
type input "2,147.68"
click at [687, 358] on select "Select Car Credit Card Loan Repayment Mortgage Other Suppliers Or Vendors" at bounding box center [681, 350] width 120 height 22
select select "0"
click at [622, 348] on select "Select Car Credit Card Loan Repayment Mortgage Other Suppliers Or Vendors" at bounding box center [681, 350] width 120 height 22
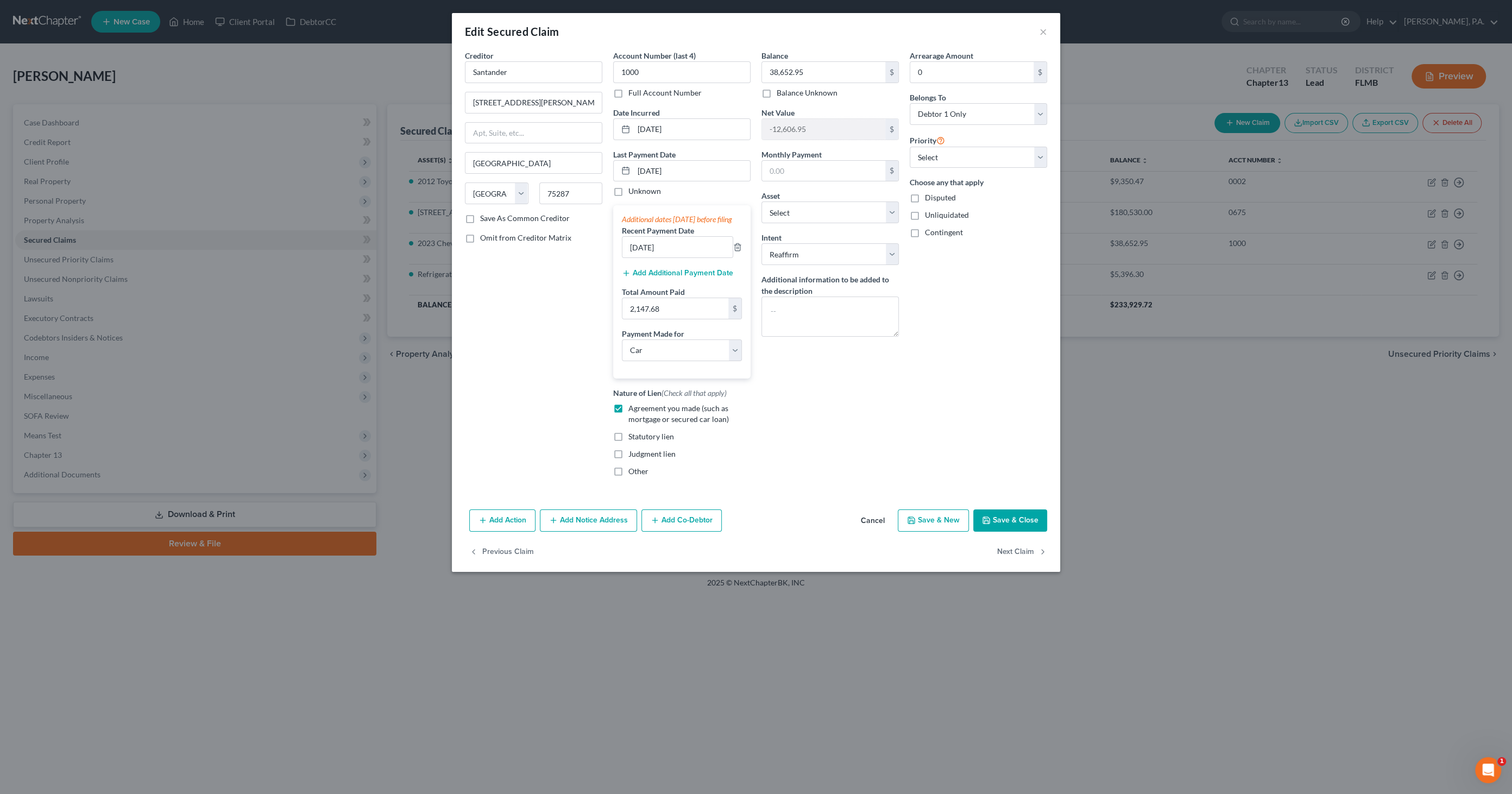
click at [1022, 526] on button "Save & Close" at bounding box center [1010, 521] width 74 height 23
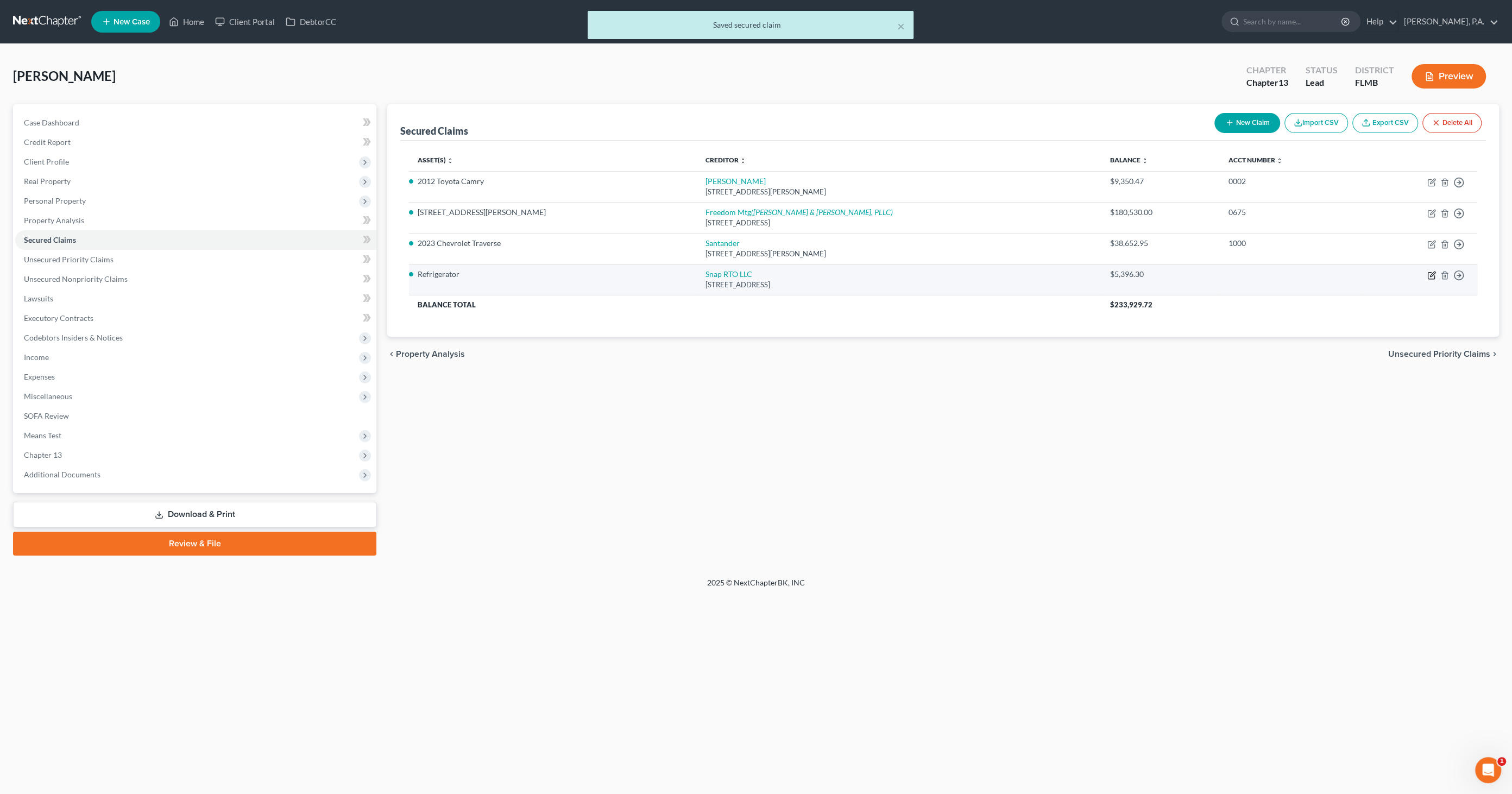
click at [1432, 272] on icon "button" at bounding box center [1431, 275] width 9 height 9
select select "46"
select select "2"
select select "0"
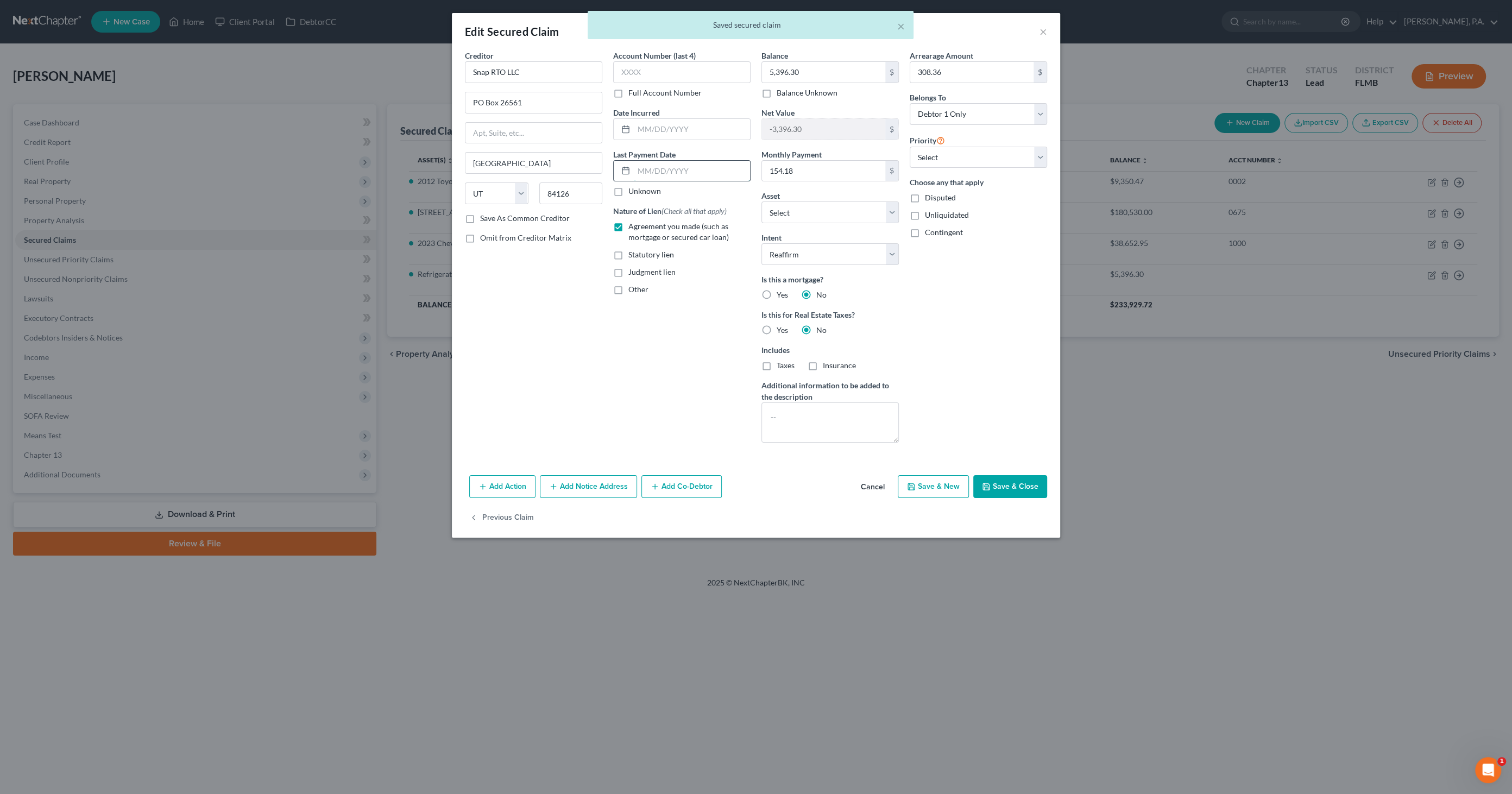
drag, startPoint x: 657, startPoint y: 166, endPoint x: 665, endPoint y: 163, distance: 8.5
click at [659, 166] on input "text" at bounding box center [691, 170] width 116 height 21
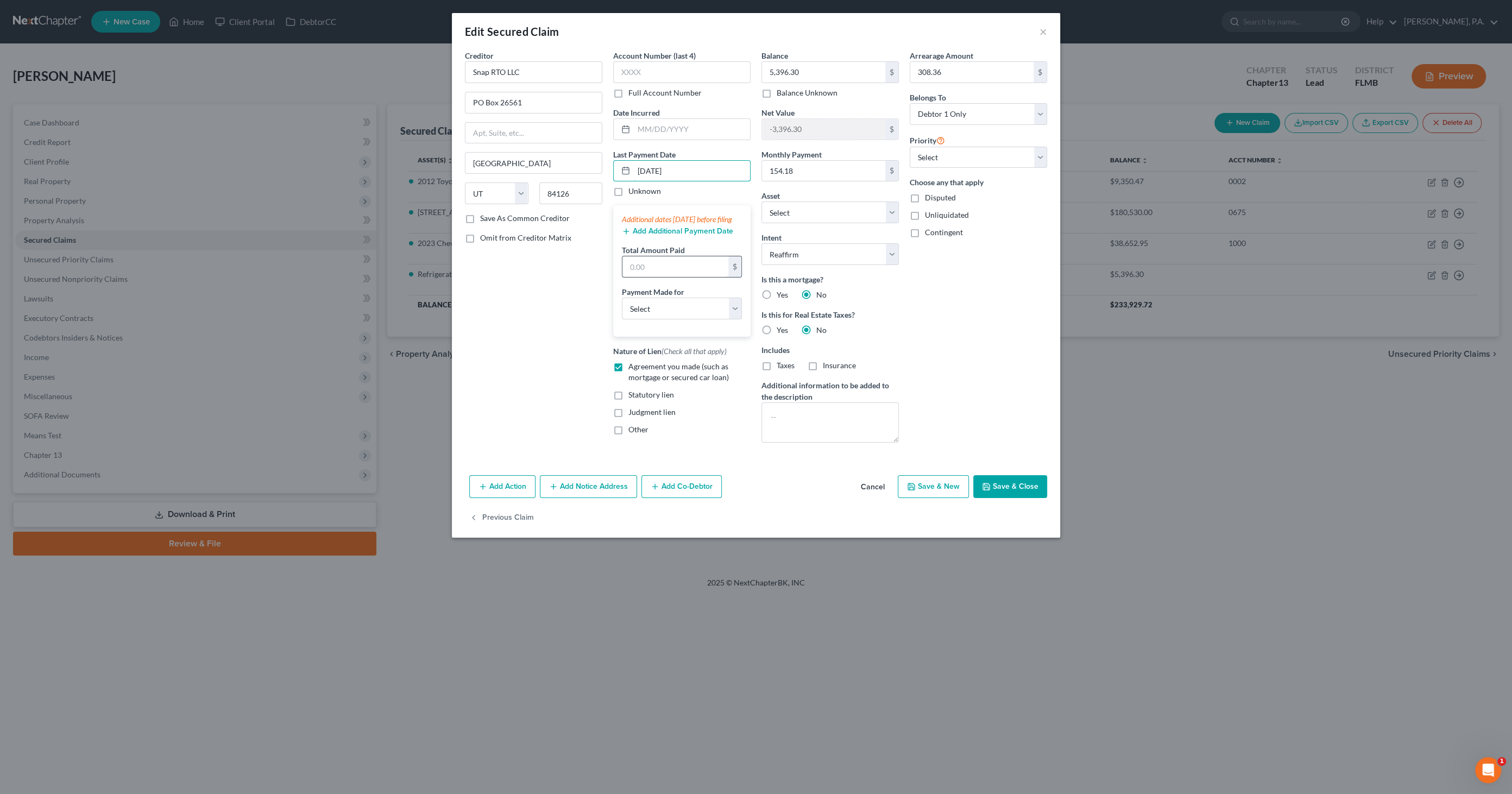
type input "[DATE]"
click at [639, 271] on input "text" at bounding box center [675, 266] width 106 height 21
click at [656, 235] on button "Add Additional Payment Date" at bounding box center [677, 231] width 111 height 9
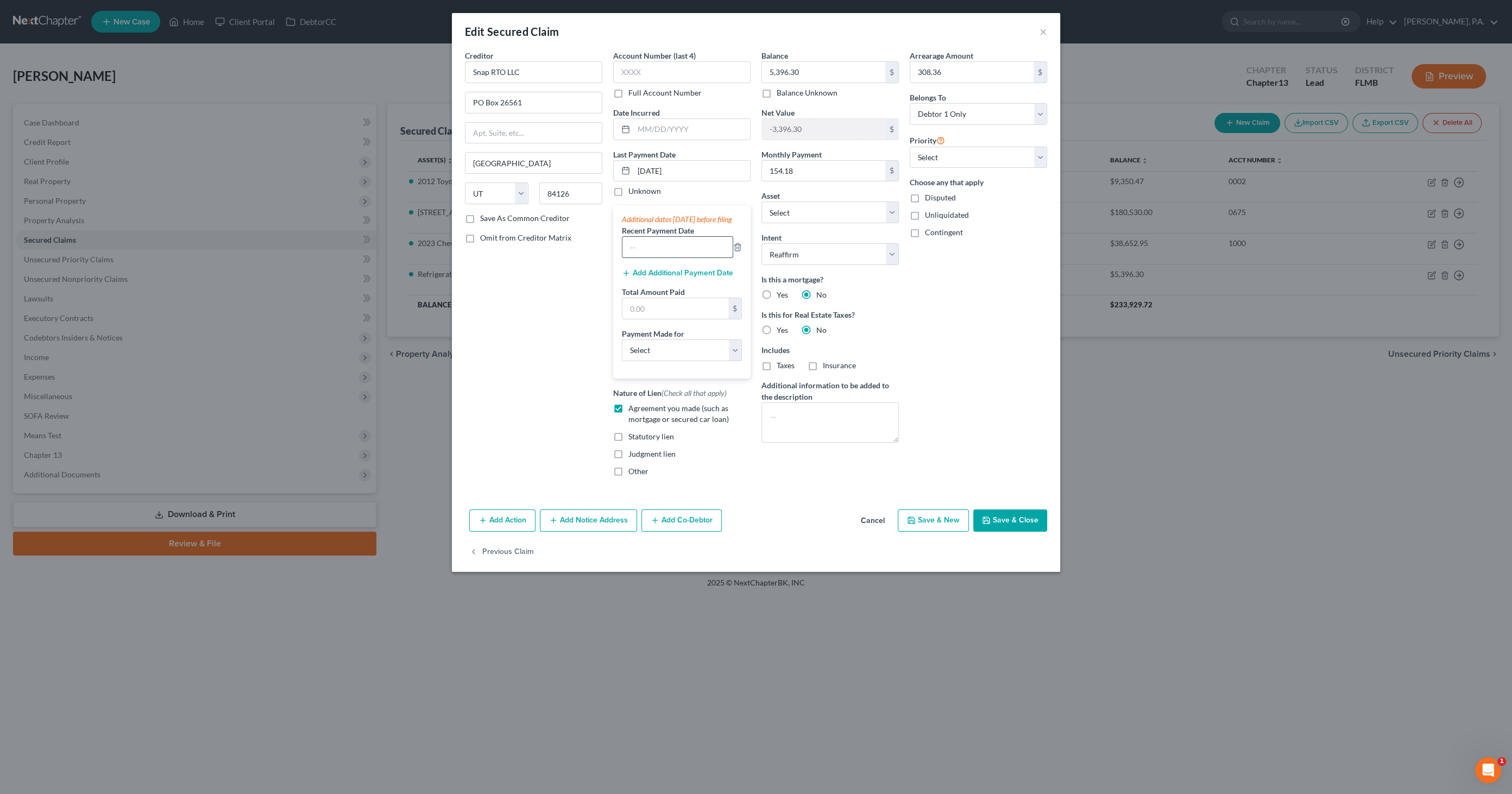
click at [652, 254] on input "text" at bounding box center [677, 247] width 110 height 21
type input "[DATE]"
click at [664, 277] on button "Add Additional Payment Date" at bounding box center [677, 273] width 111 height 9
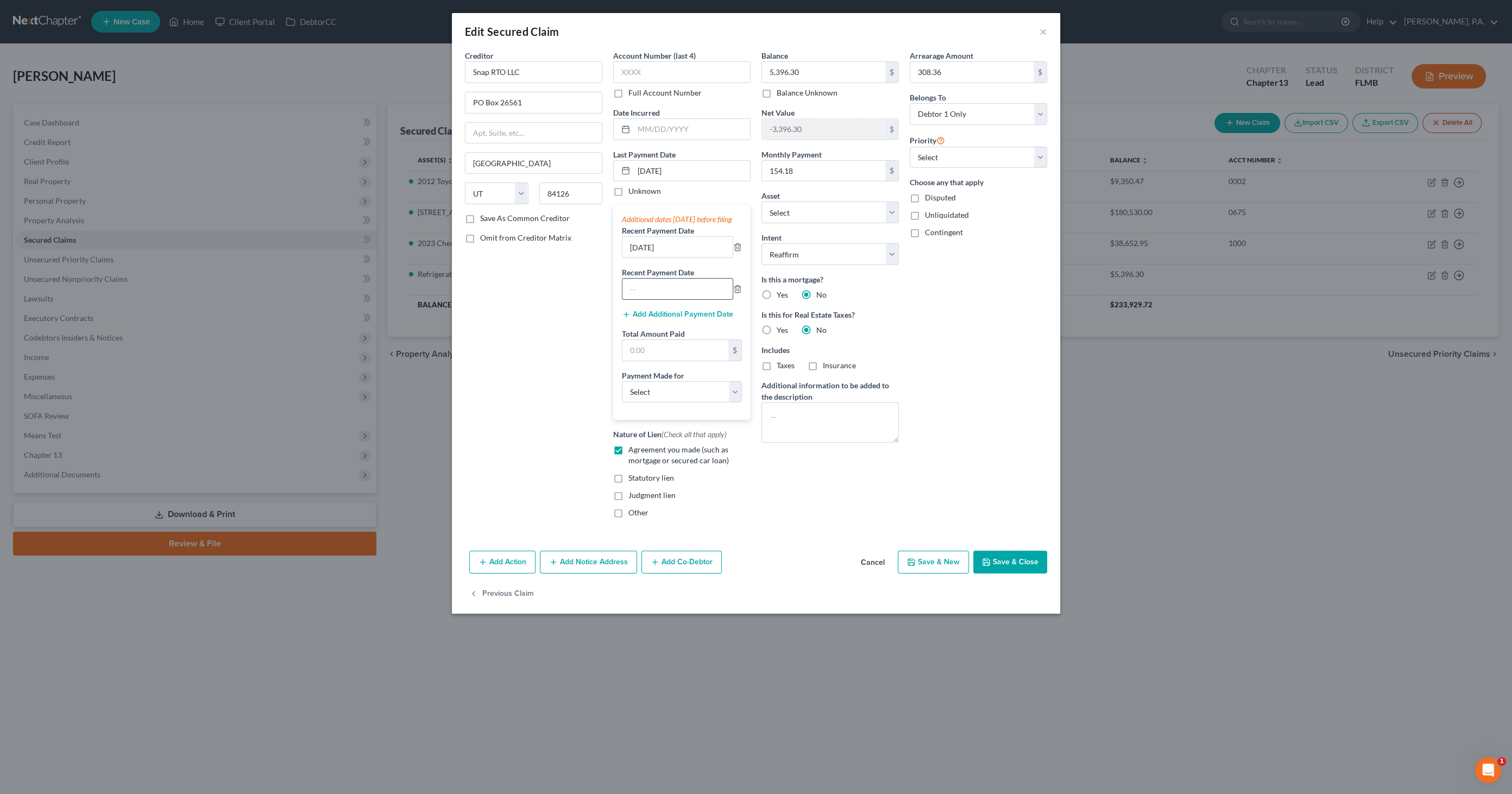
click at [652, 294] on input "text" at bounding box center [677, 289] width 110 height 21
type input "[DATE]"
click at [656, 318] on button "Add Additional Payment Date" at bounding box center [677, 314] width 111 height 9
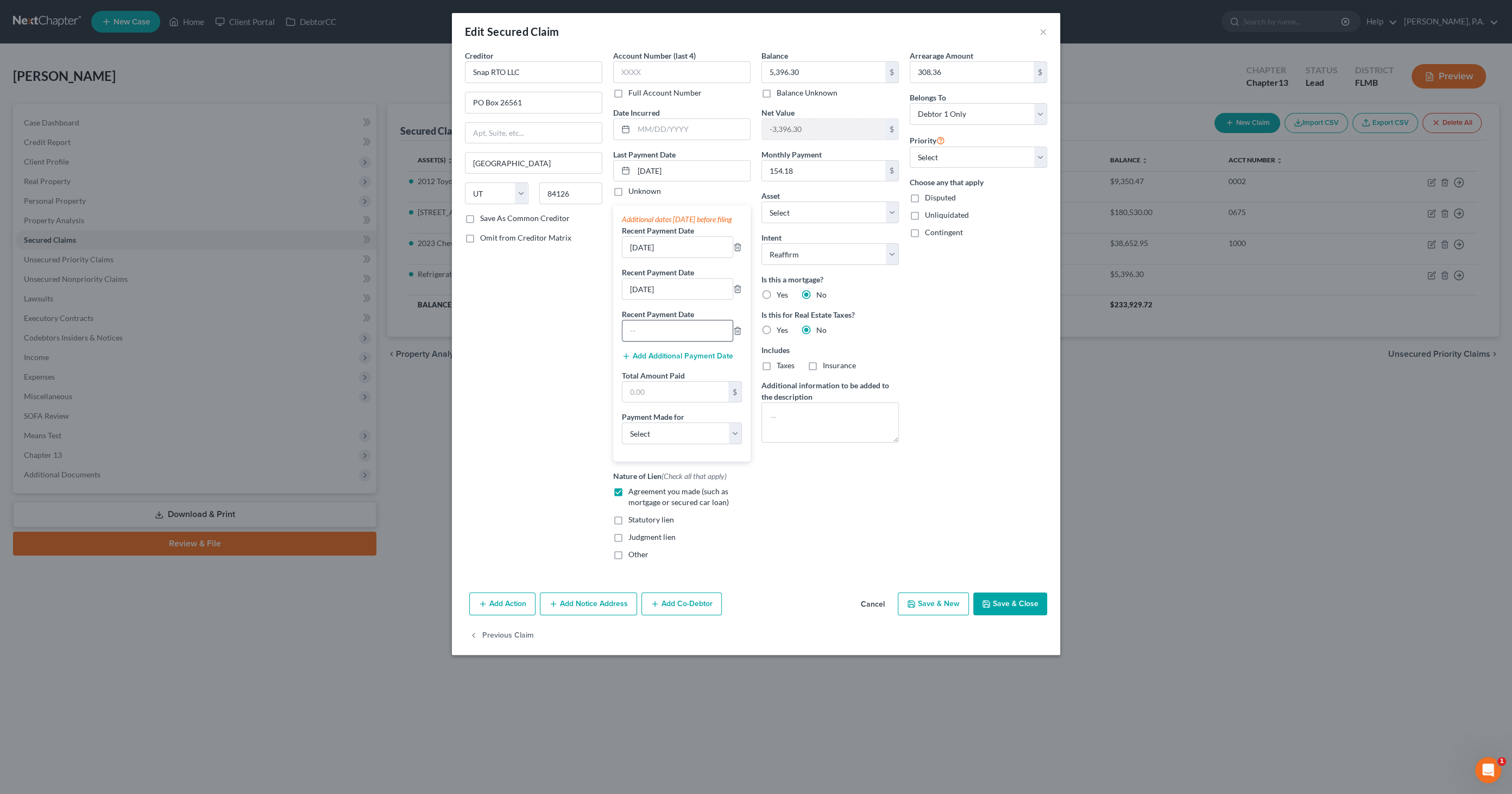
click at [649, 341] on input "text" at bounding box center [677, 330] width 110 height 21
type input "[DATE]"
click at [655, 360] on button "Add Additional Payment Date" at bounding box center [677, 356] width 111 height 9
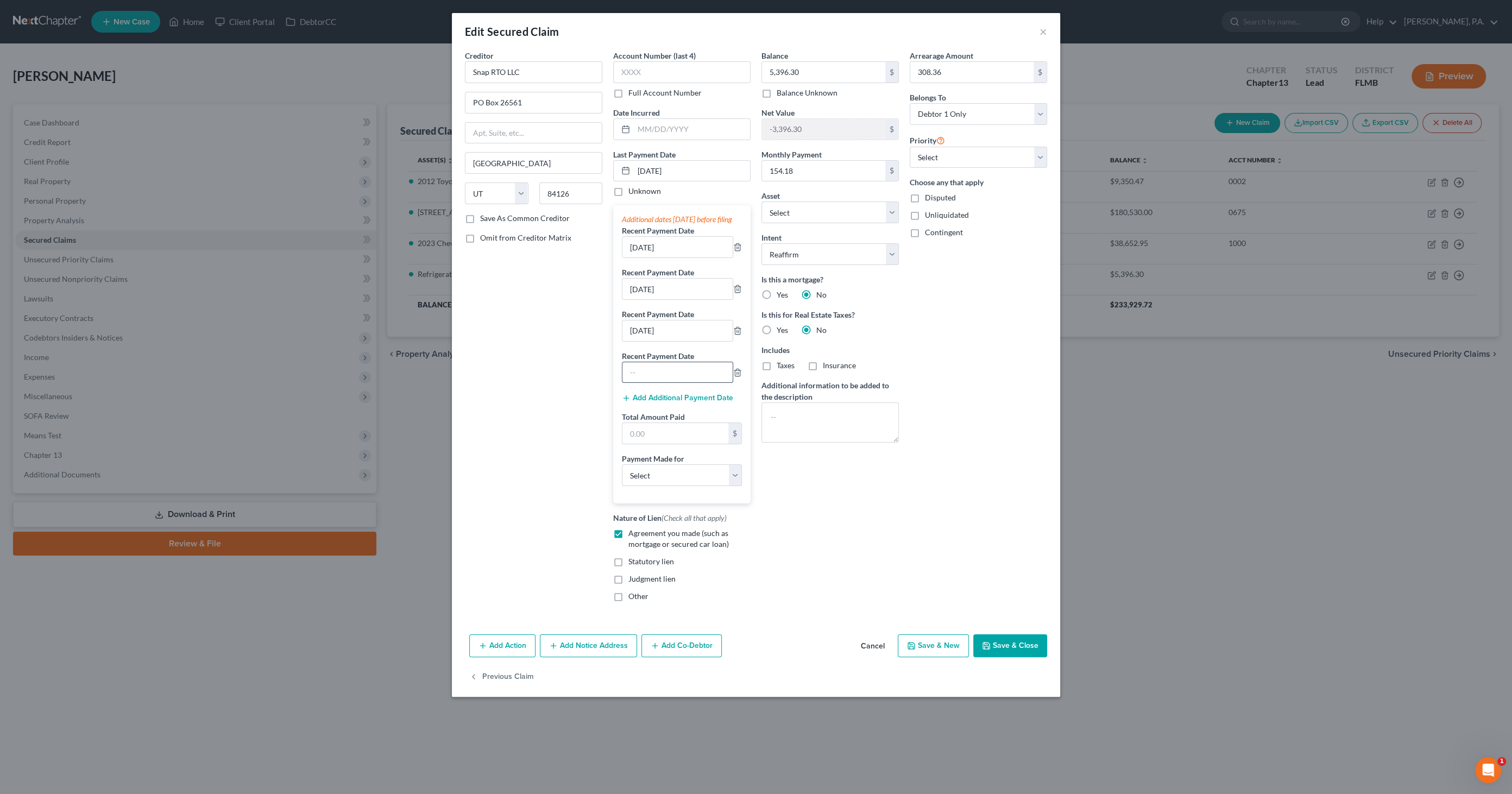
click at [640, 377] on input "text" at bounding box center [677, 372] width 110 height 21
type input "[DATE]"
click at [649, 403] on button "Add Additional Payment Date" at bounding box center [677, 397] width 111 height 9
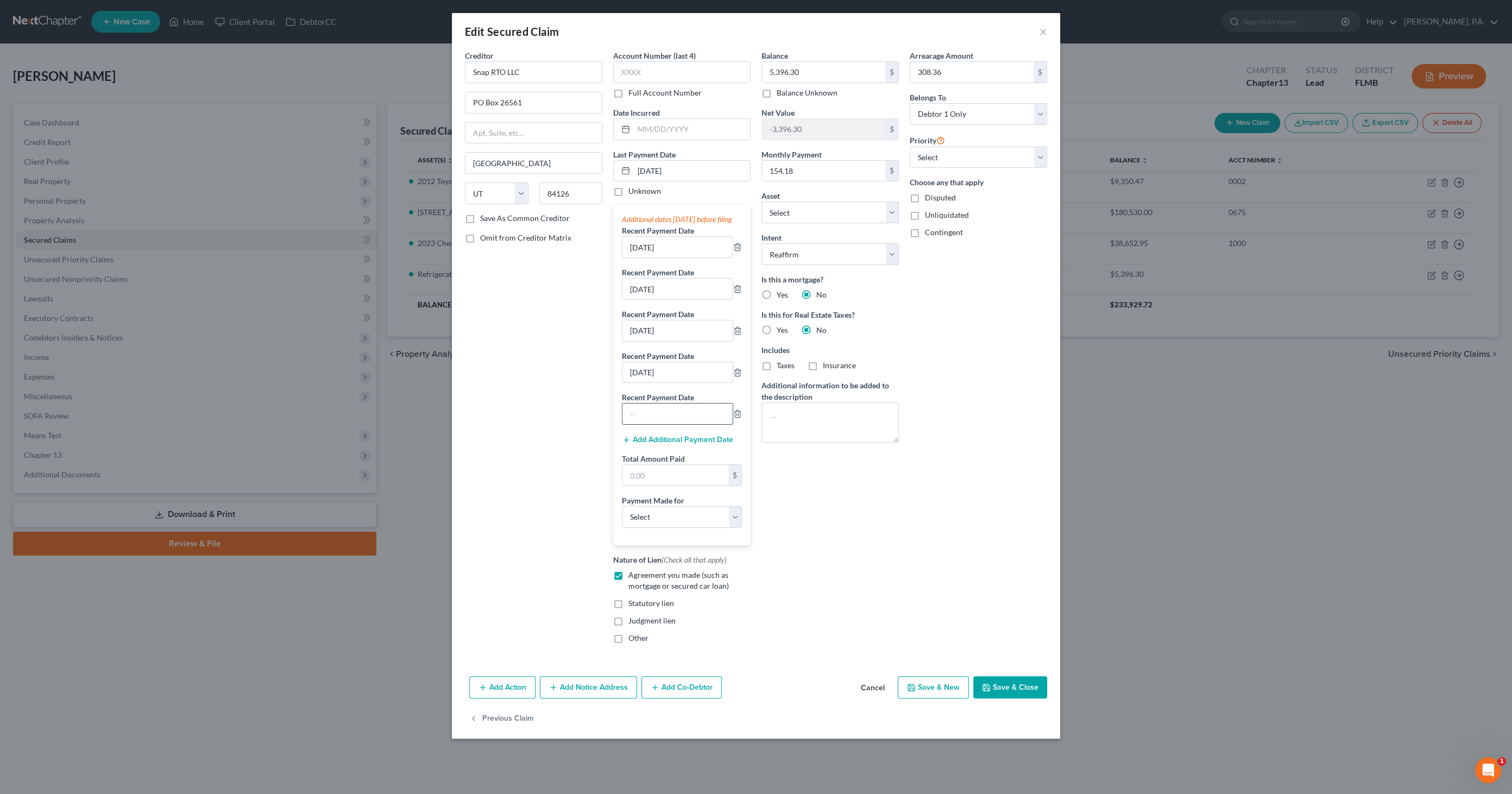
click at [655, 422] on input "text" at bounding box center [677, 413] width 110 height 21
type input "[DATE]"
click at [661, 482] on input "text" at bounding box center [675, 475] width 106 height 21
type input "926.34"
click at [674, 528] on select "Select Car Credit Card Loan Repayment Mortgage Other Suppliers Or Vendors" at bounding box center [681, 517] width 120 height 22
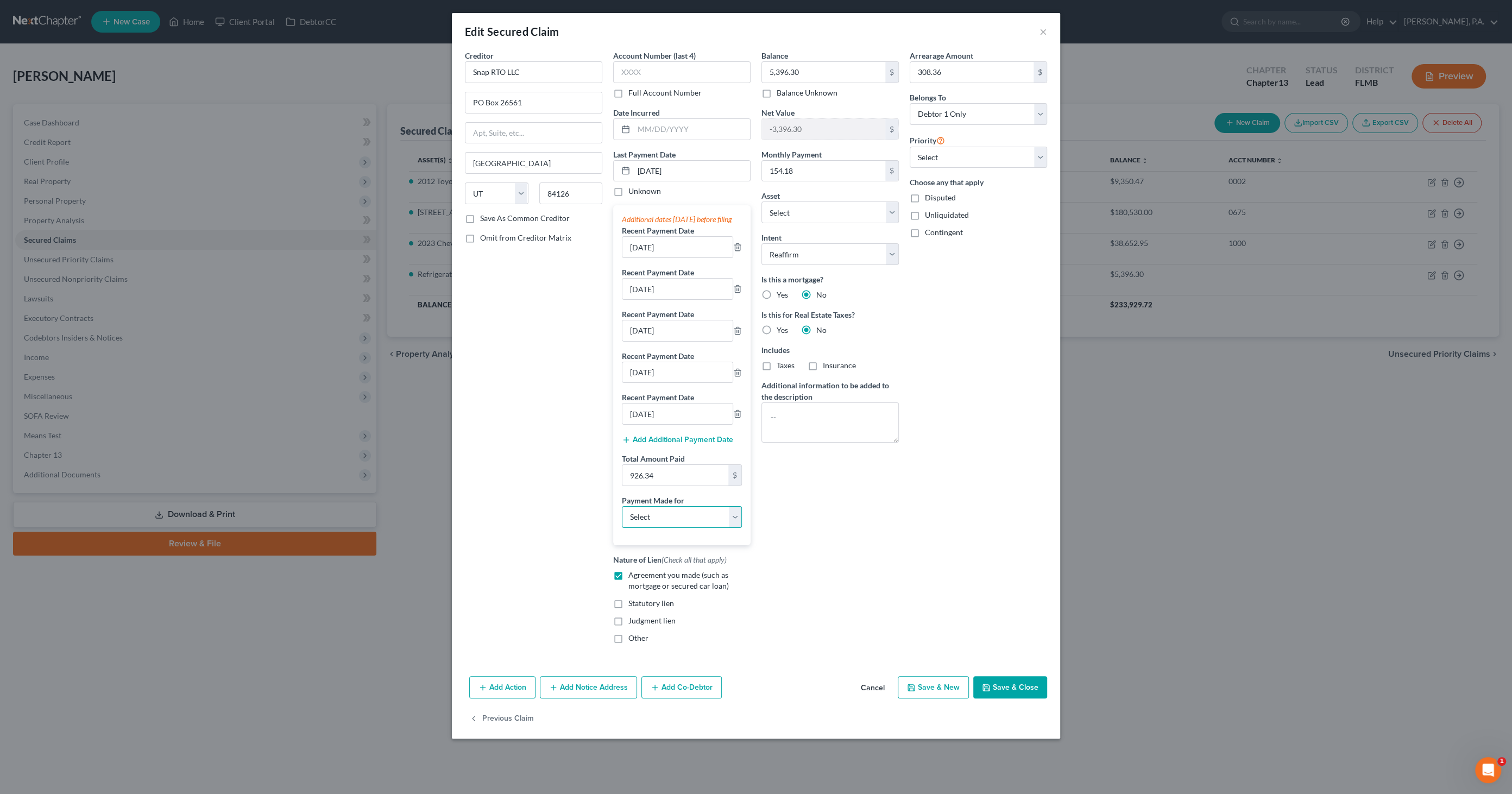
select select "4"
click at [622, 514] on select "Select Car Credit Card Loan Repayment Mortgage Other Suppliers Or Vendors" at bounding box center [681, 517] width 120 height 22
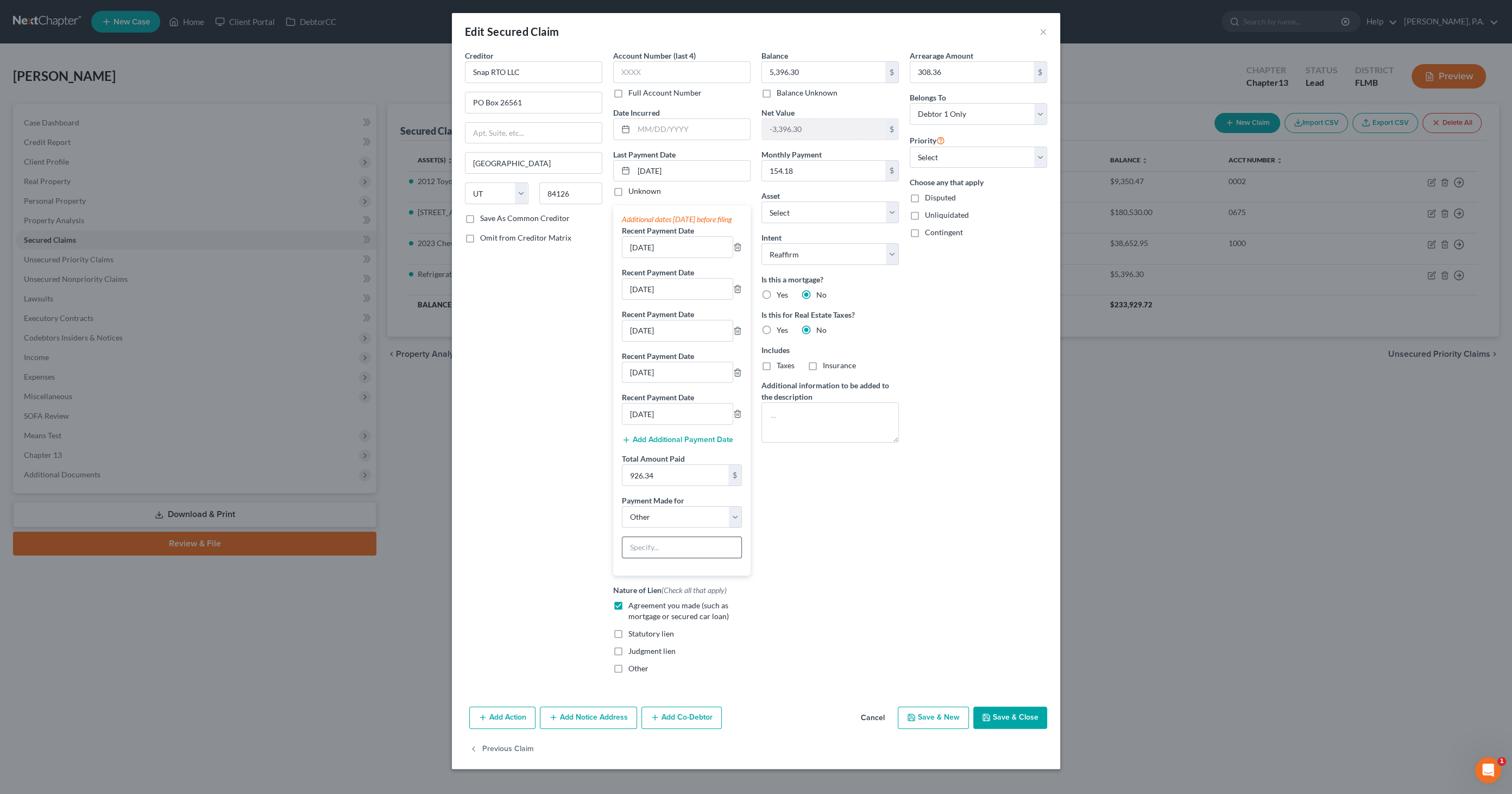
click at [658, 552] on input "text" at bounding box center [681, 547] width 119 height 21
type input "Snap Financial Lease"
click at [1016, 719] on button "Save & Close" at bounding box center [1010, 718] width 74 height 23
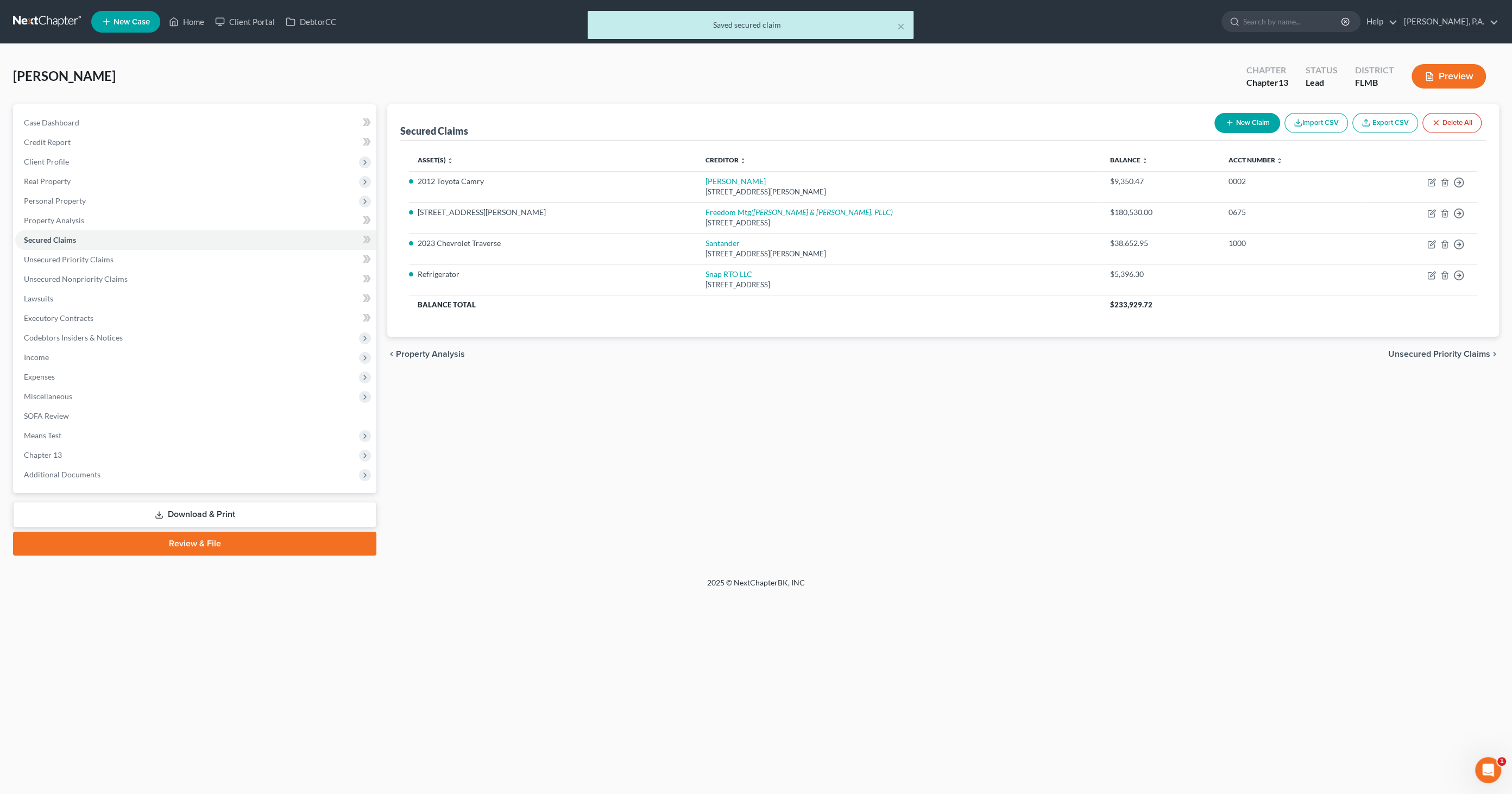
click at [278, 504] on link "Download & Print" at bounding box center [195, 514] width 364 height 25
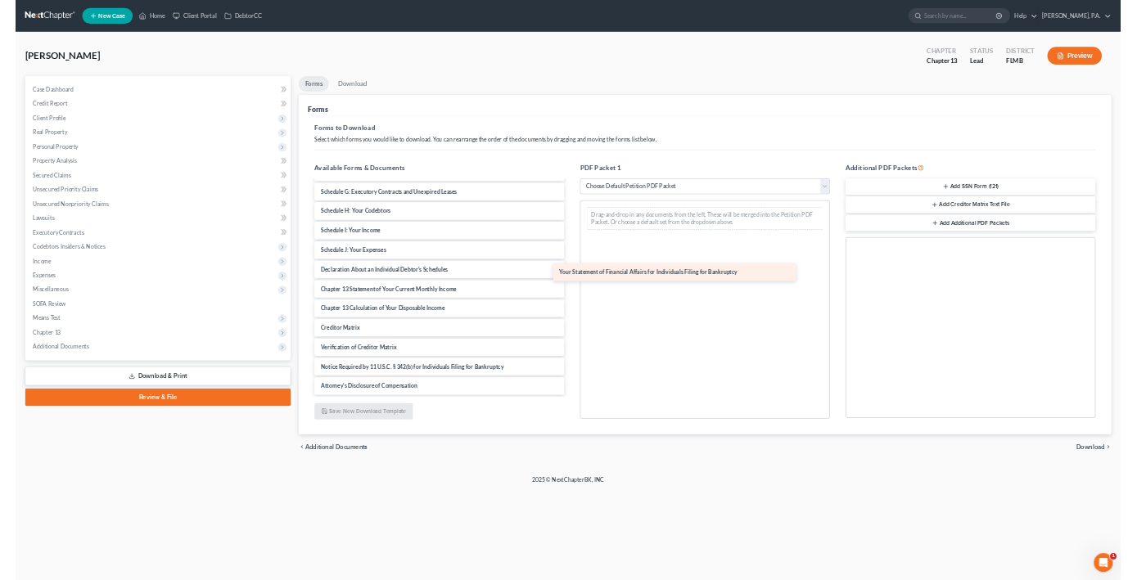
scroll to position [236, 0]
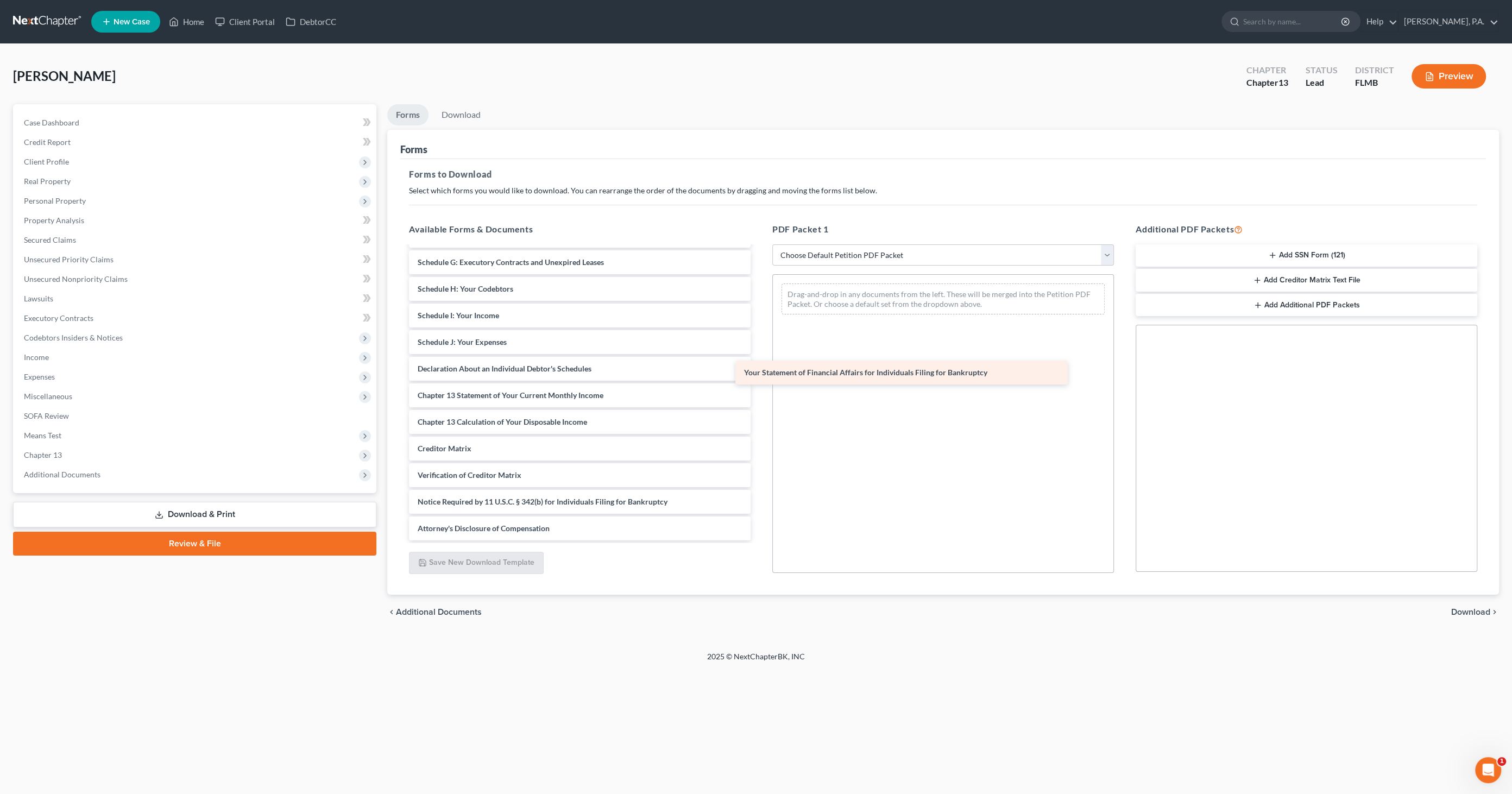
drag, startPoint x: 482, startPoint y: 369, endPoint x: 809, endPoint y: 372, distance: 327.0
click at [759, 372] on div "Your Statement of Financial Affairs for Individuals Filing for Bankruptcy Volun…" at bounding box center [579, 316] width 359 height 450
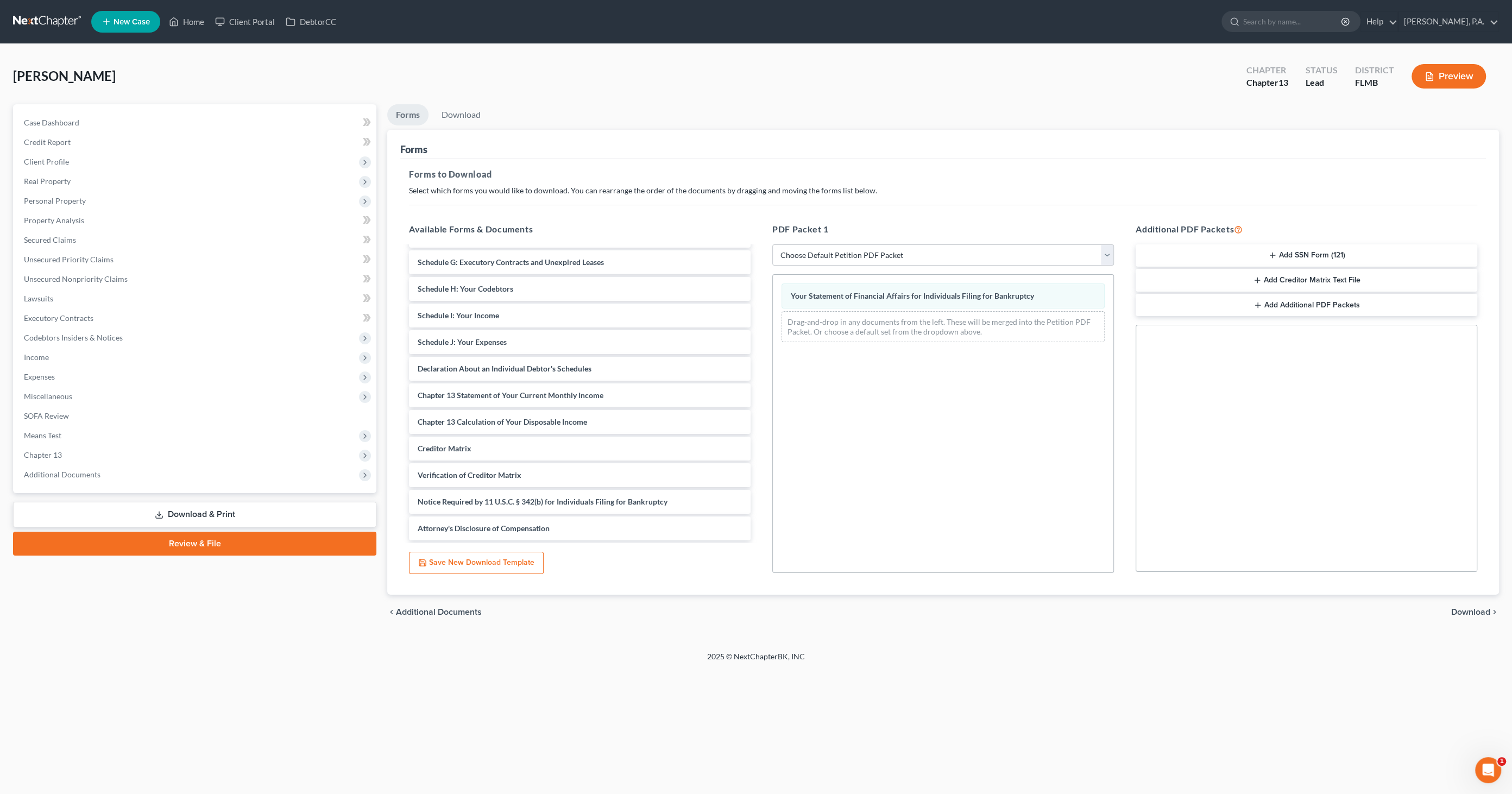
click at [1462, 612] on span "Download" at bounding box center [1470, 612] width 39 height 9
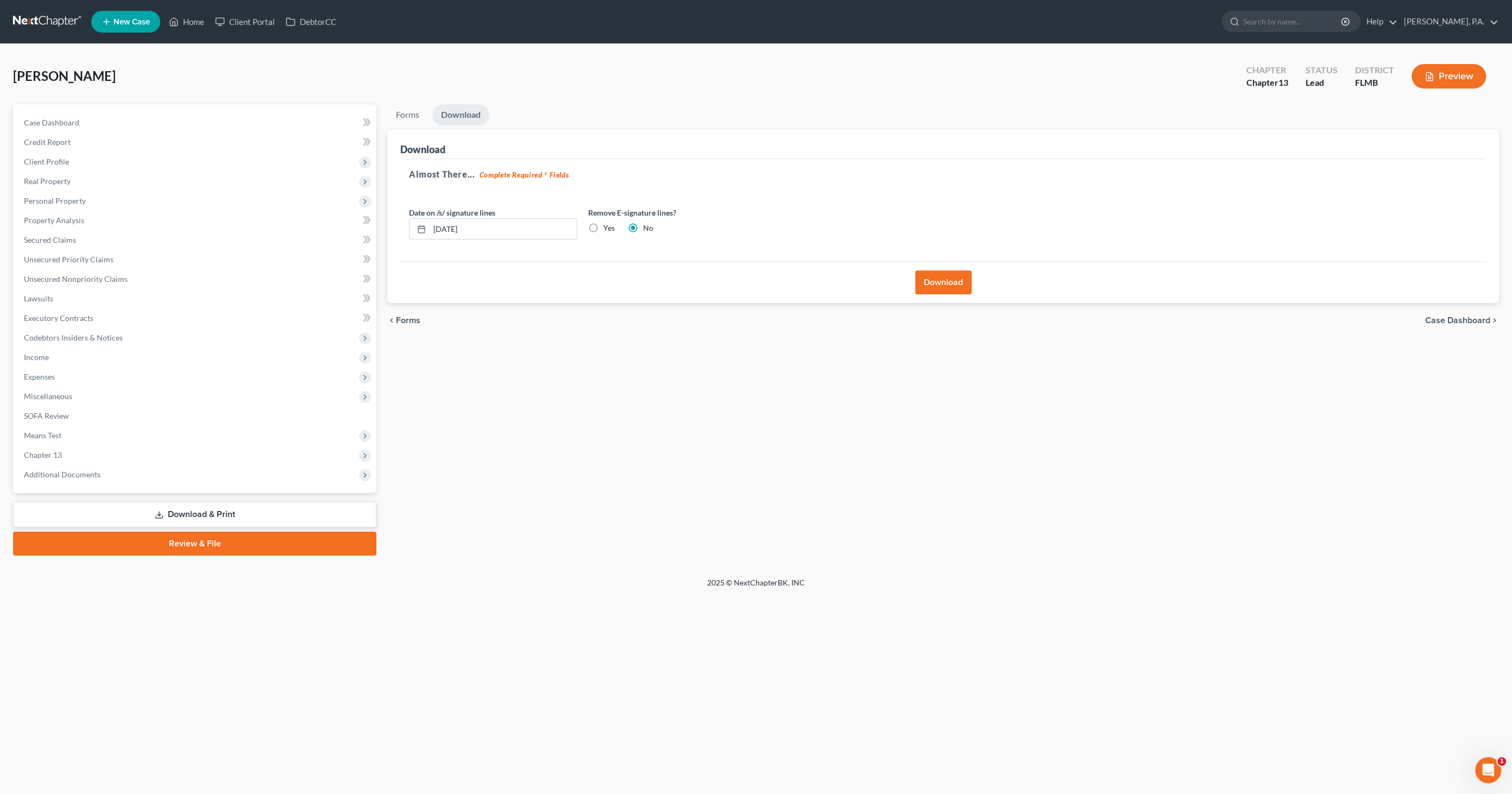
click at [603, 223] on label "Yes" at bounding box center [608, 228] width 11 height 11
click at [608, 223] on input "Yes" at bounding box center [611, 226] width 7 height 7
radio input "true"
radio input "false"
click at [955, 280] on button "Download" at bounding box center [943, 283] width 56 height 24
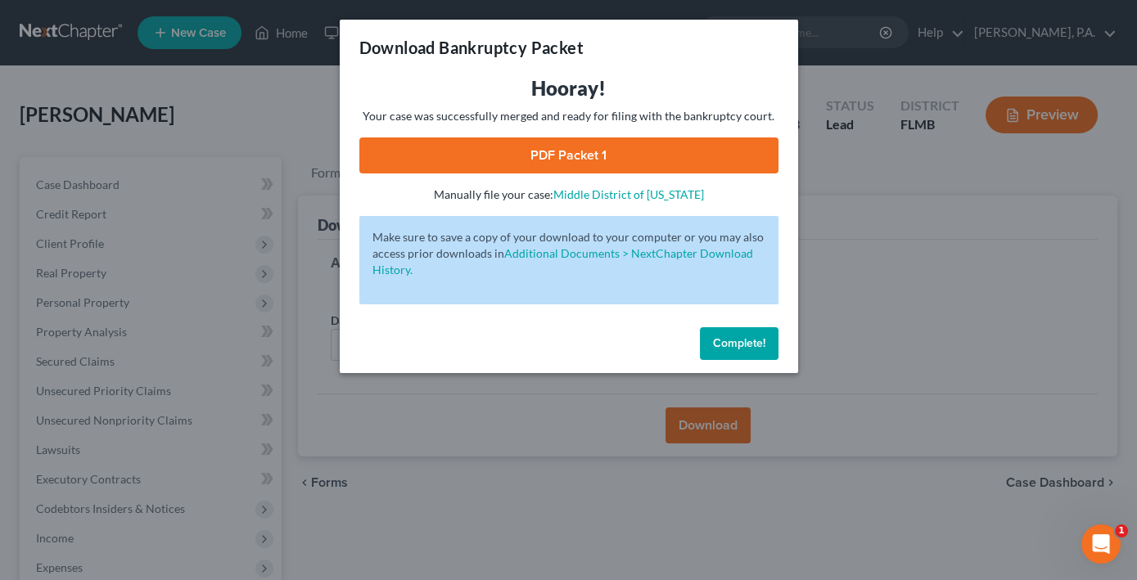
click at [612, 148] on link "PDF Packet 1" at bounding box center [568, 156] width 419 height 36
